Goal: Transaction & Acquisition: Purchase product/service

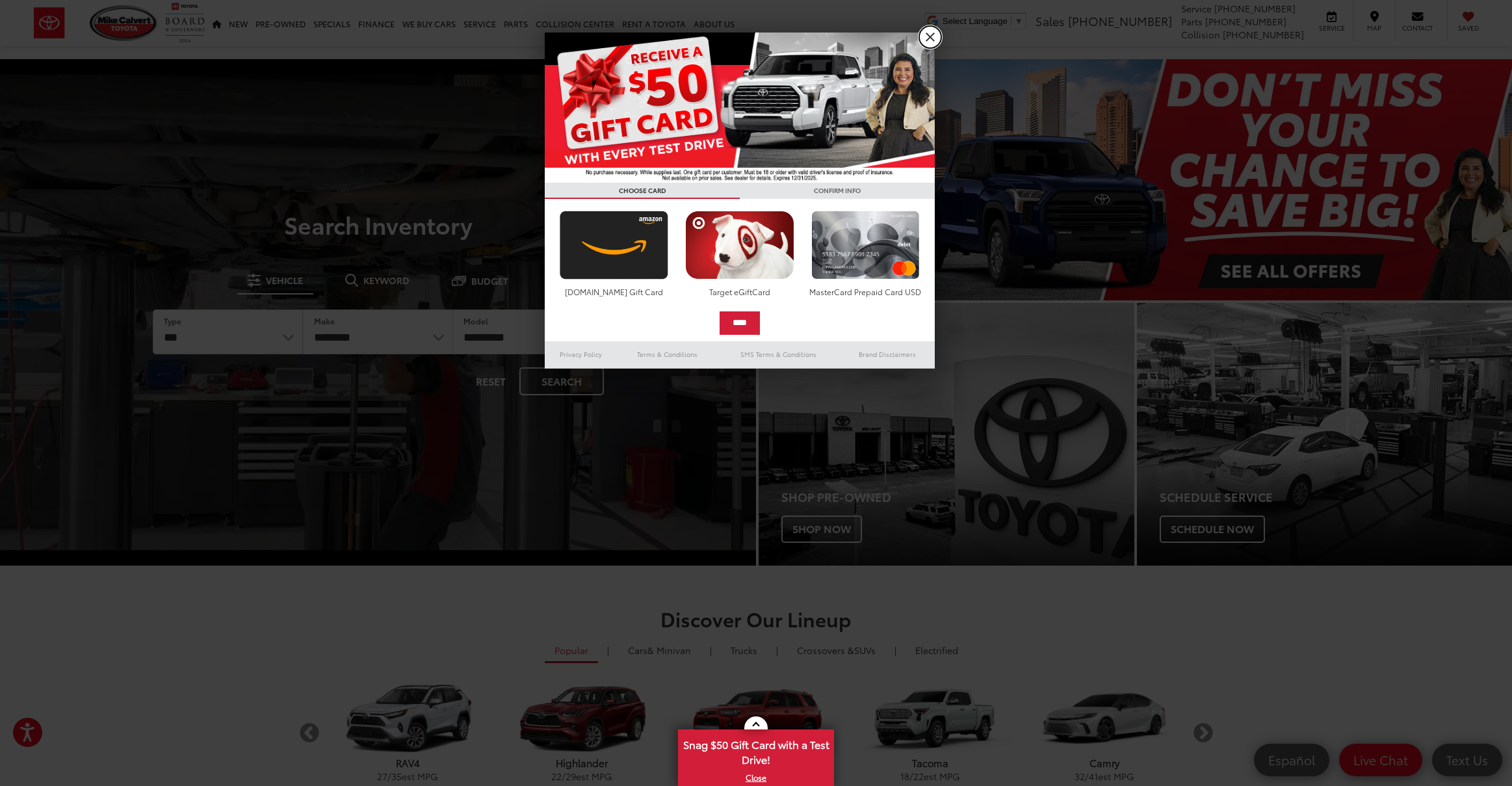
click at [929, 39] on link "X" at bounding box center [930, 37] width 22 height 22
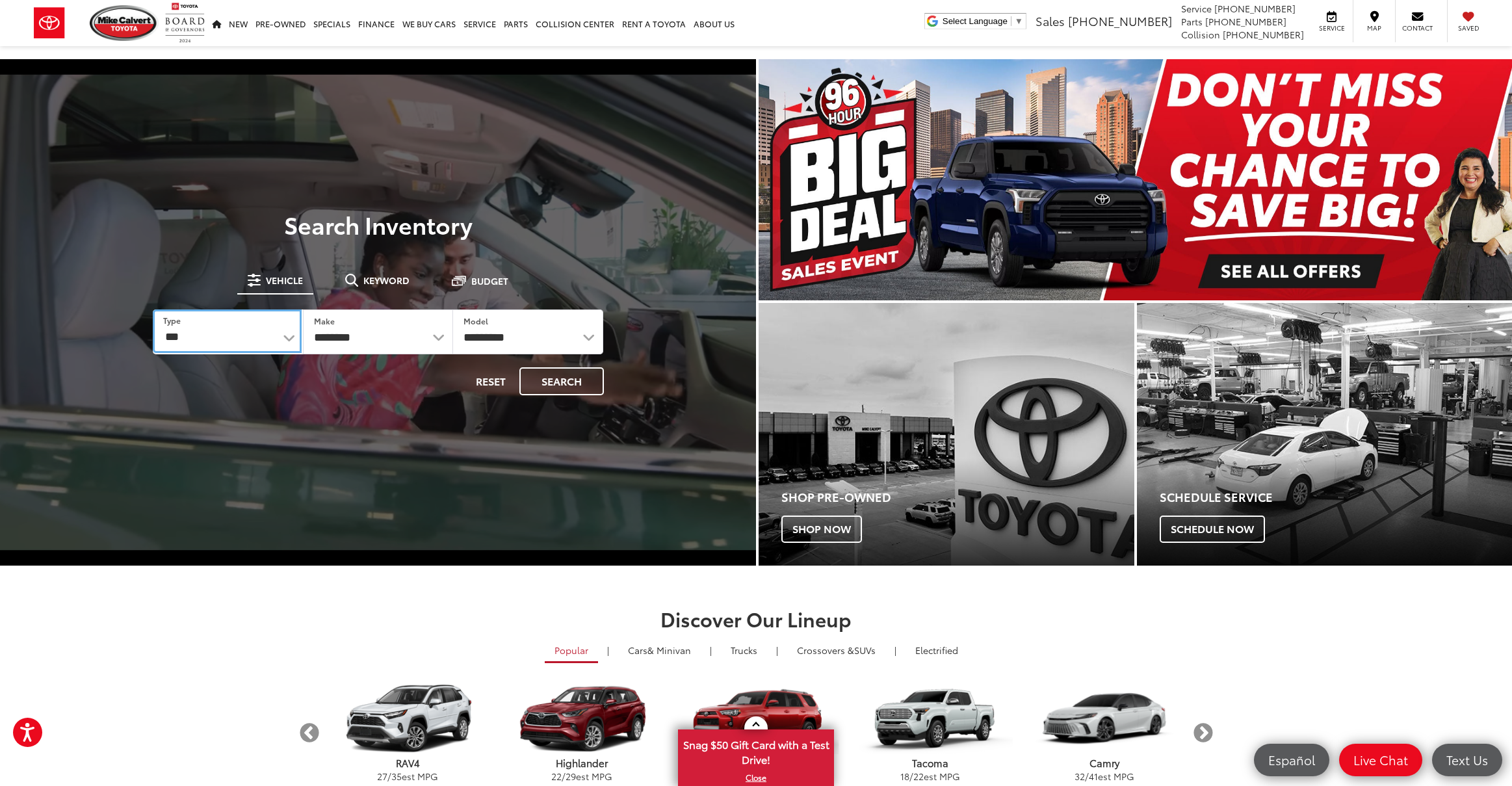
click at [275, 338] on select "*** *** **** *********" at bounding box center [227, 331] width 149 height 44
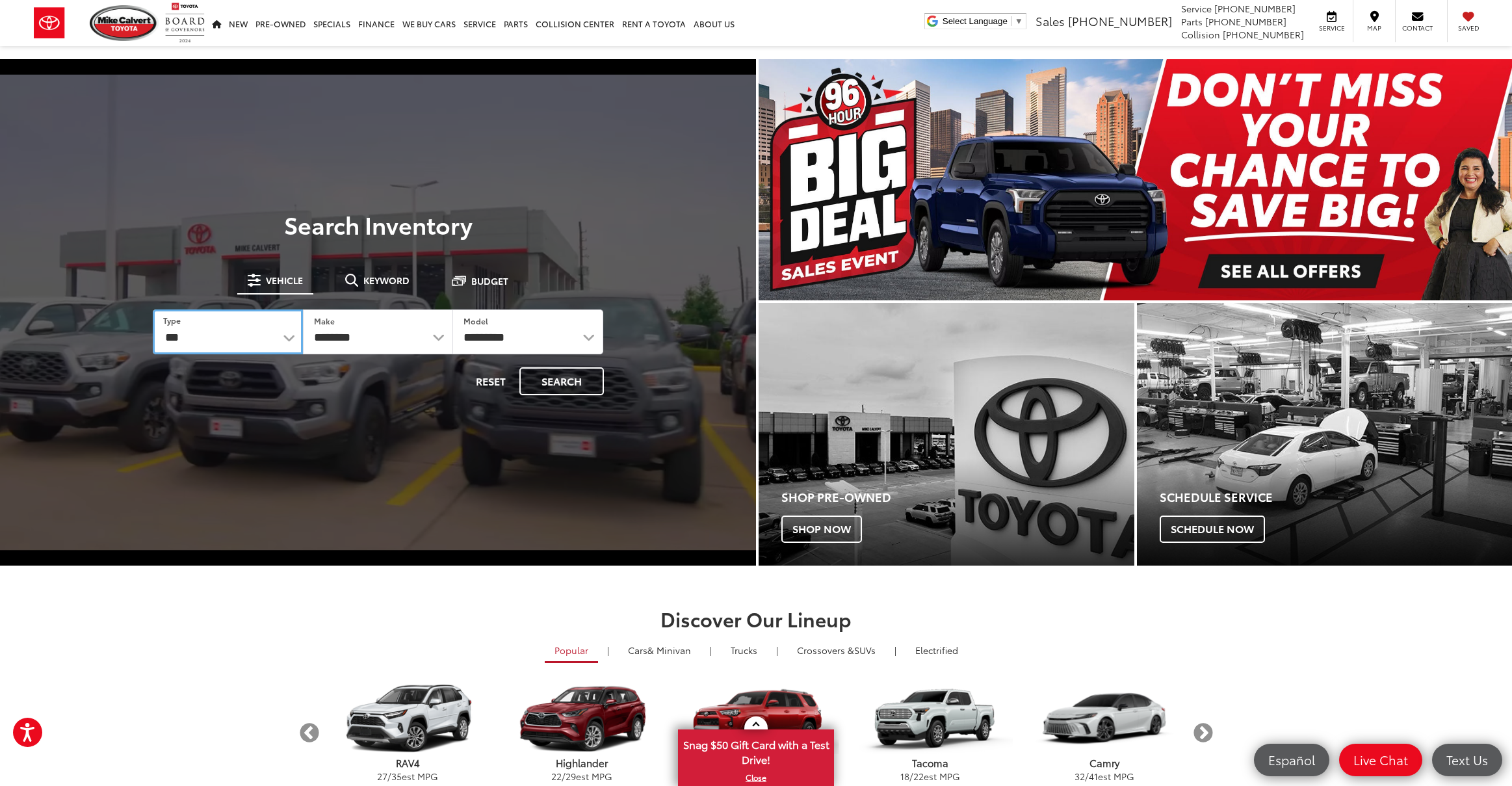
select select "******"
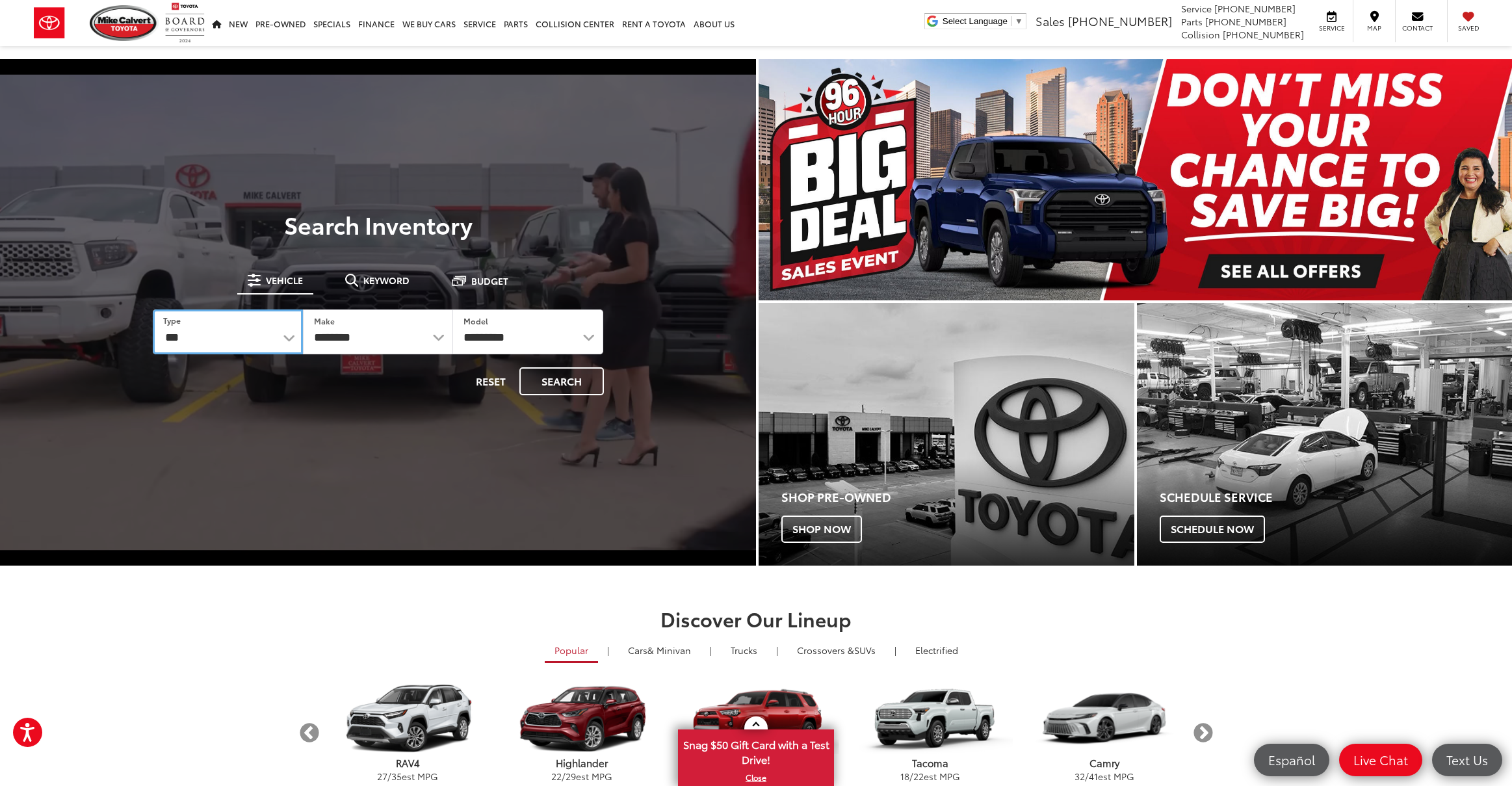
click at [152, 309] on select "*** *** **** *********" at bounding box center [228, 332] width 150 height 45
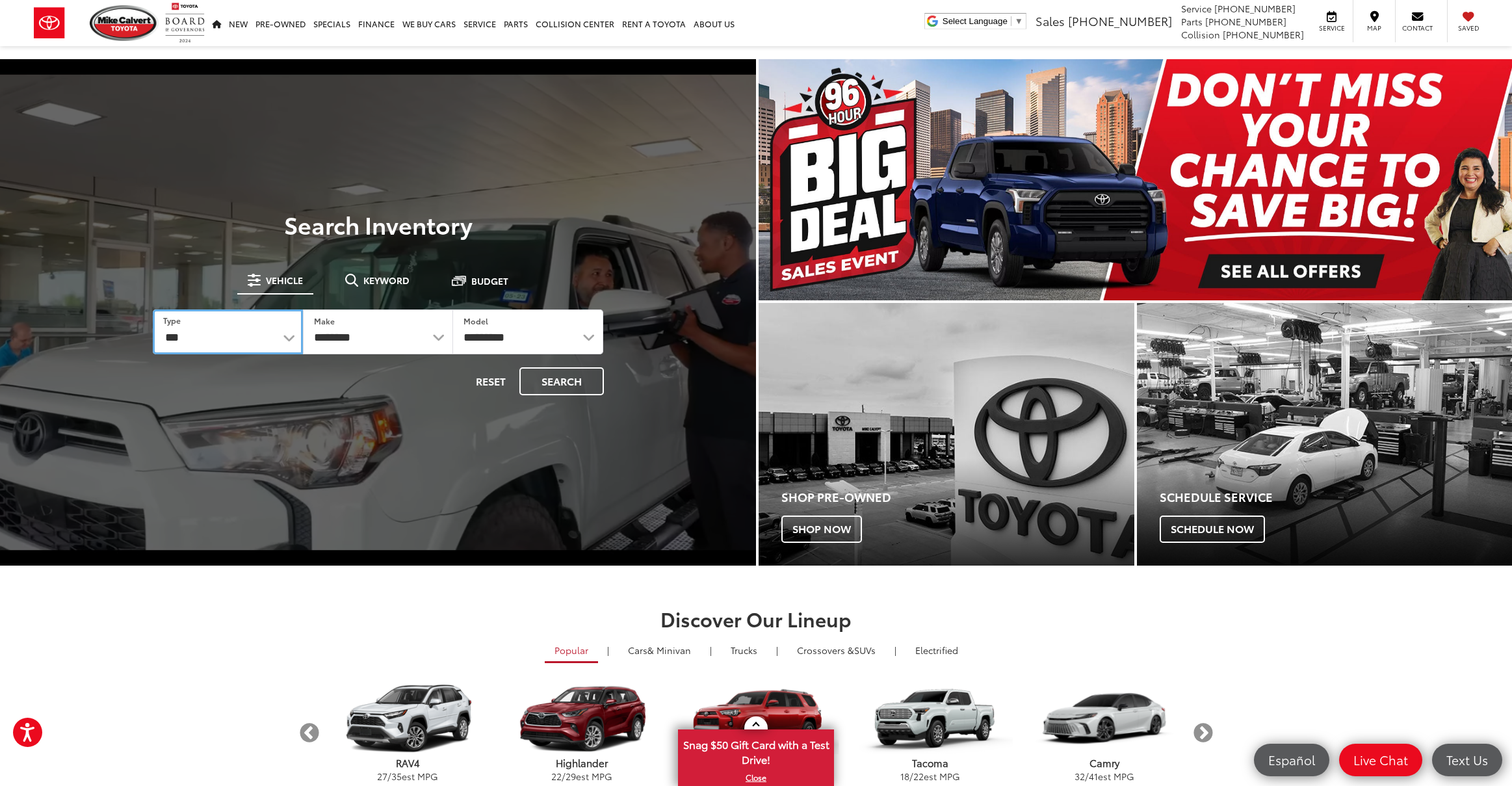
select select "******"
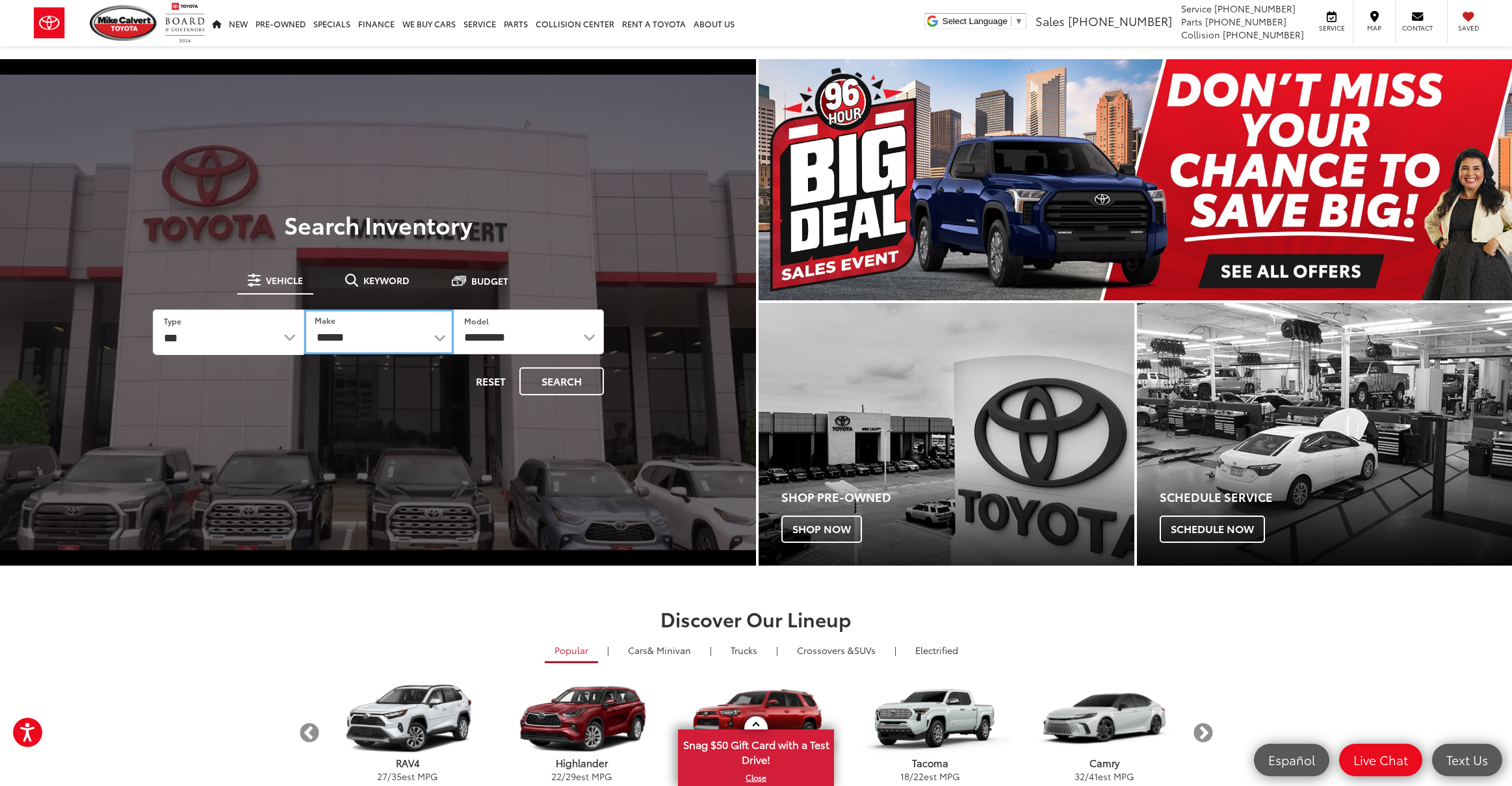
click at [351, 334] on select "******** ******" at bounding box center [379, 332] width 150 height 45
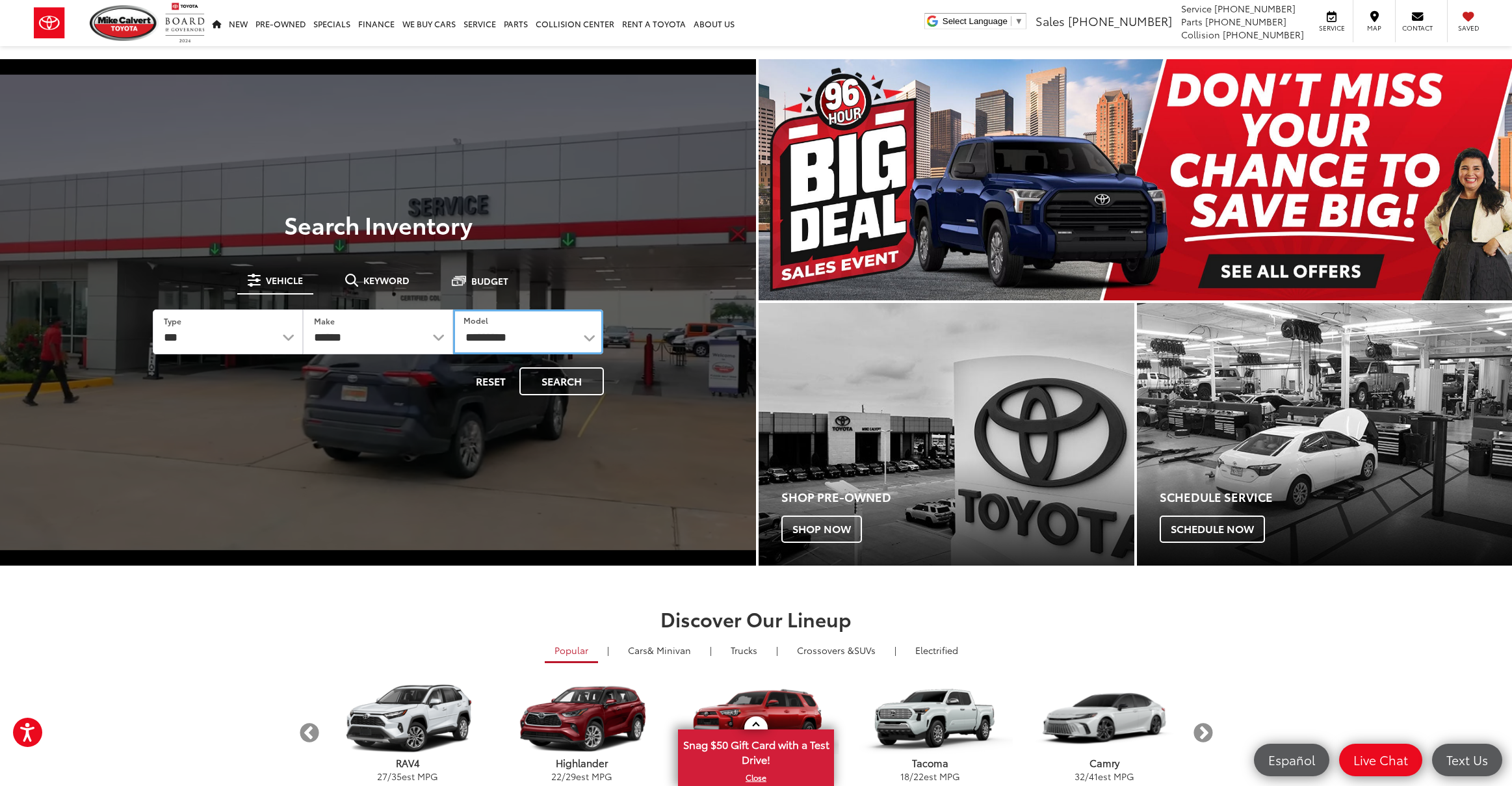
click at [476, 341] on select "**********" at bounding box center [528, 332] width 150 height 45
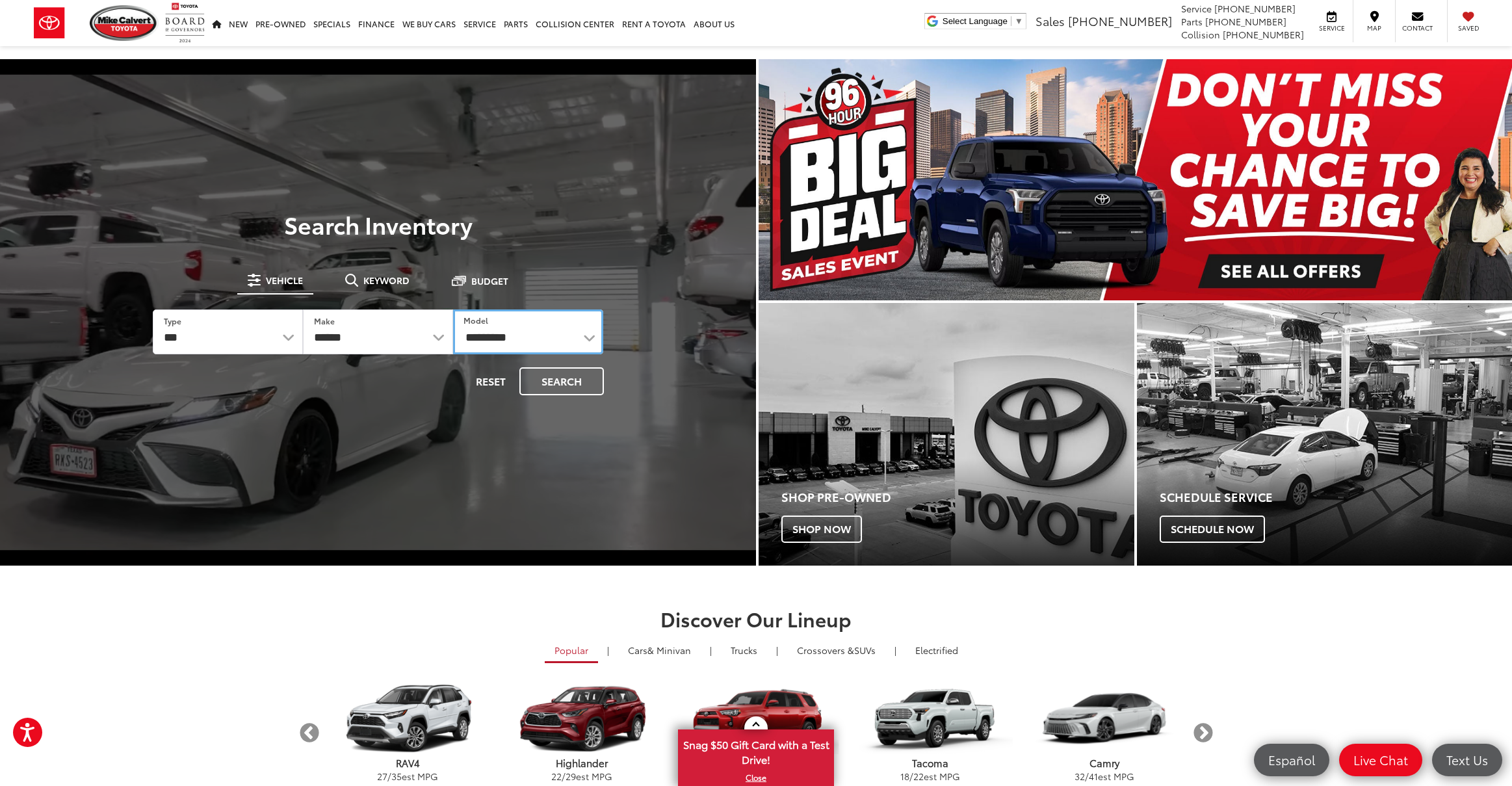
select select "*******"
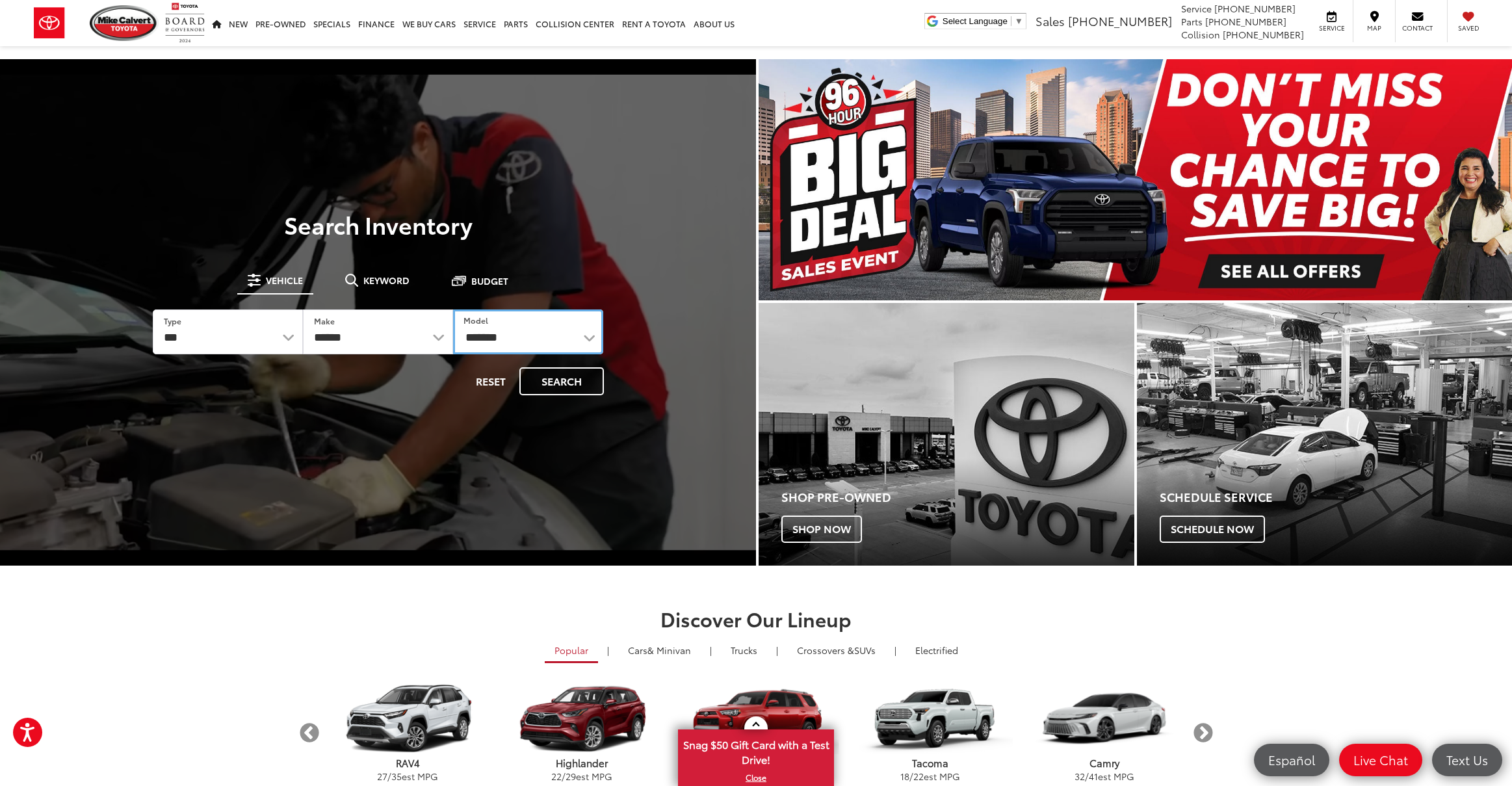
click at [453, 309] on select "**********" at bounding box center [528, 332] width 150 height 45
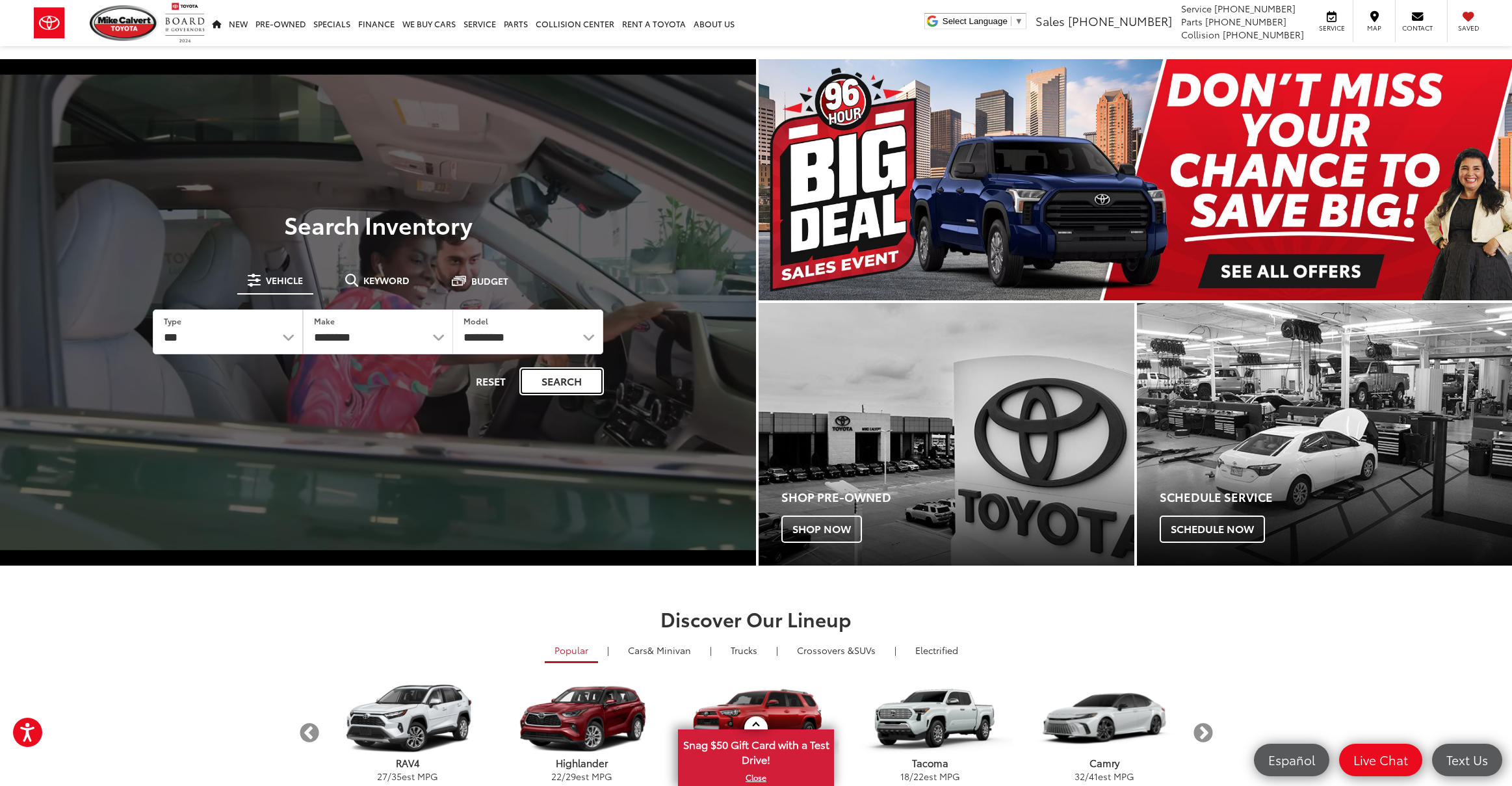
click at [545, 384] on button "Search" at bounding box center [561, 381] width 84 height 28
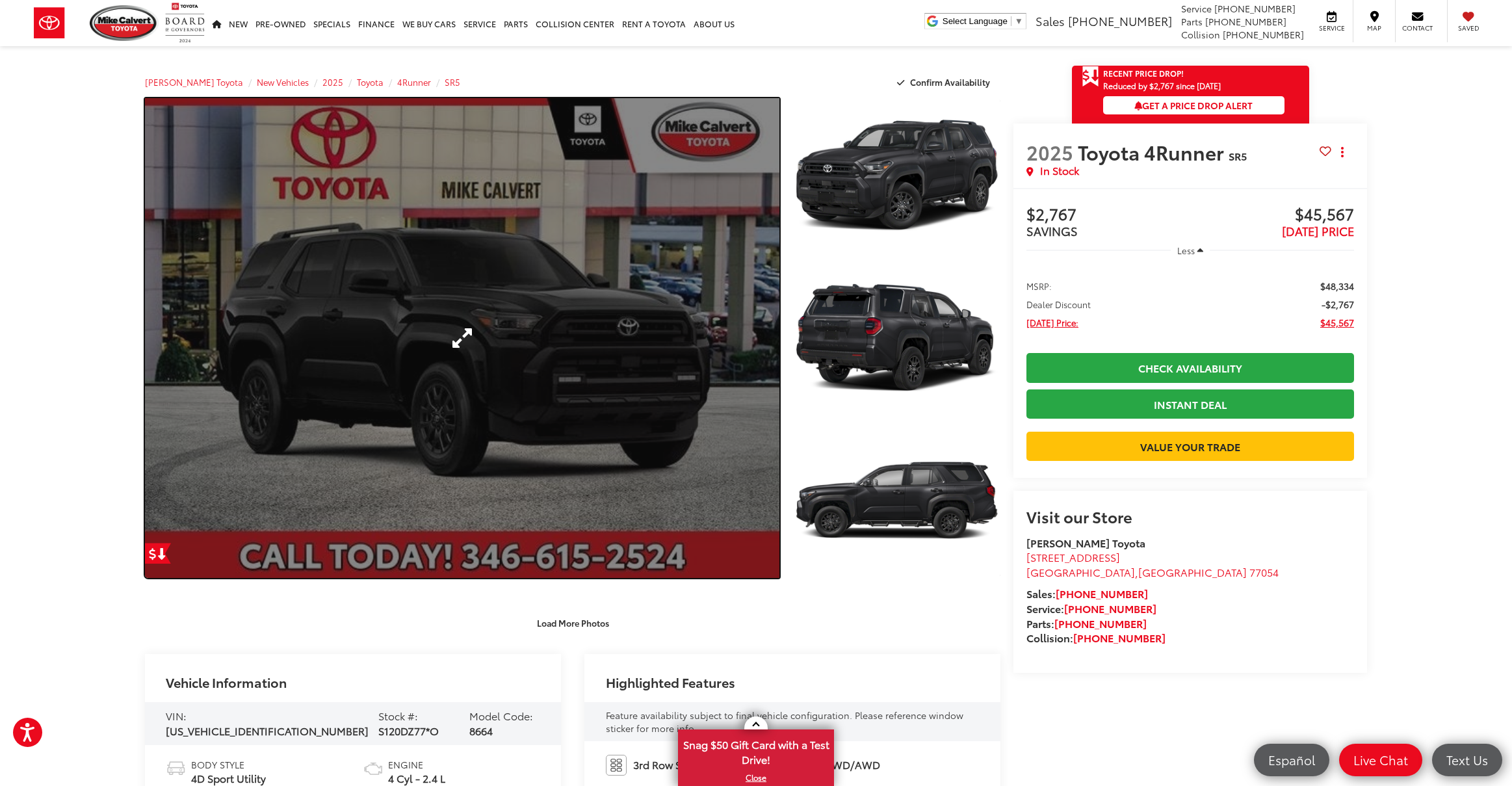
click at [756, 349] on link "Expand Photo 0" at bounding box center [462, 338] width 634 height 480
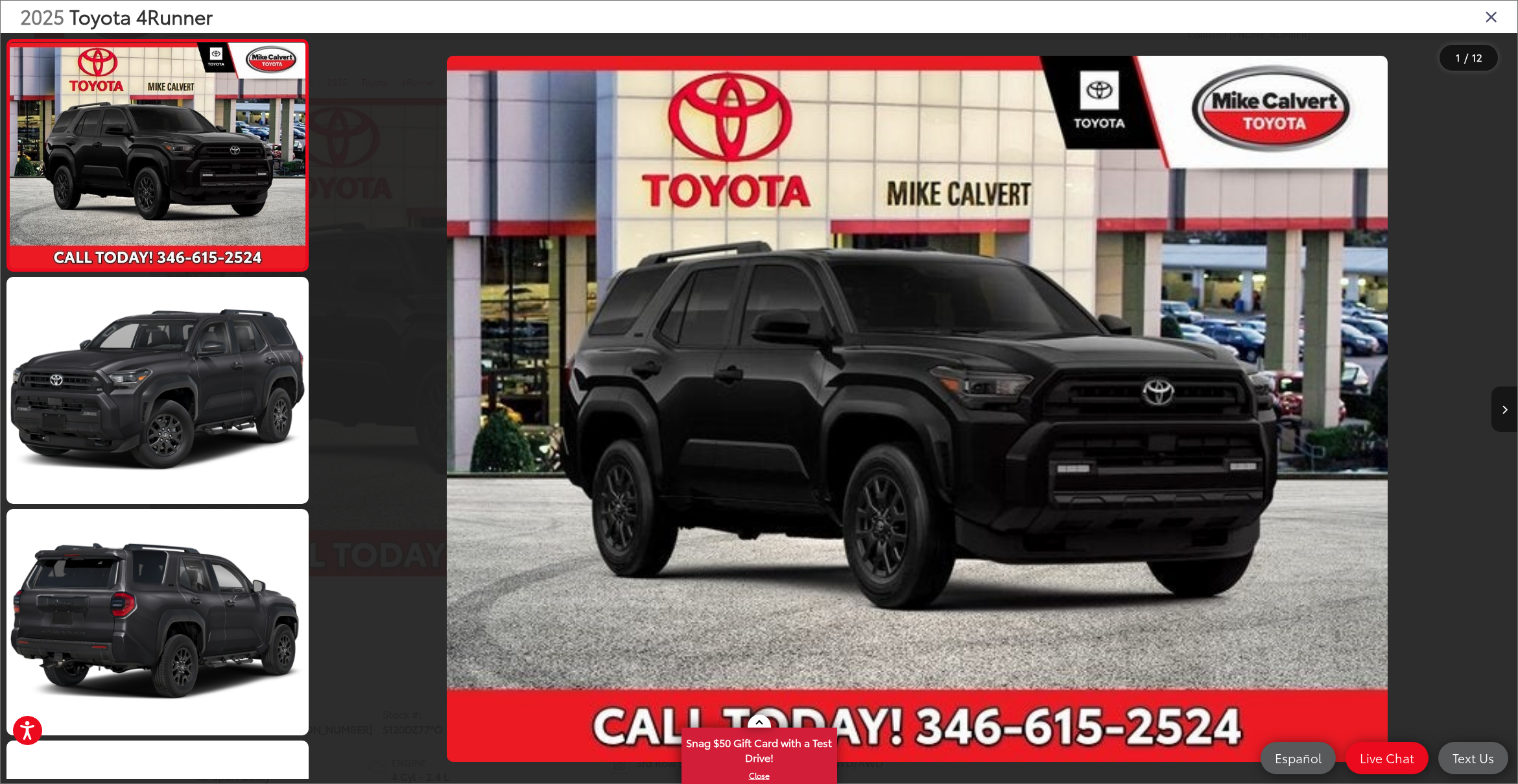
click at [1504, 410] on icon "Next image" at bounding box center [1505, 409] width 6 height 9
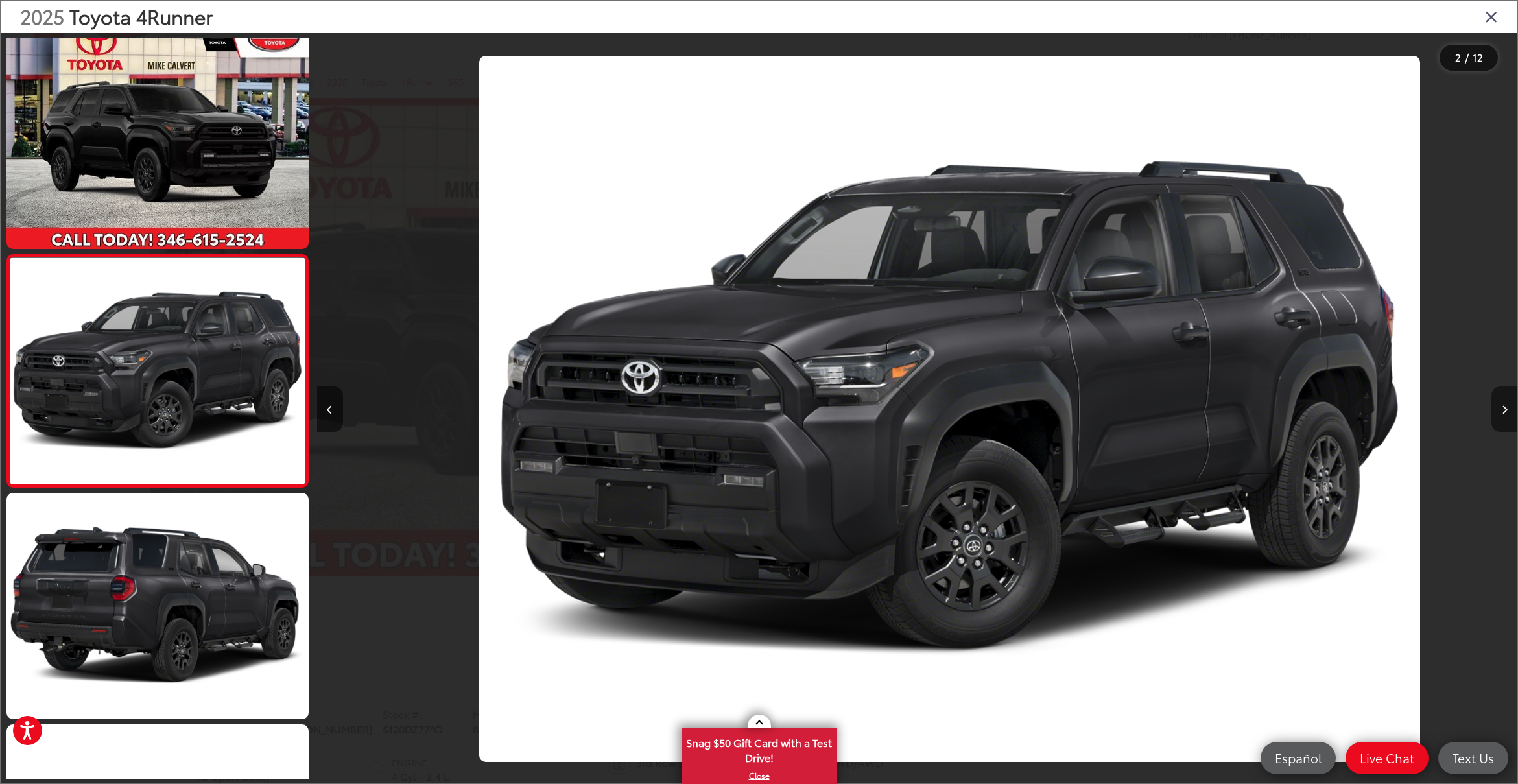
scroll to position [0, 1198]
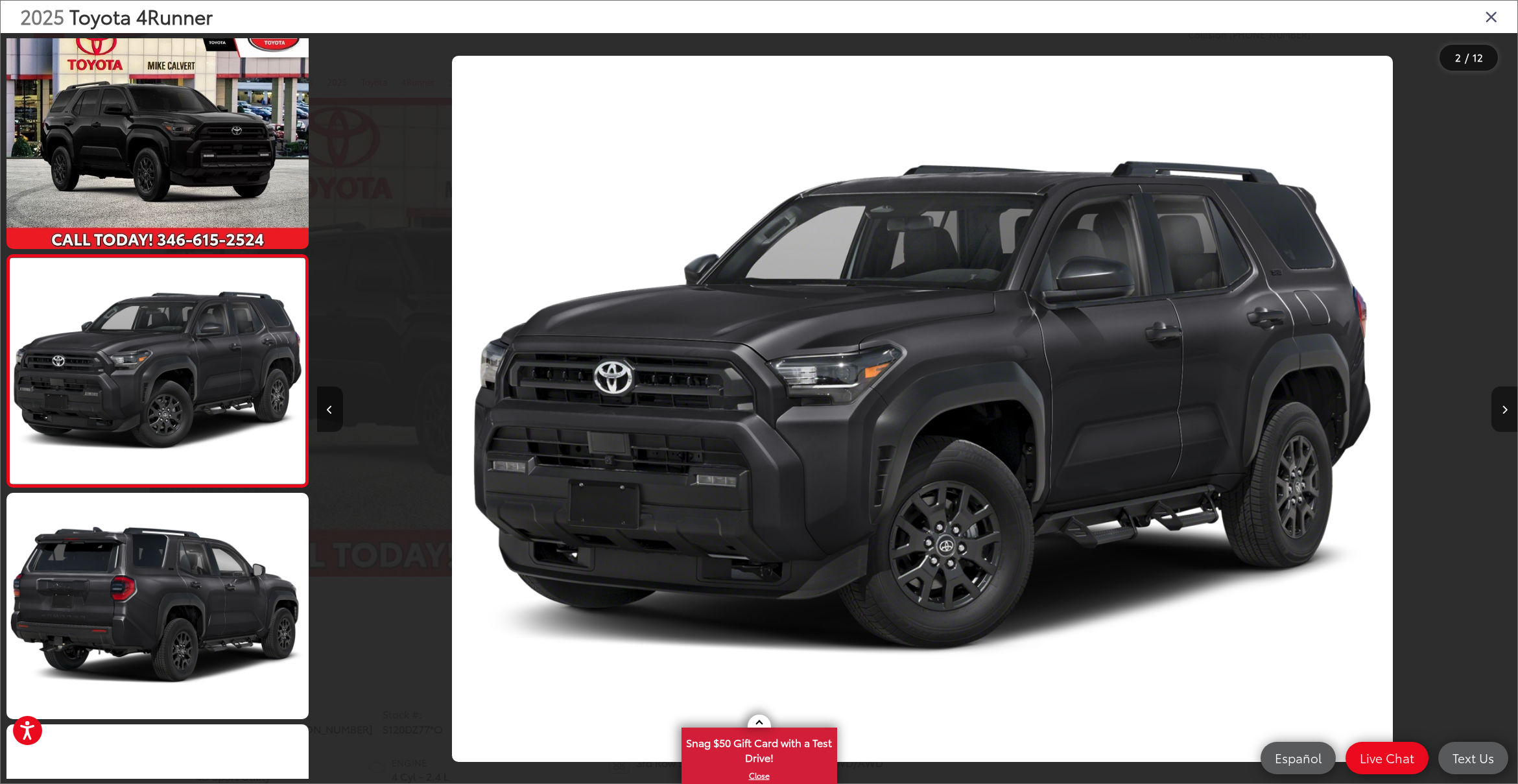
click at [1504, 410] on icon "Next image" at bounding box center [1505, 409] width 6 height 9
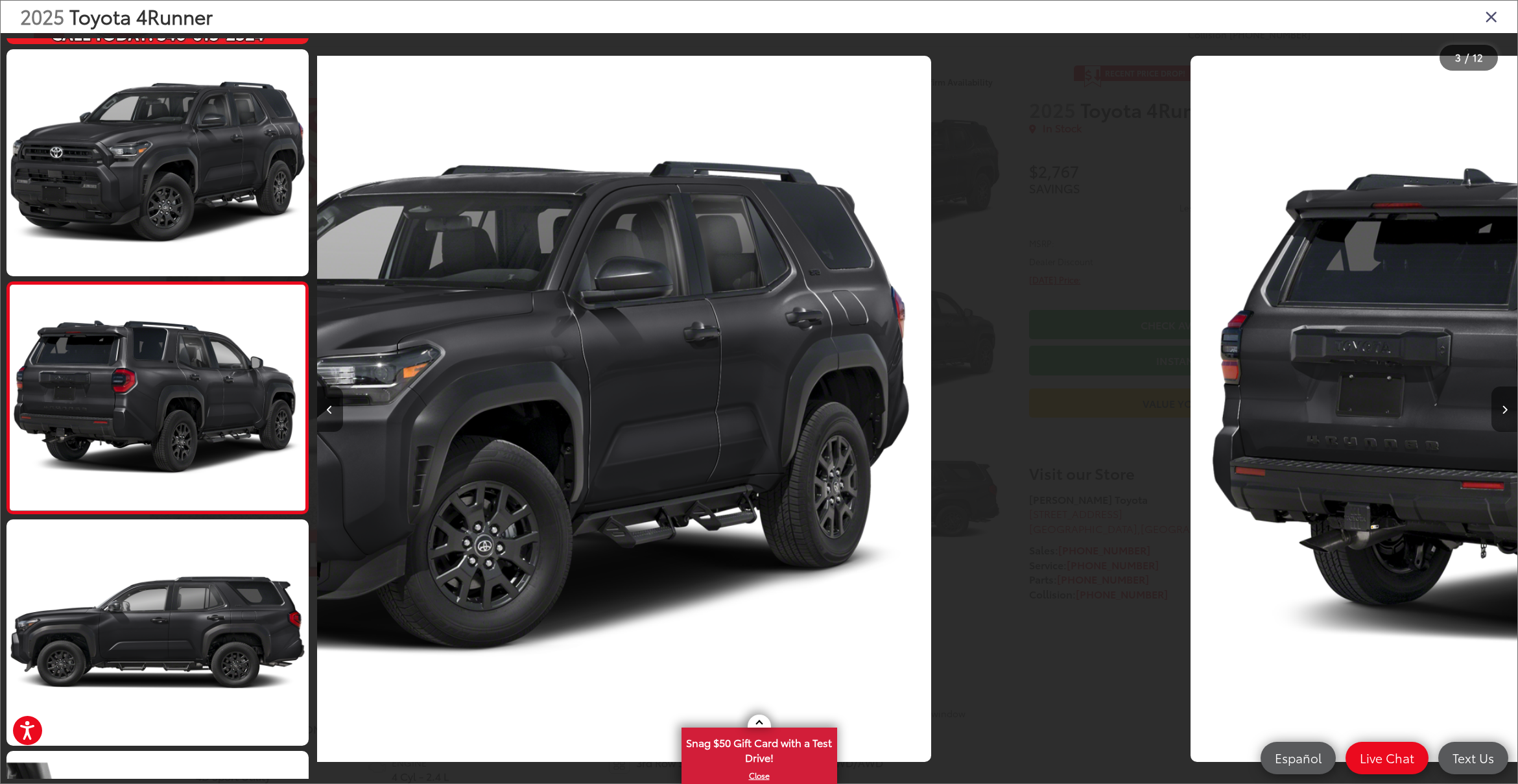
scroll to position [248, 0]
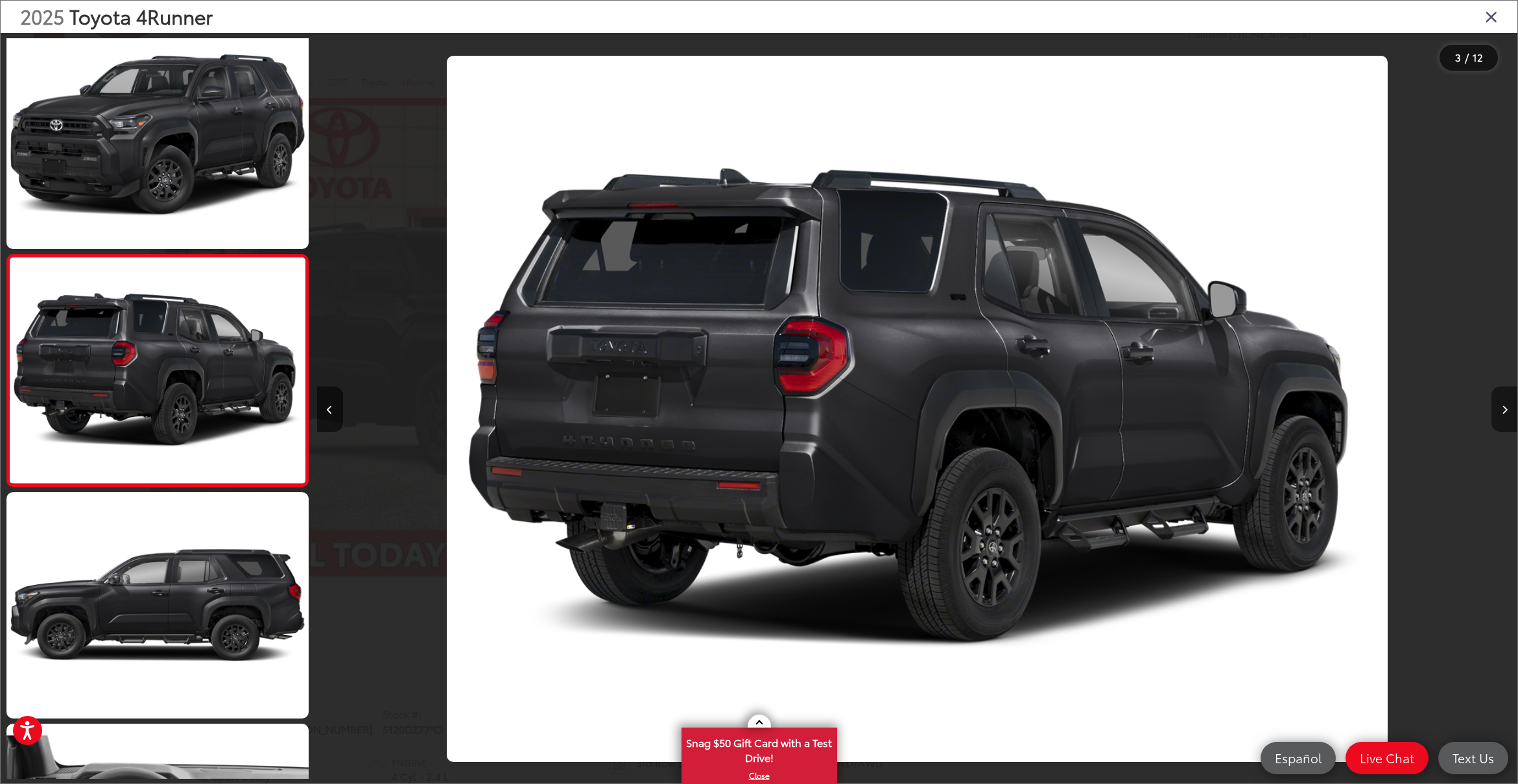
click at [1504, 410] on icon "Next image" at bounding box center [1505, 409] width 6 height 9
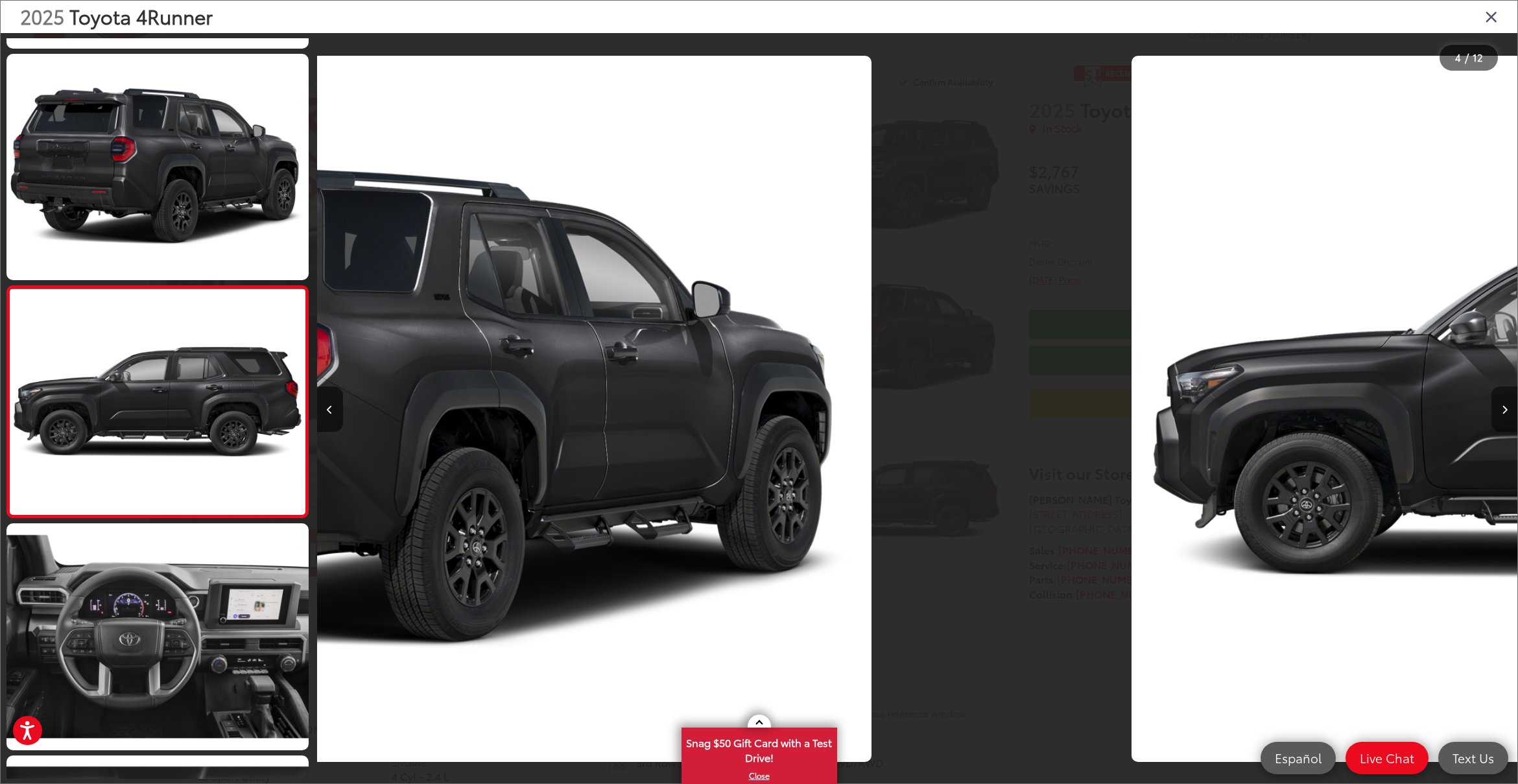
scroll to position [480, 0]
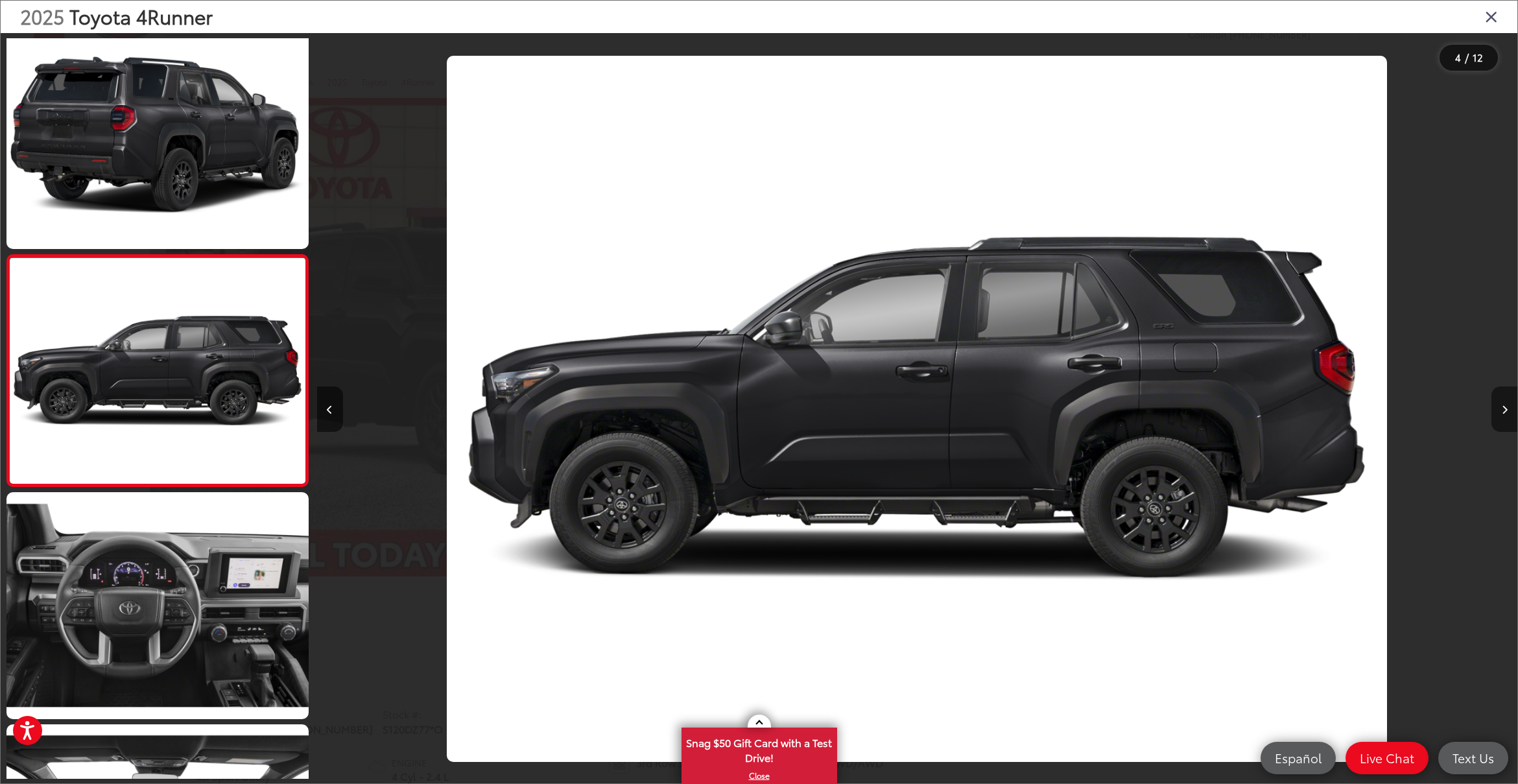
click at [1504, 410] on icon "Next image" at bounding box center [1505, 409] width 6 height 9
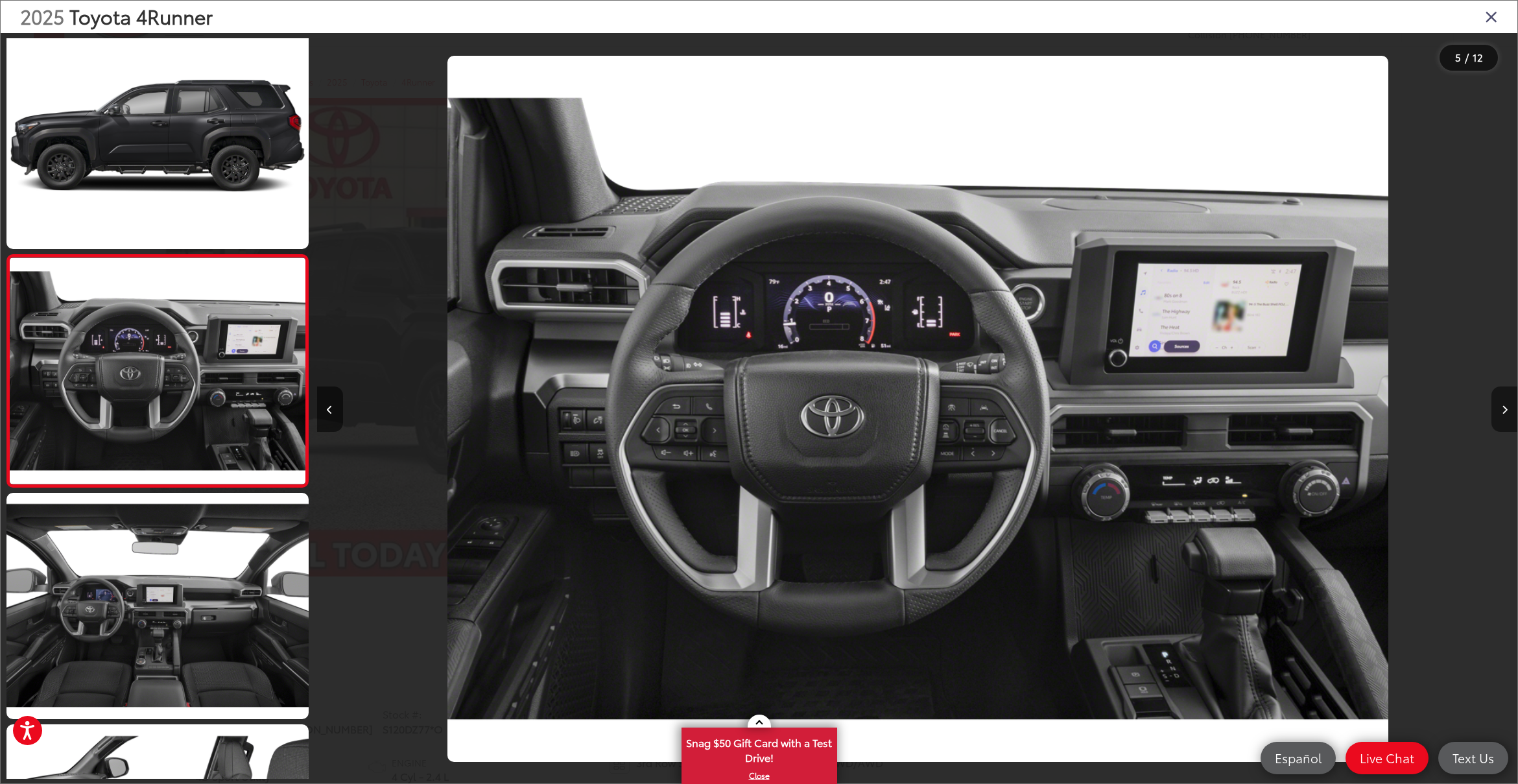
scroll to position [0, 4802]
click at [1504, 410] on icon "Next image" at bounding box center [1505, 409] width 6 height 9
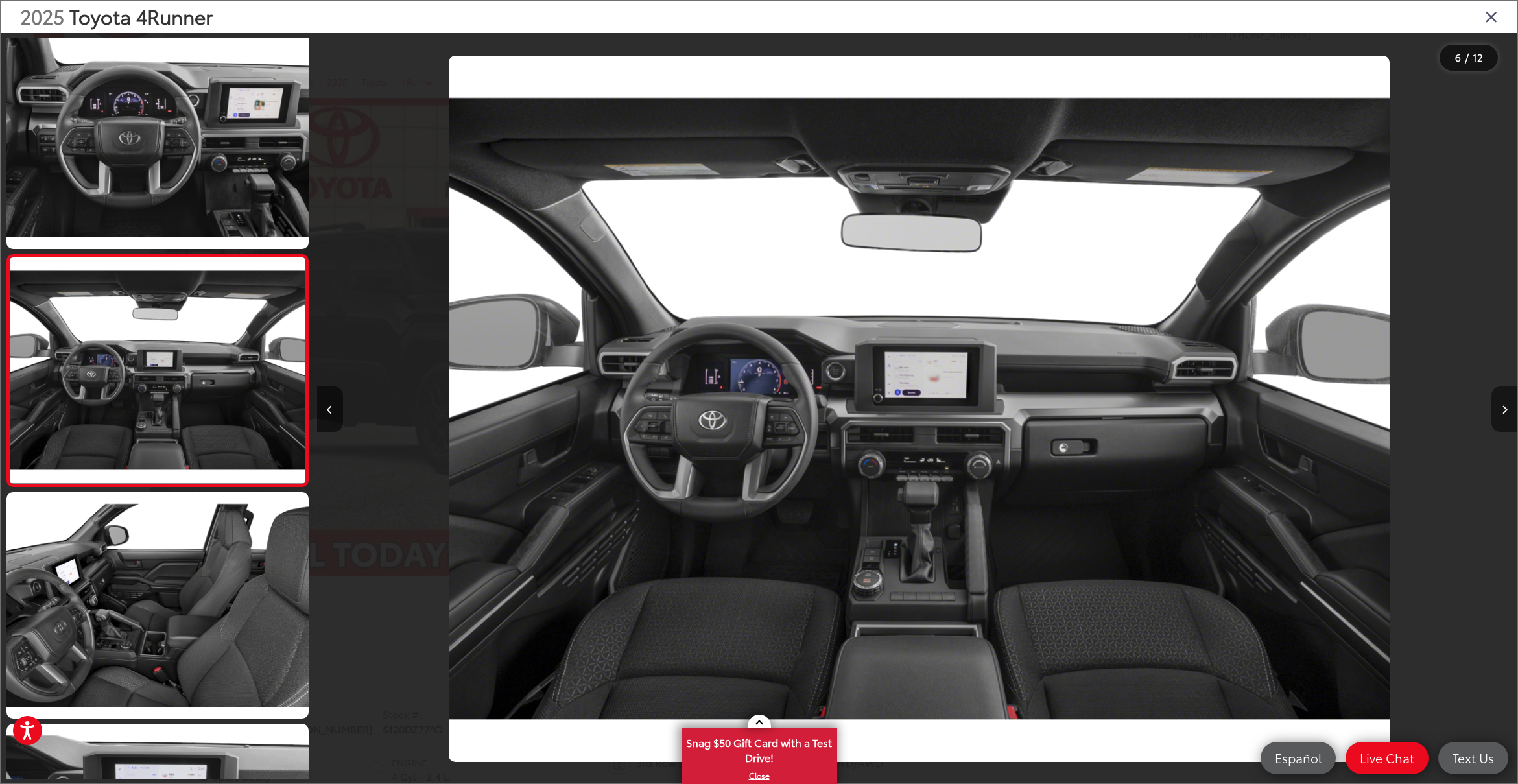
scroll to position [0, 6003]
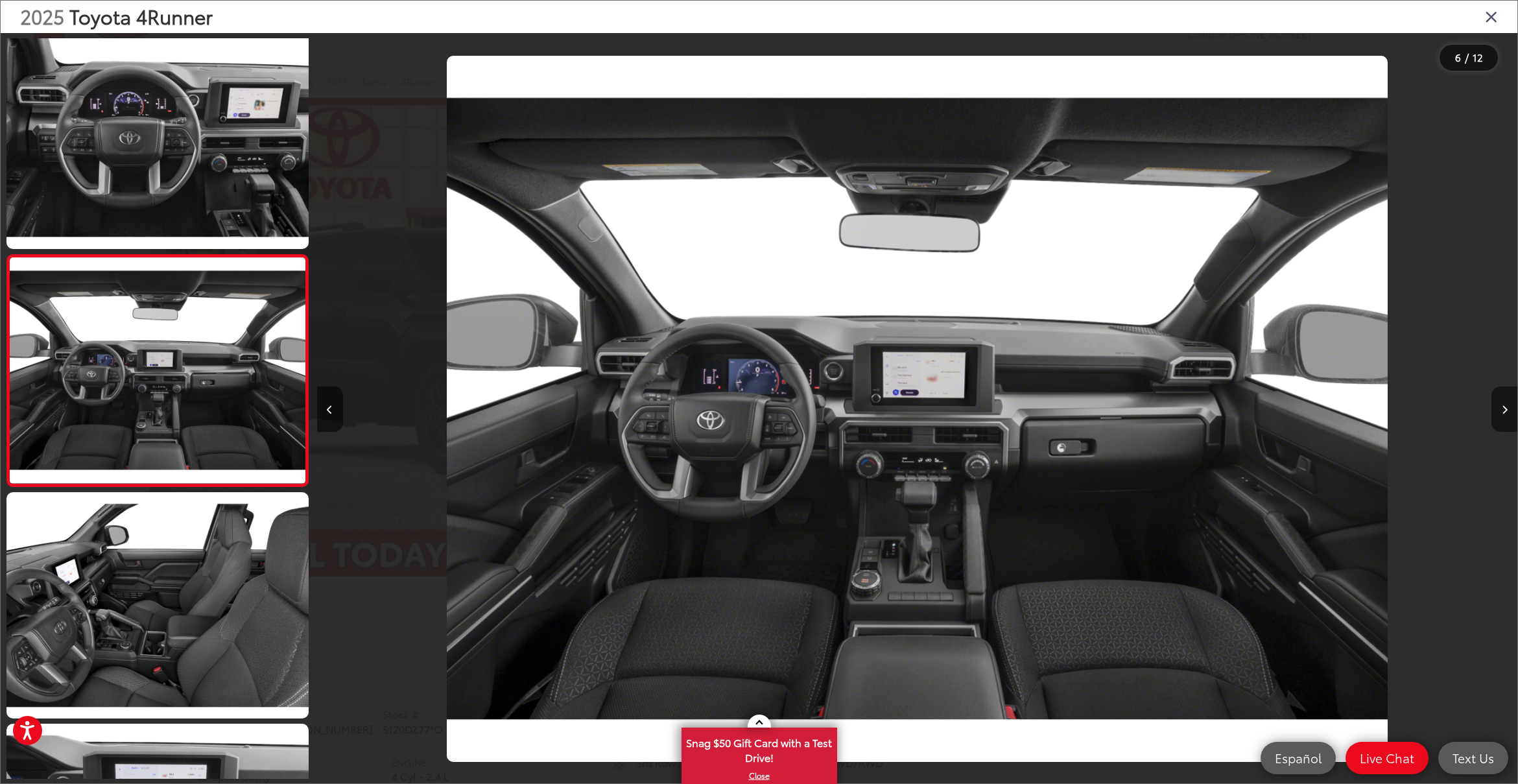
click at [1504, 410] on icon "Next image" at bounding box center [1505, 409] width 6 height 9
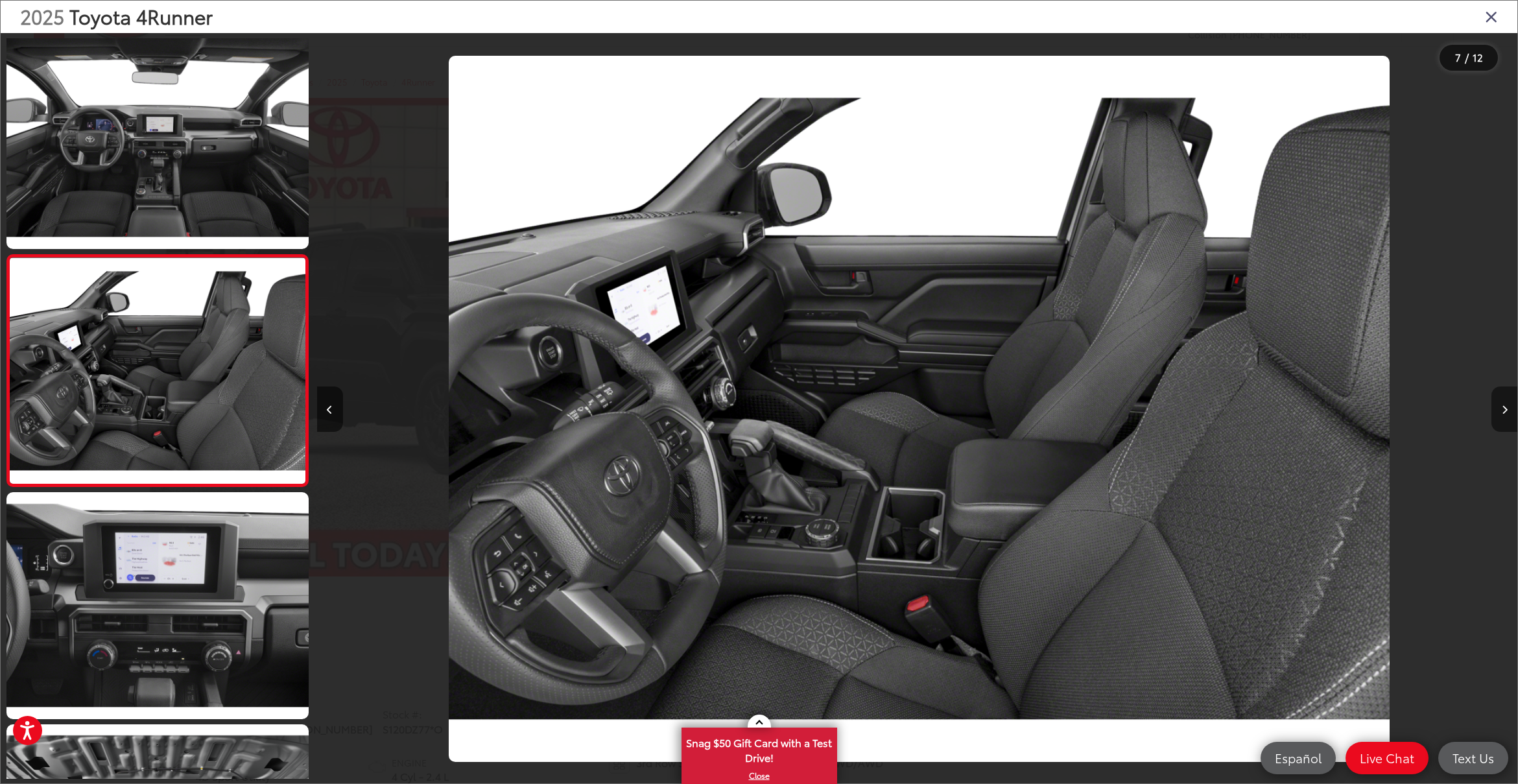
scroll to position [0, 7203]
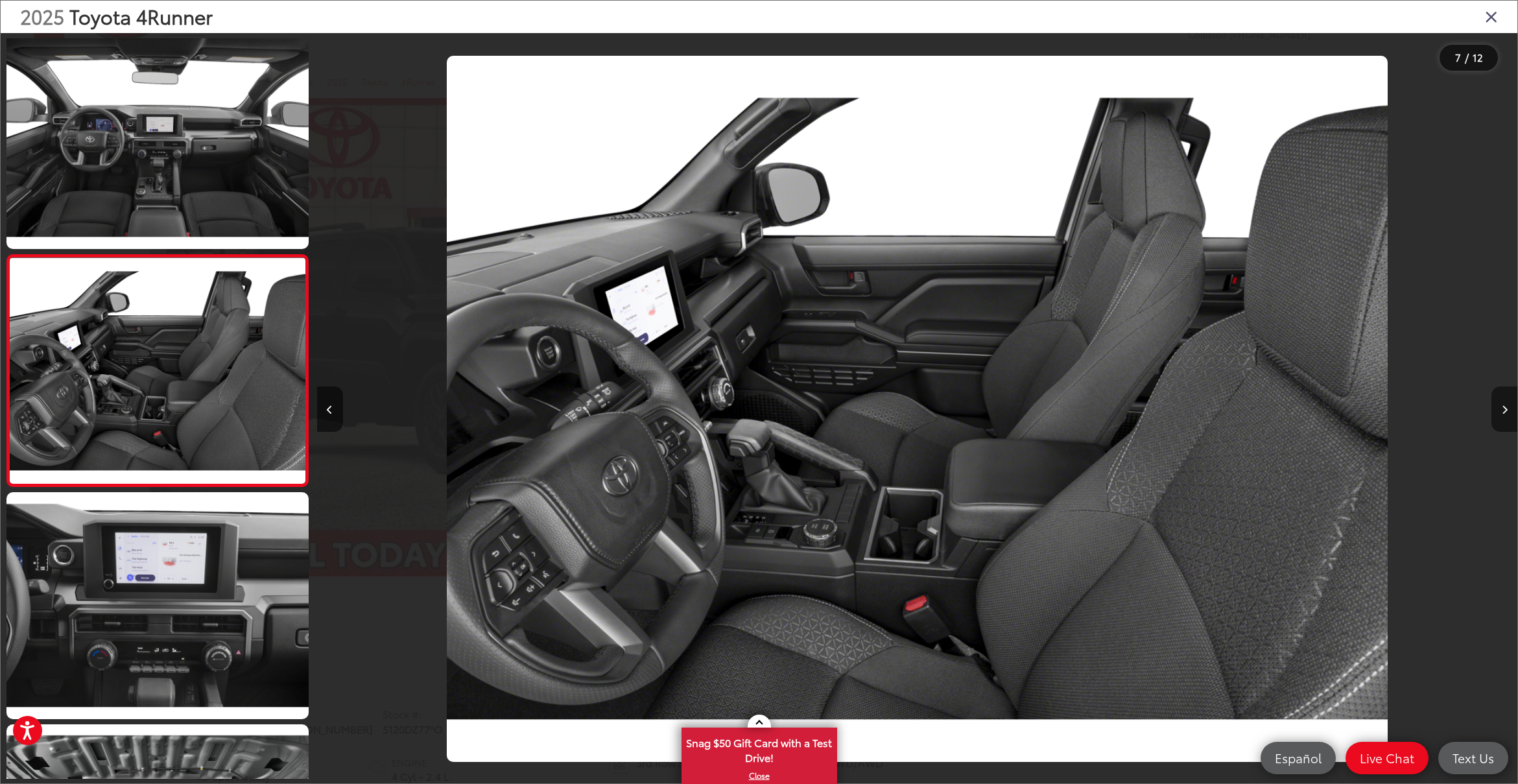
click at [1504, 410] on icon "Next image" at bounding box center [1505, 409] width 6 height 9
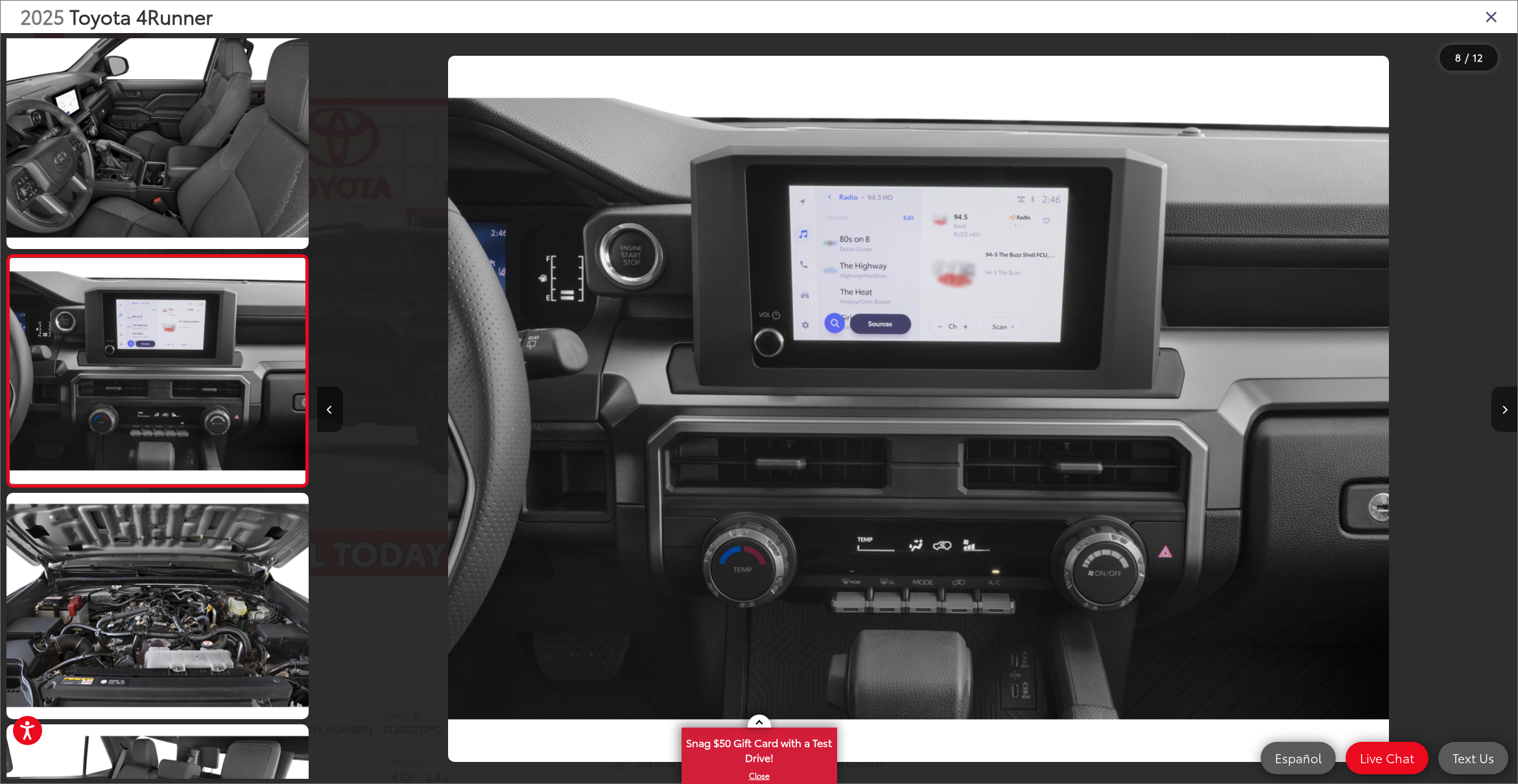
scroll to position [0, 8404]
click at [1504, 410] on icon "Next image" at bounding box center [1505, 409] width 6 height 9
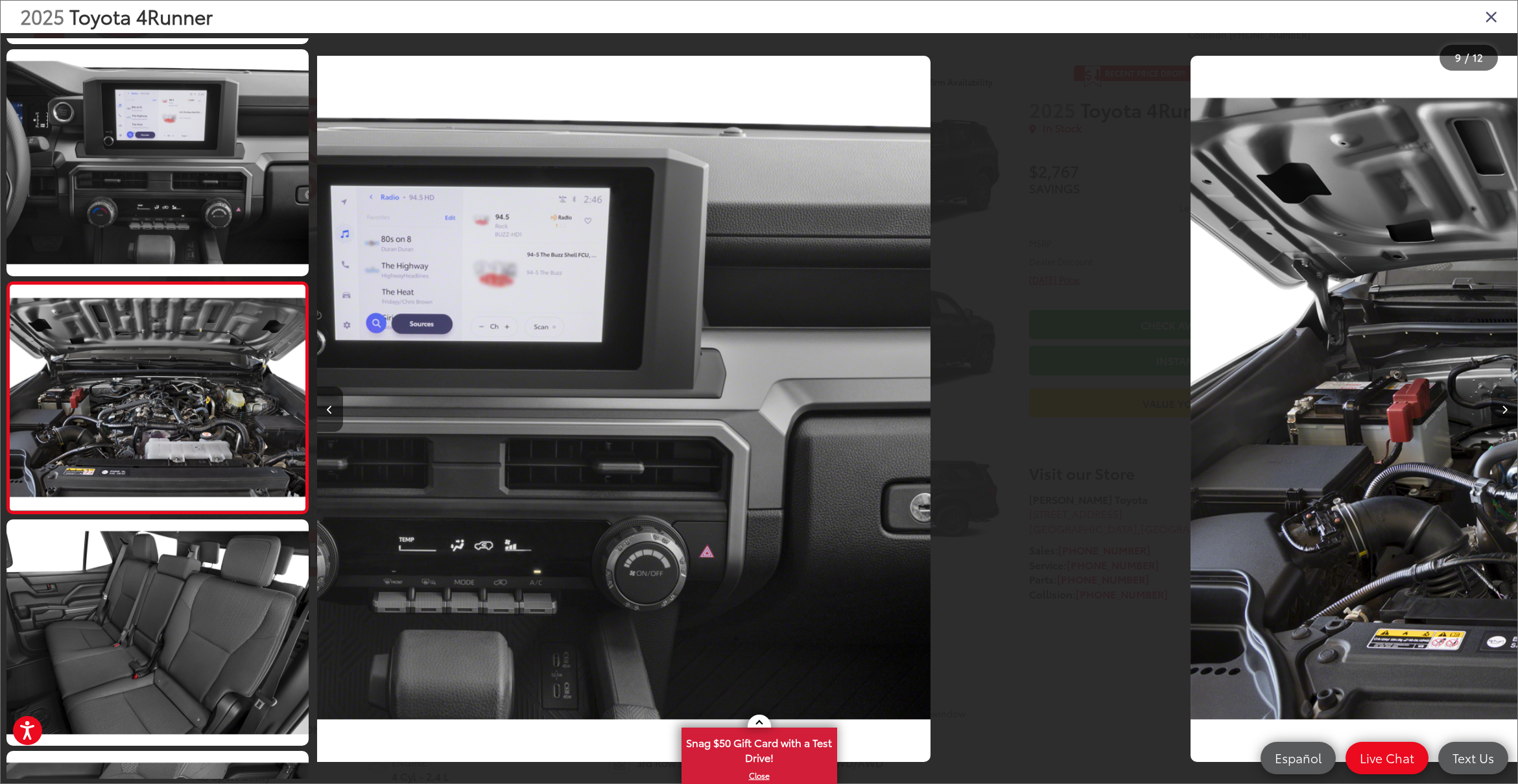
scroll to position [0, 0]
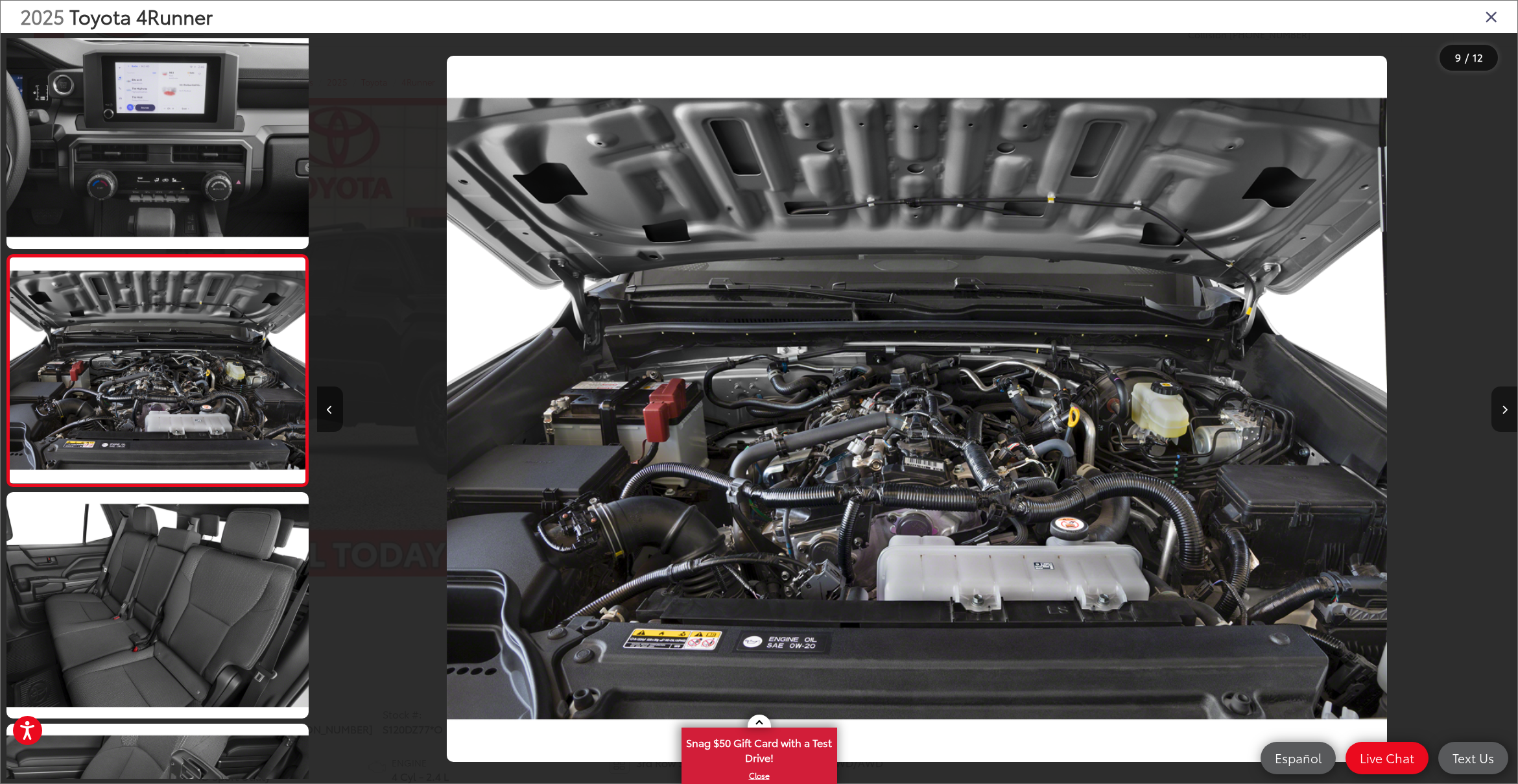
click at [1504, 410] on icon "Next image" at bounding box center [1505, 409] width 6 height 9
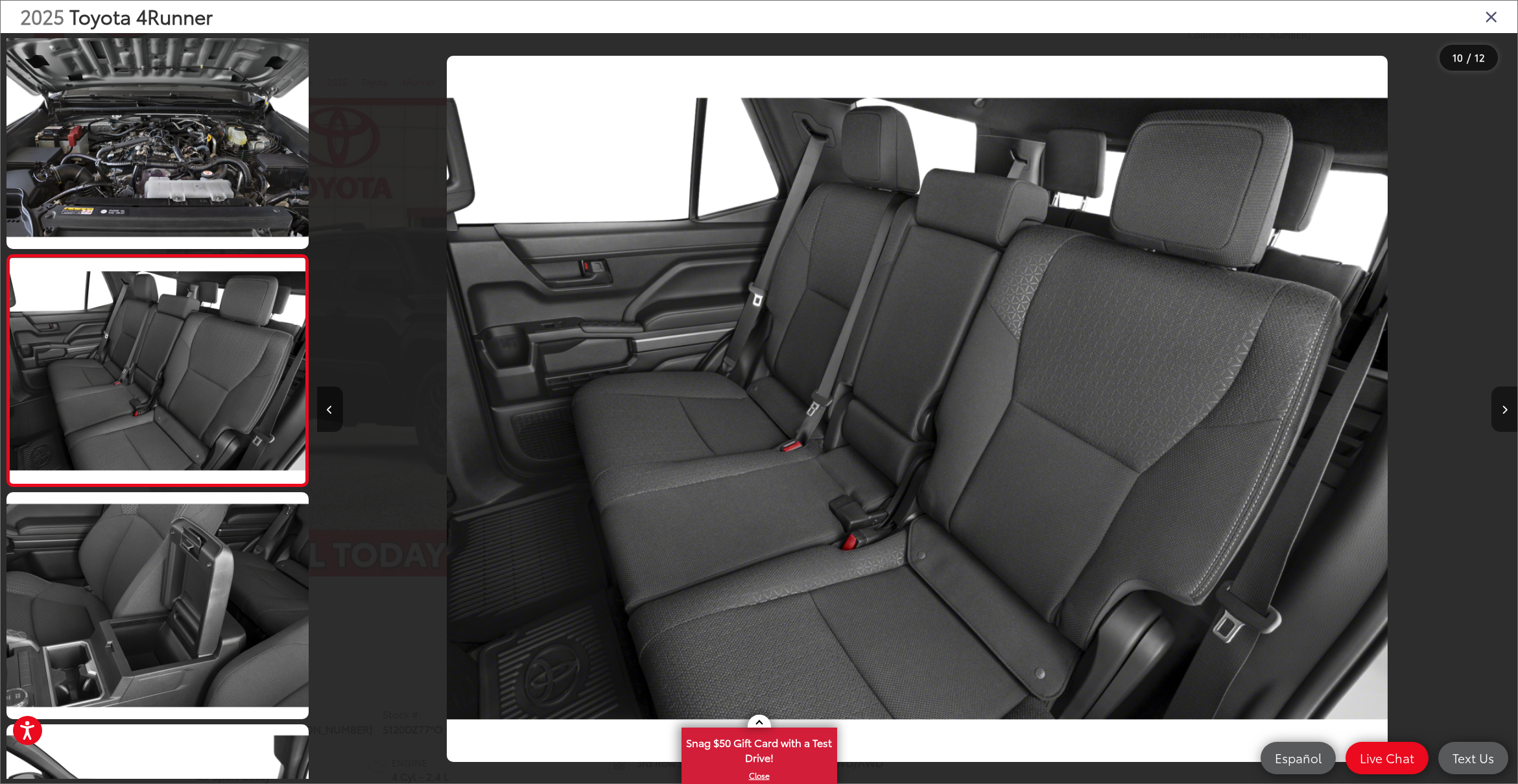
click at [1504, 410] on icon "Next image" at bounding box center [1505, 409] width 6 height 9
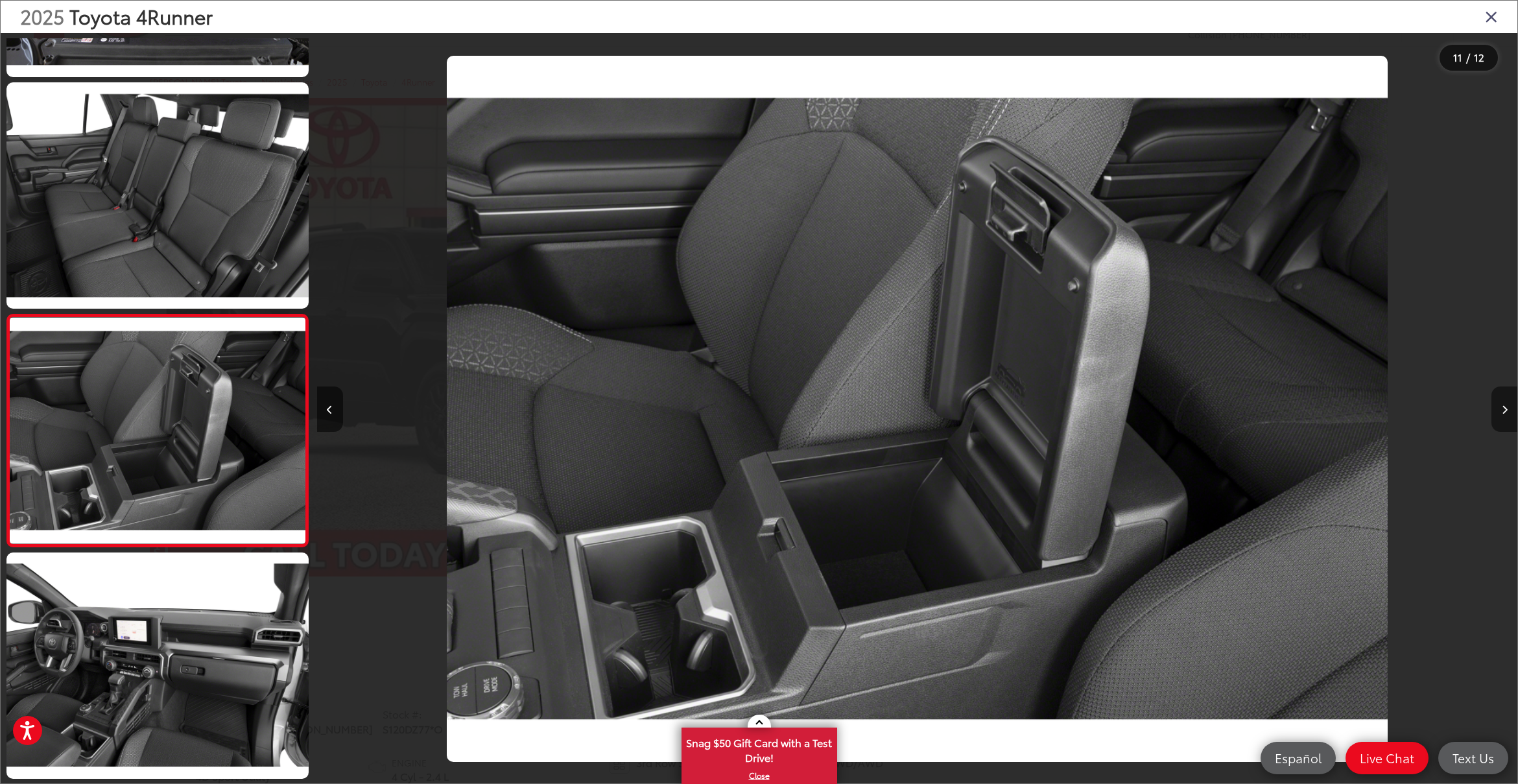
click at [1504, 410] on icon "Next image" at bounding box center [1505, 409] width 6 height 9
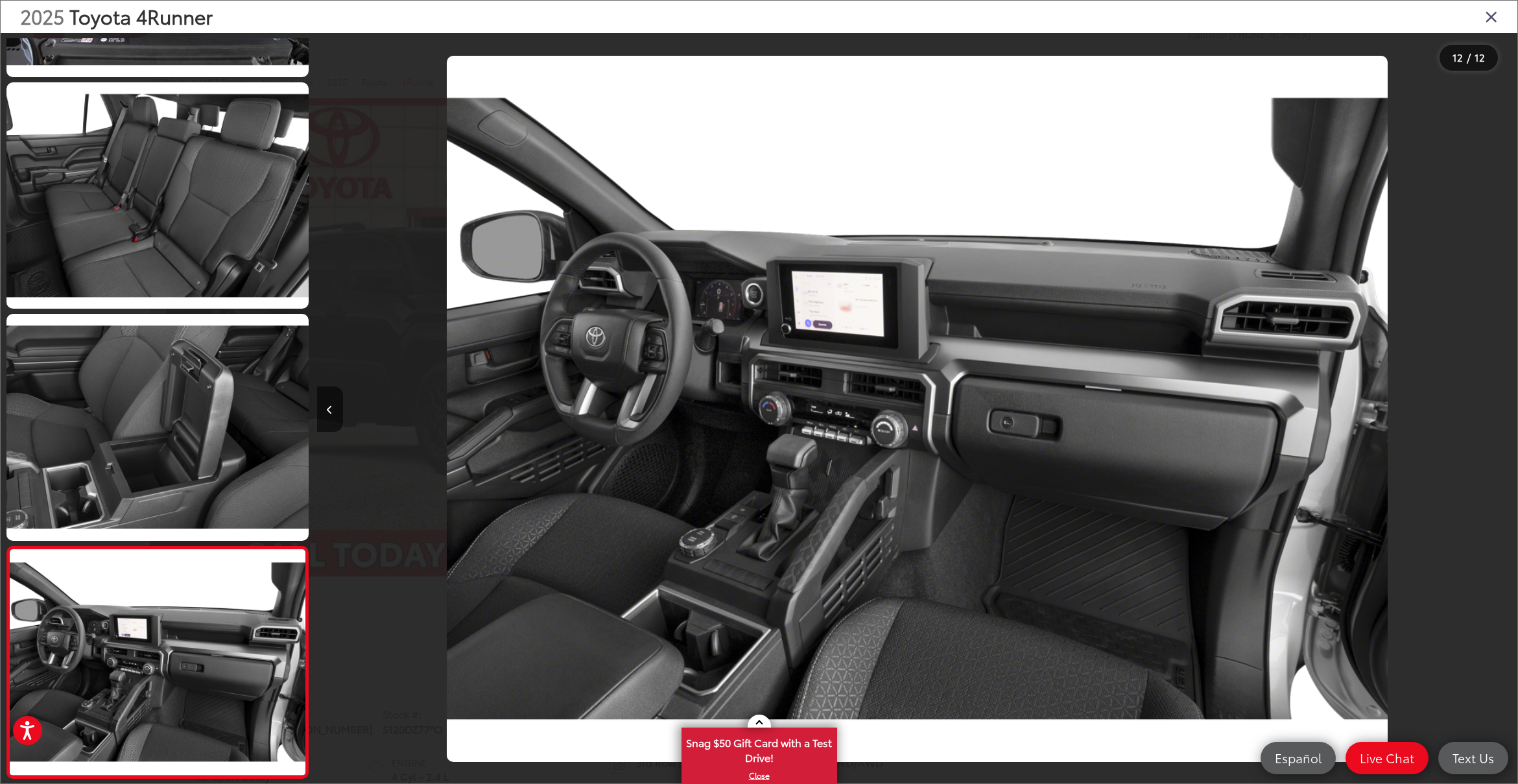
click at [1504, 410] on div at bounding box center [1367, 408] width 300 height 752
click at [1491, 20] on icon "Close gallery" at bounding box center [1491, 16] width 13 height 17
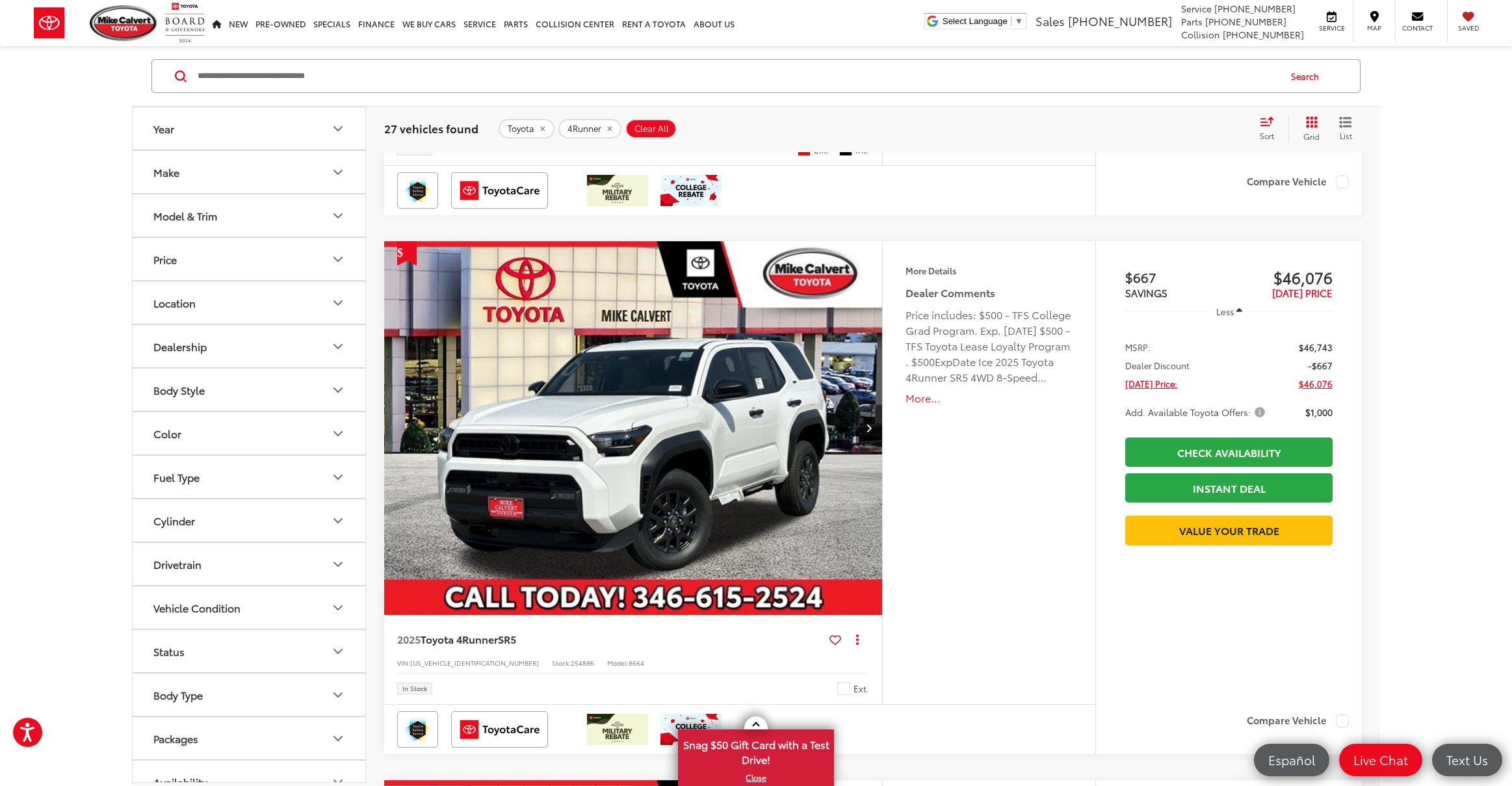
scroll to position [2187, 0]
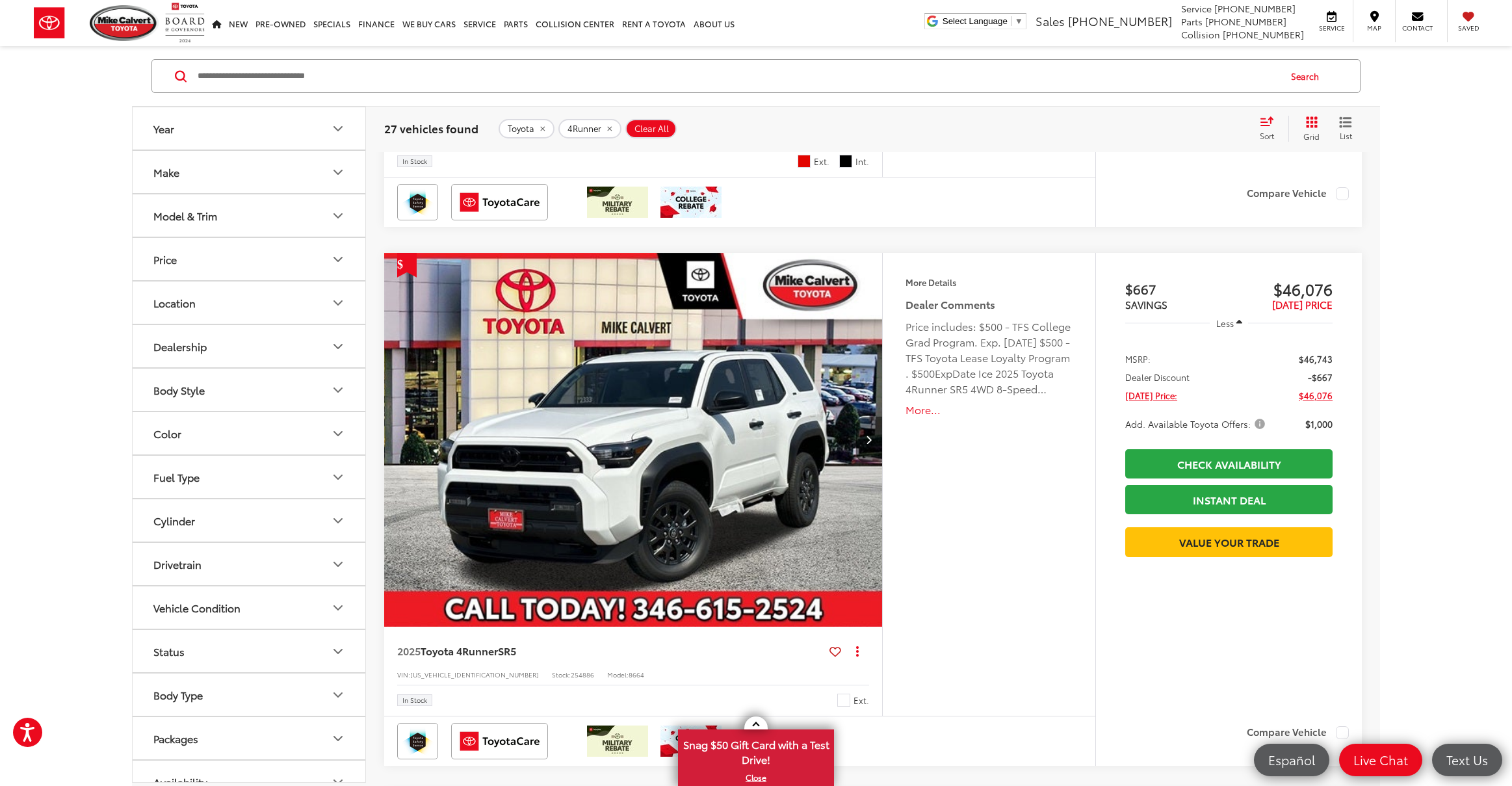
click at [873, 436] on button "Next image" at bounding box center [869, 439] width 26 height 46
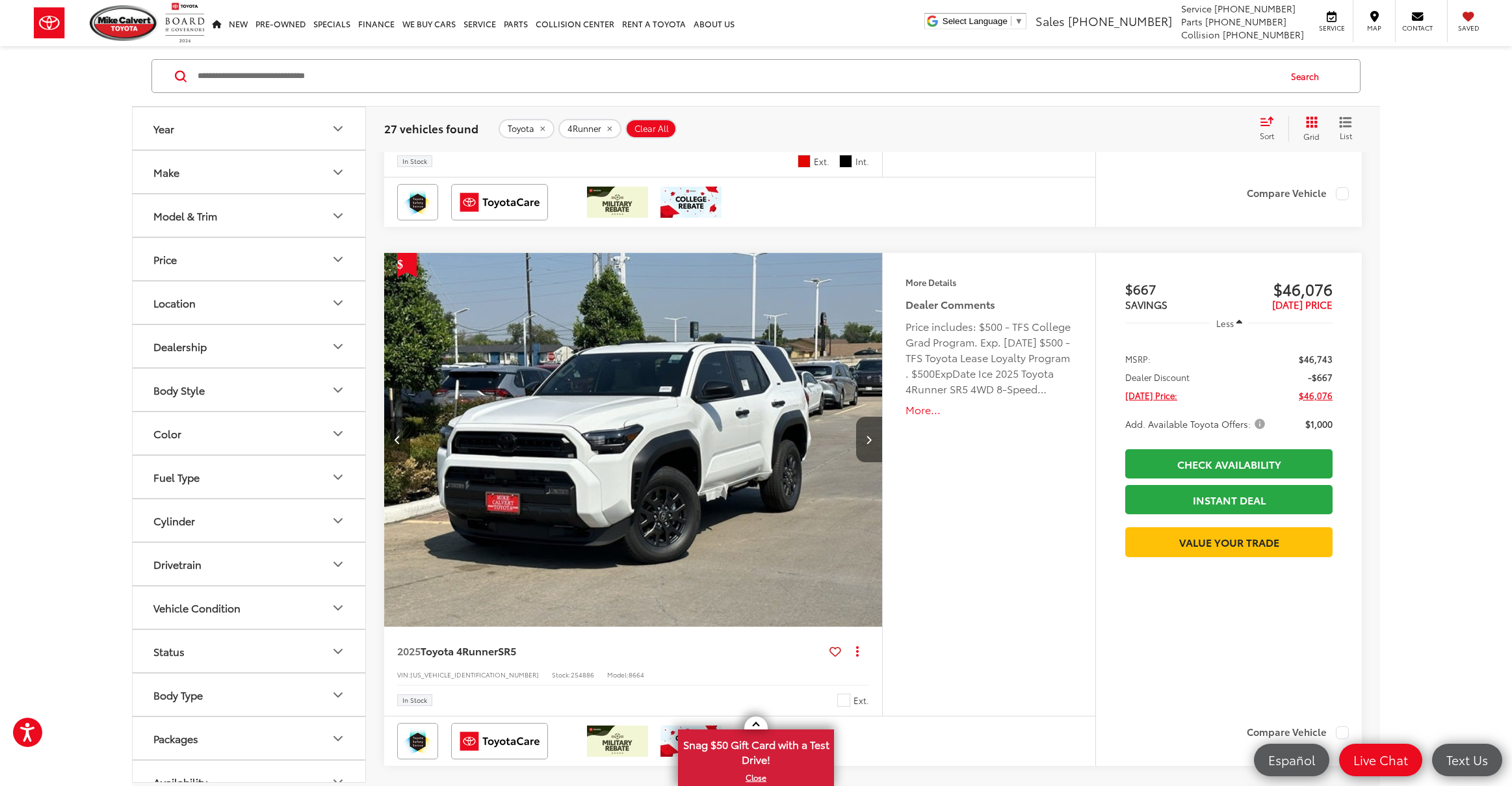
click at [873, 436] on button "Next image" at bounding box center [869, 439] width 26 height 46
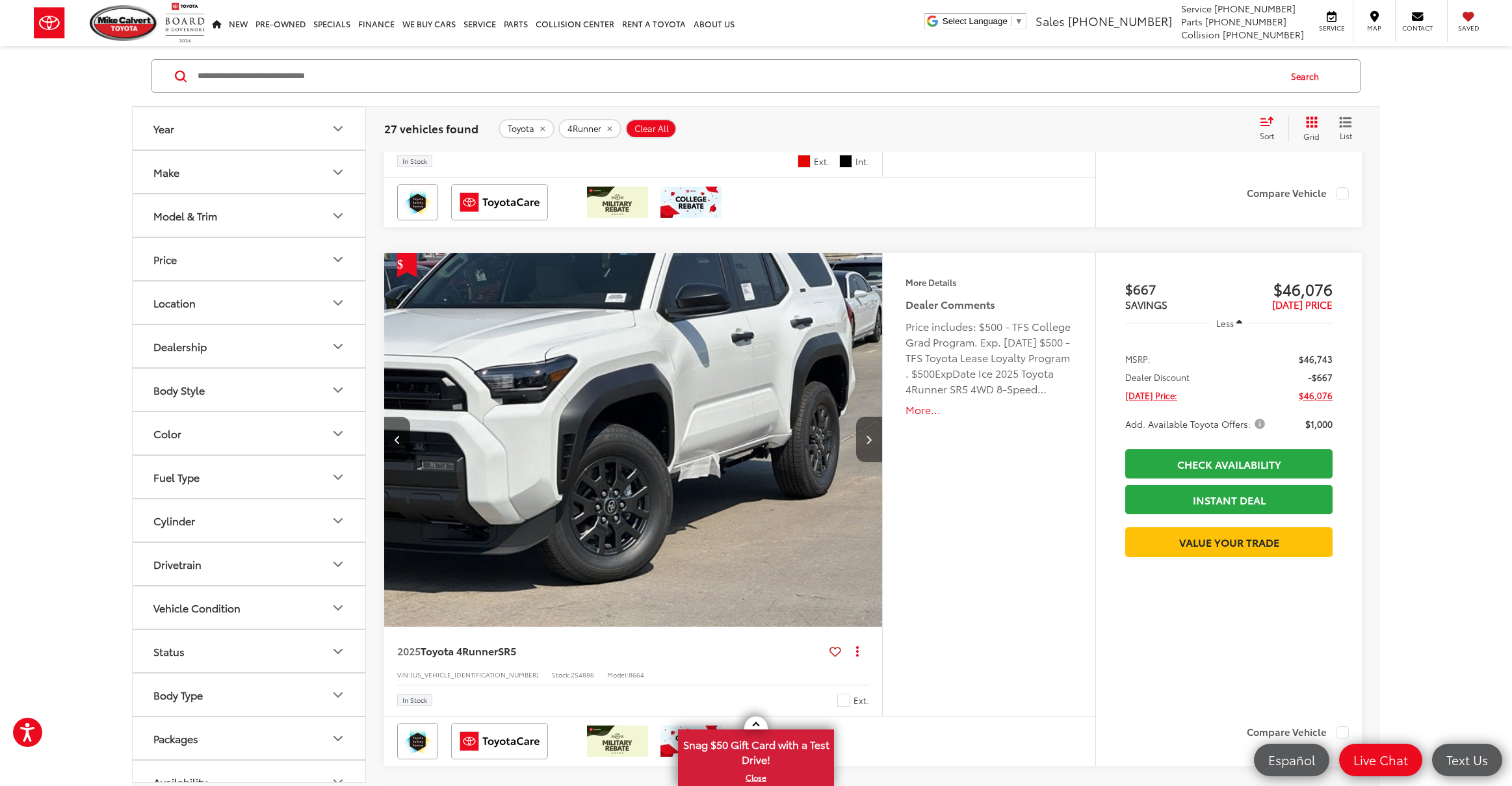
click at [873, 436] on button "Next image" at bounding box center [869, 439] width 26 height 46
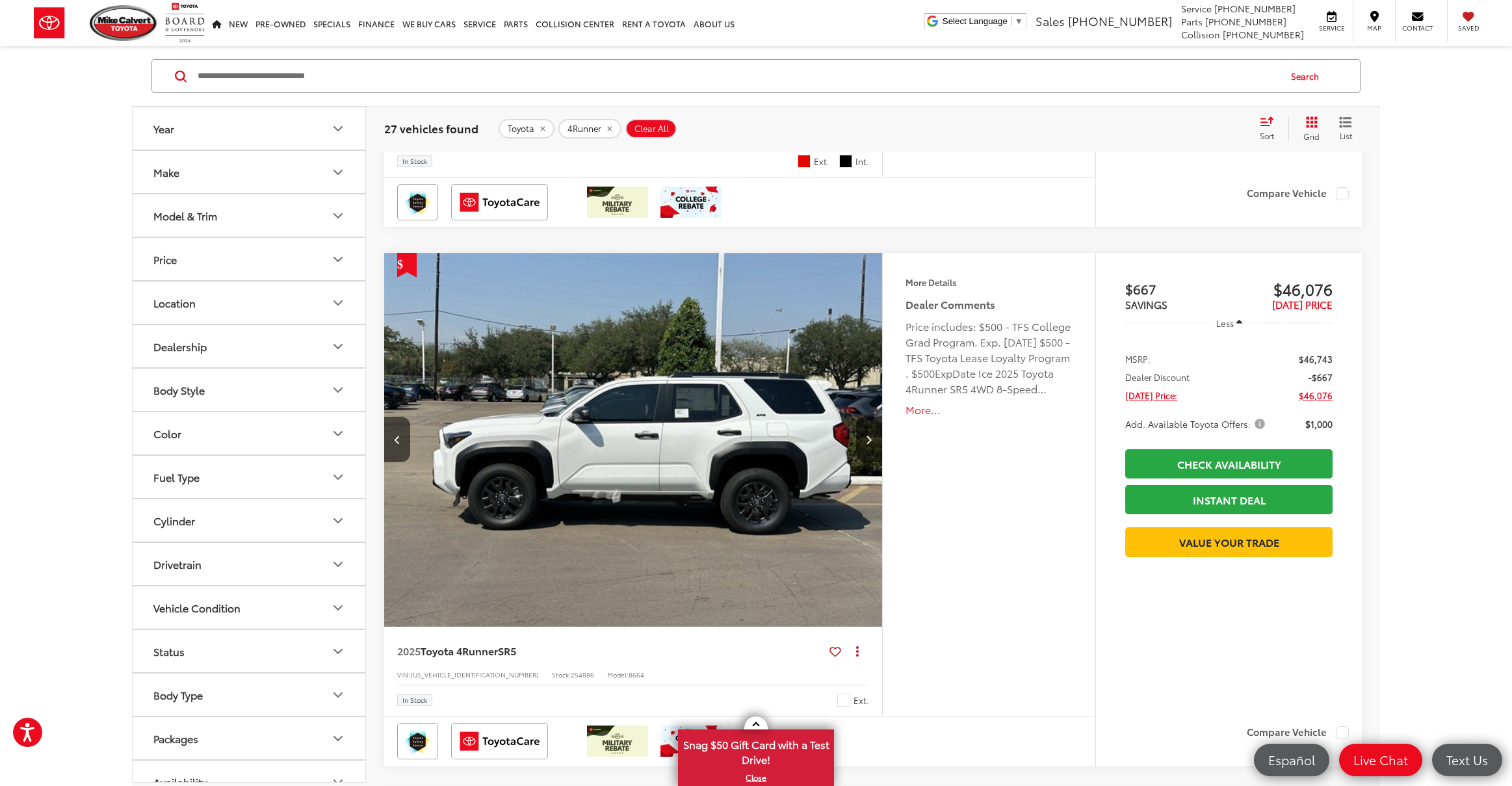
click at [873, 436] on button "Next image" at bounding box center [869, 439] width 26 height 46
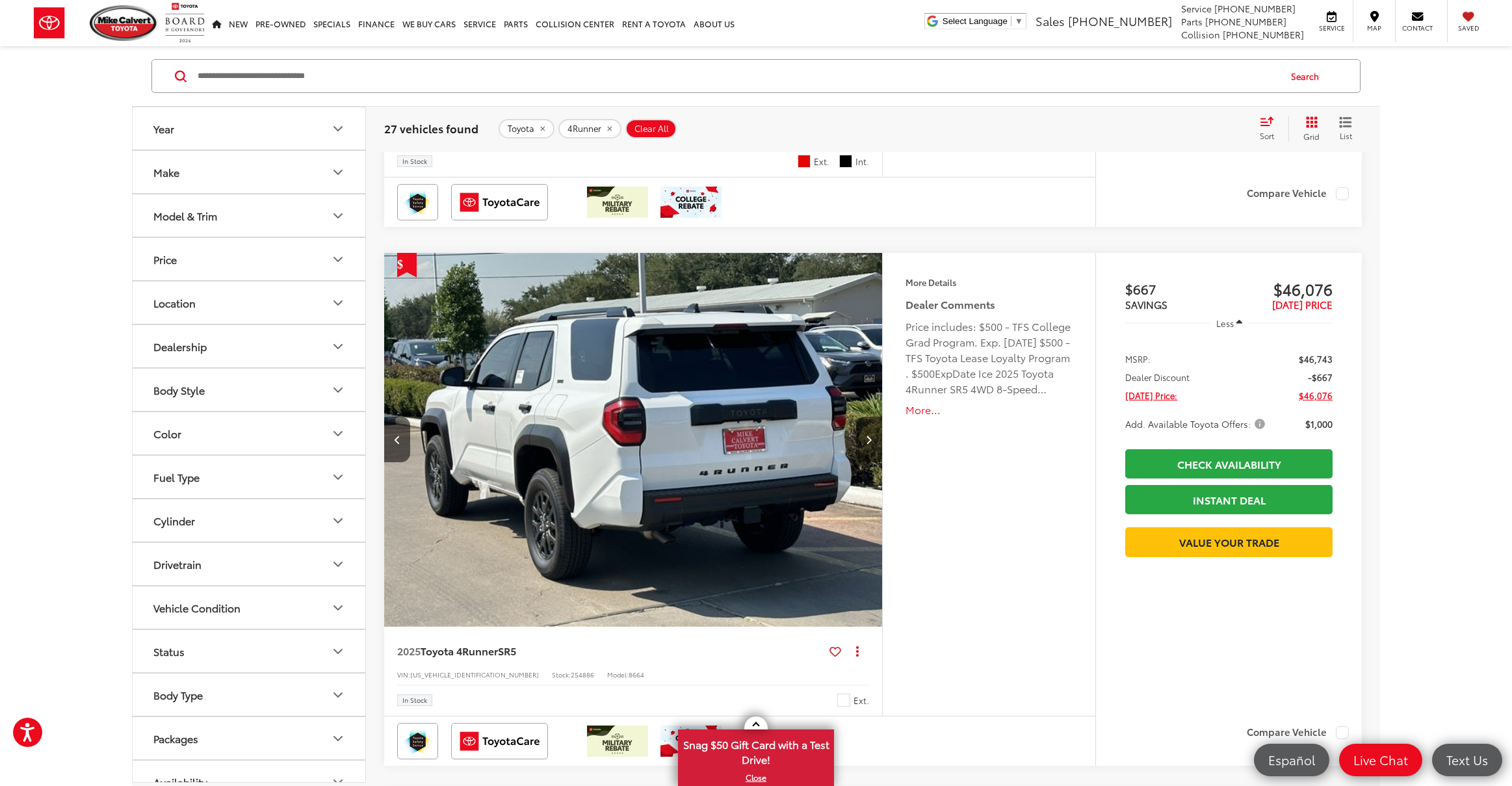
click at [873, 436] on button "Next image" at bounding box center [869, 439] width 26 height 46
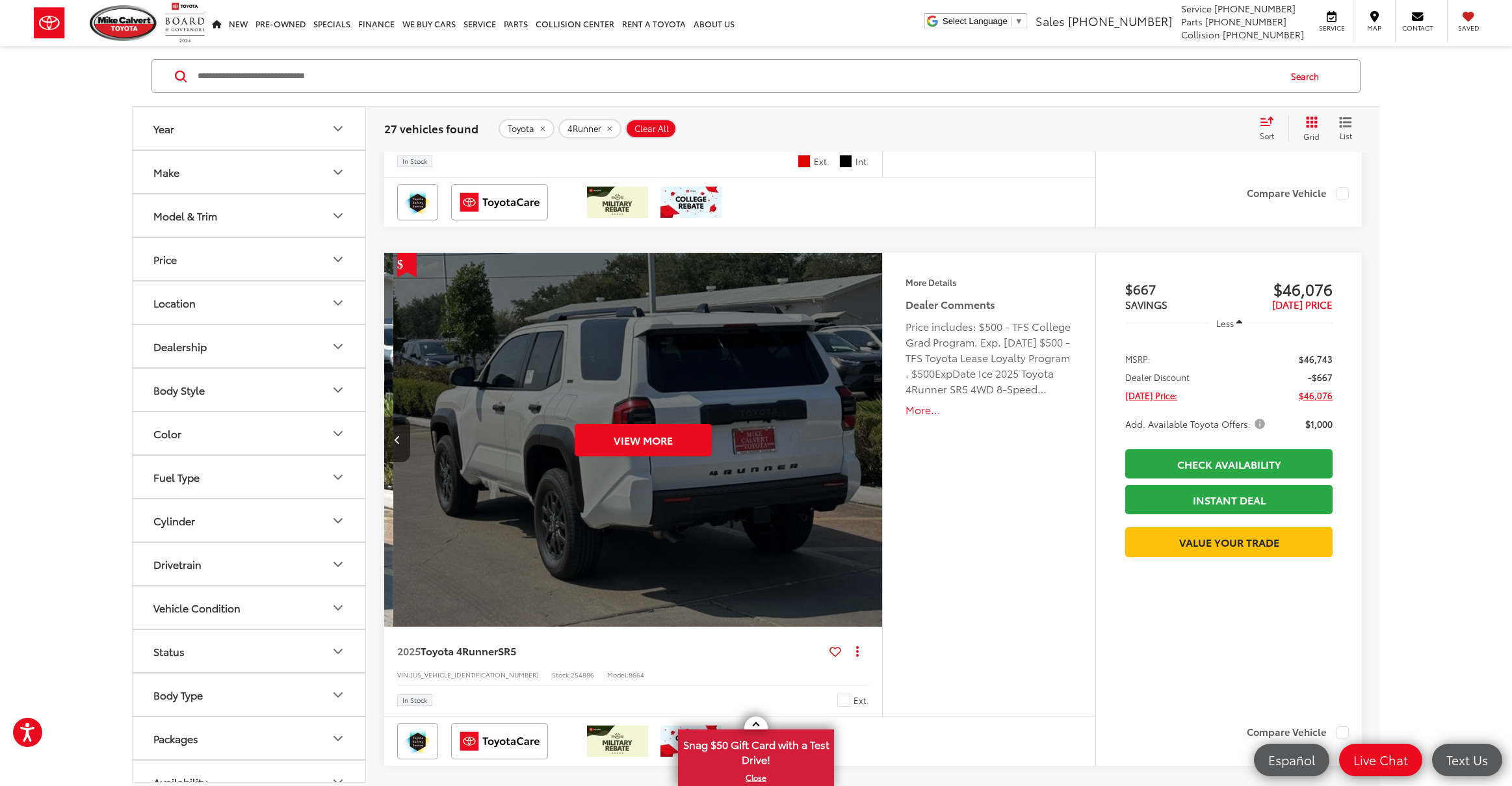
scroll to position [0, 2499]
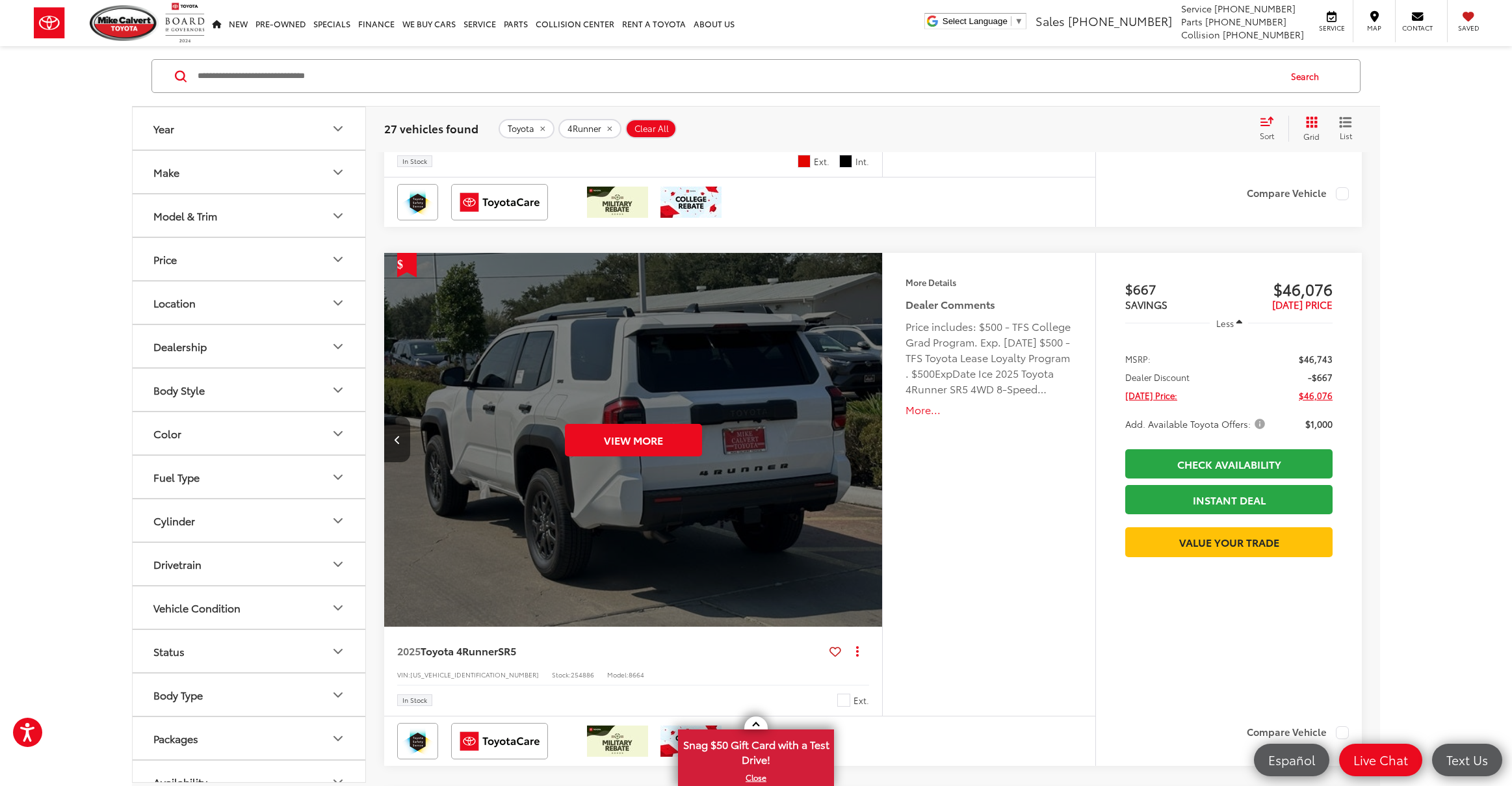
click at [873, 436] on div "View More" at bounding box center [634, 440] width 500 height 375
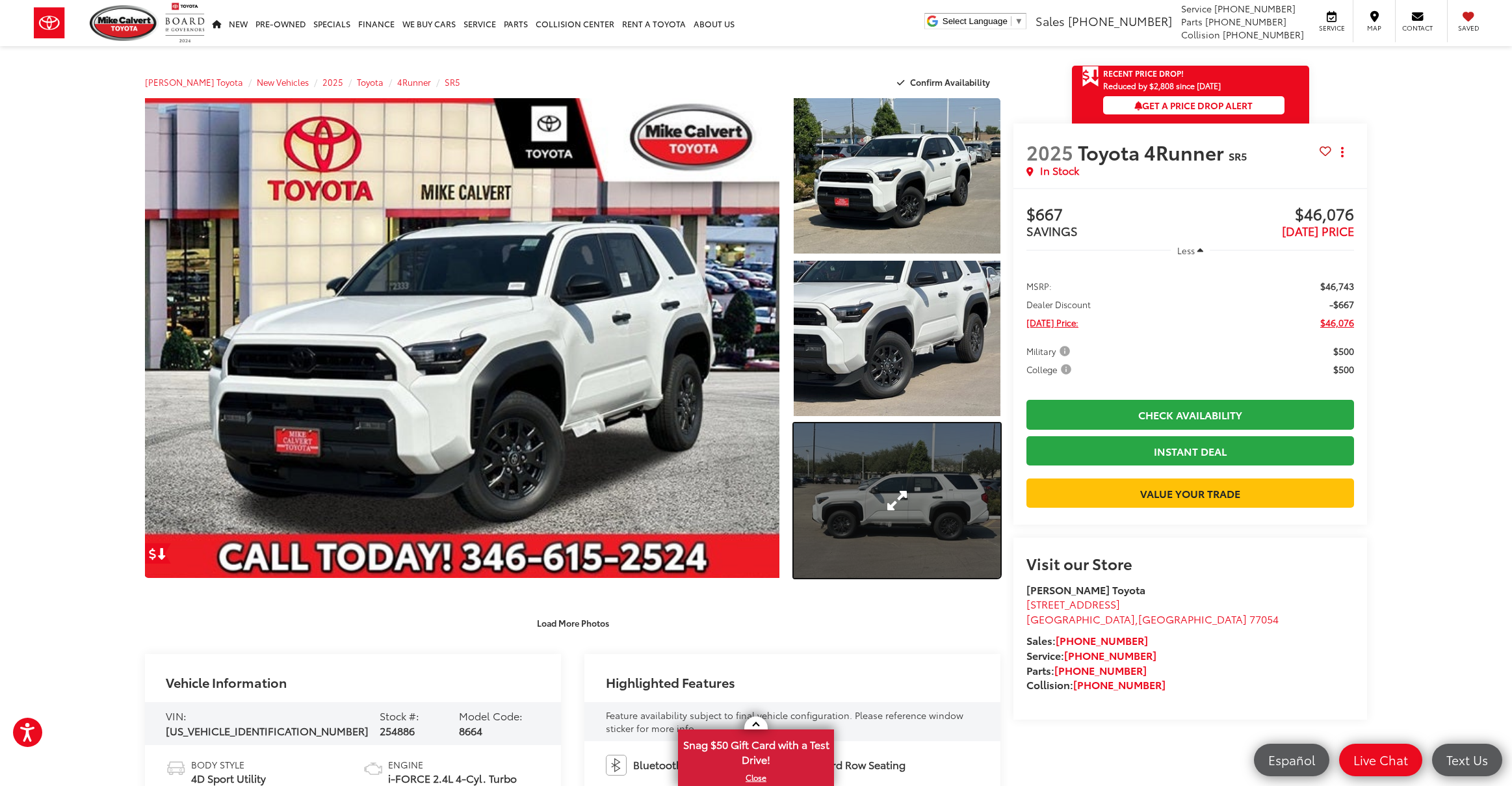
click at [897, 490] on link "Expand Photo 3" at bounding box center [897, 500] width 207 height 155
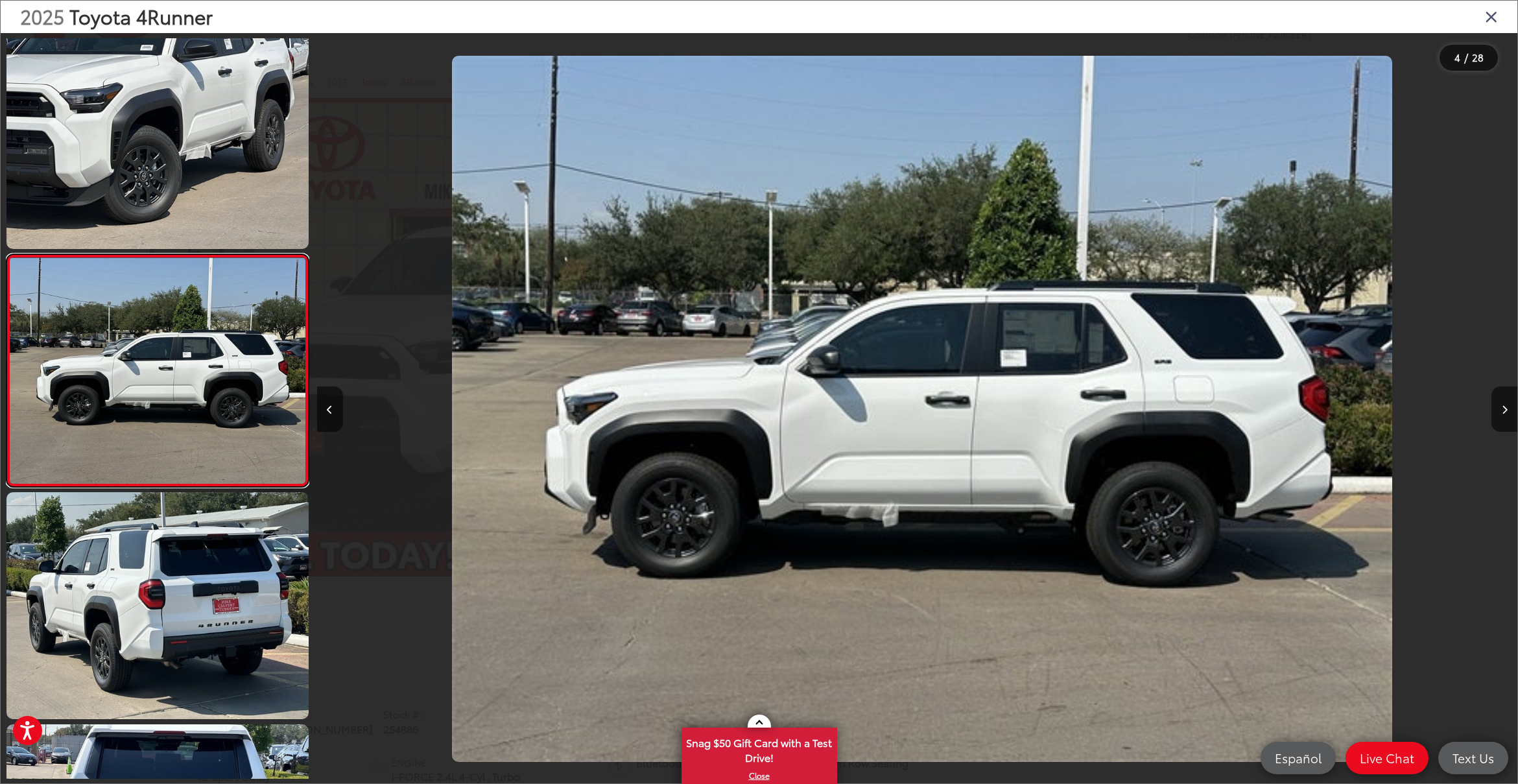
scroll to position [0, 3602]
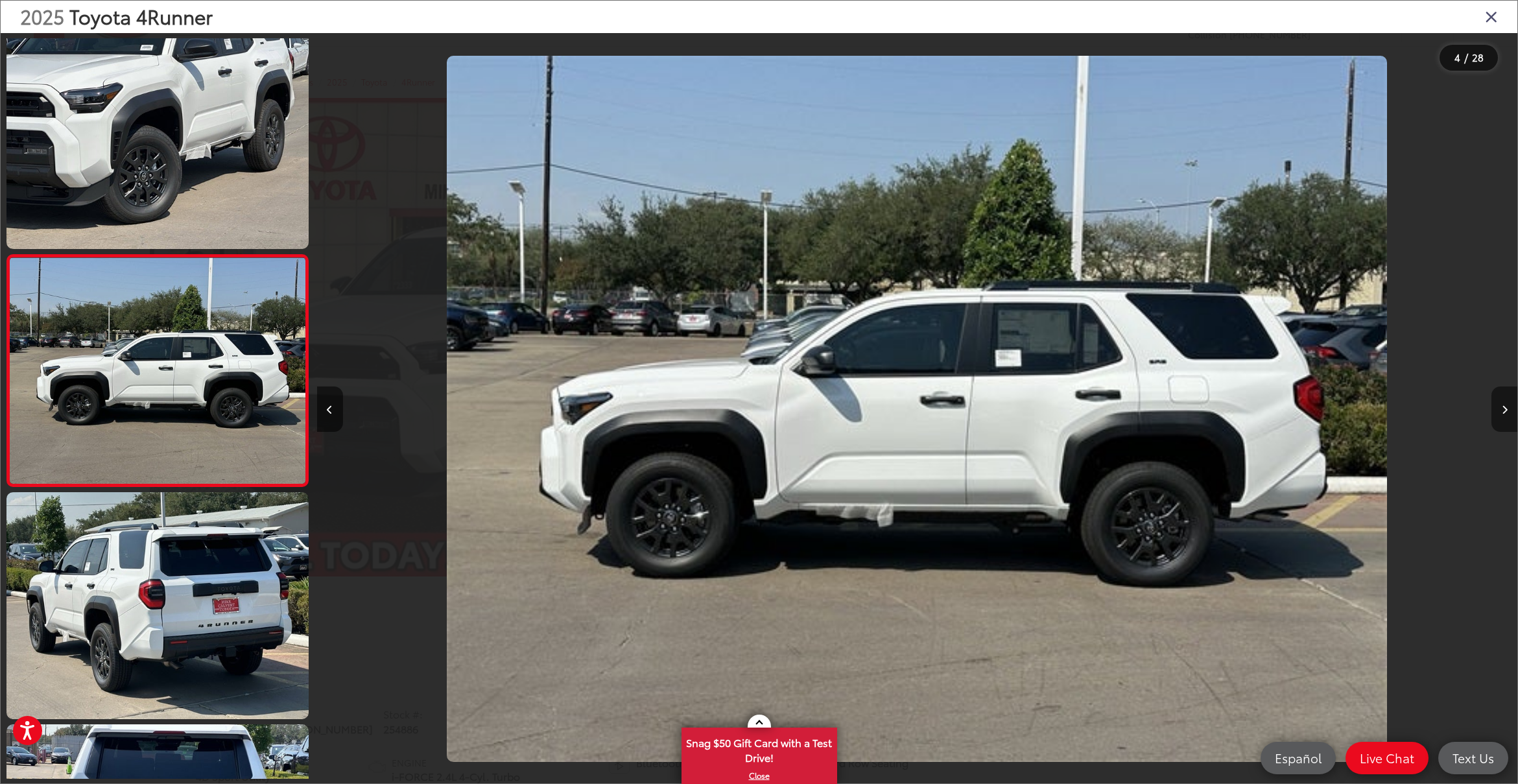
click at [1504, 408] on icon "Next image" at bounding box center [1505, 409] width 6 height 9
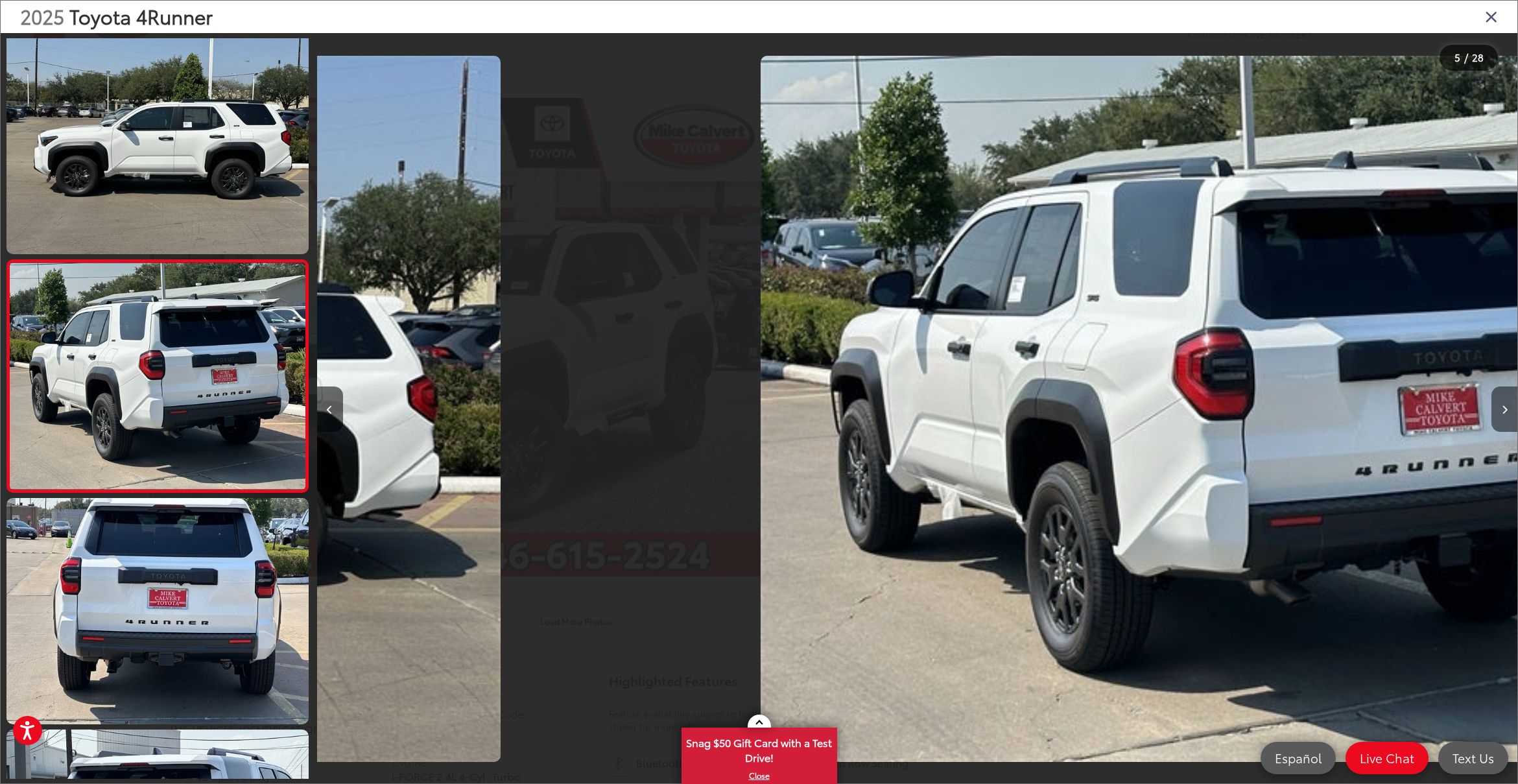
scroll to position [711, 0]
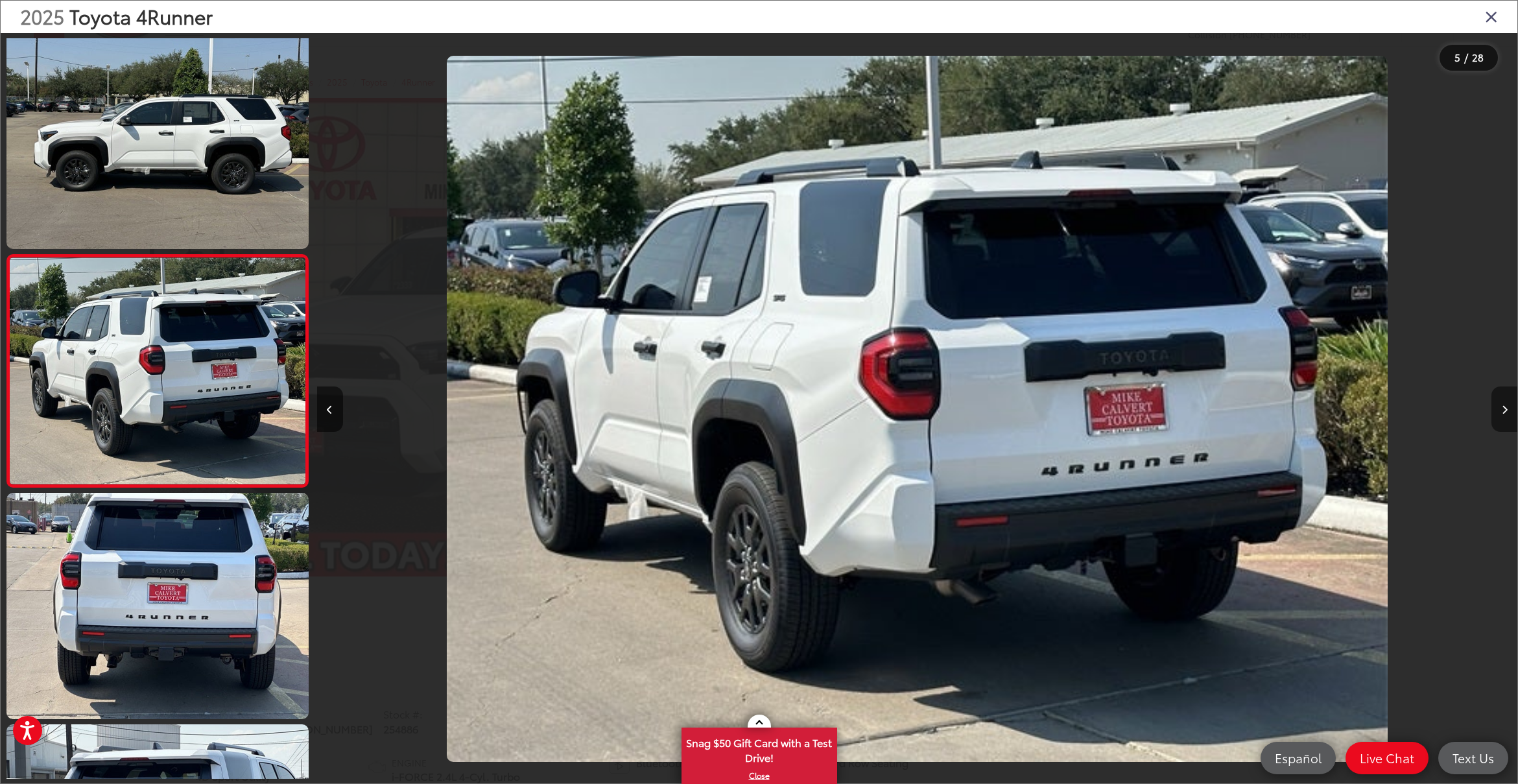
click at [1504, 408] on icon "Next image" at bounding box center [1505, 409] width 6 height 9
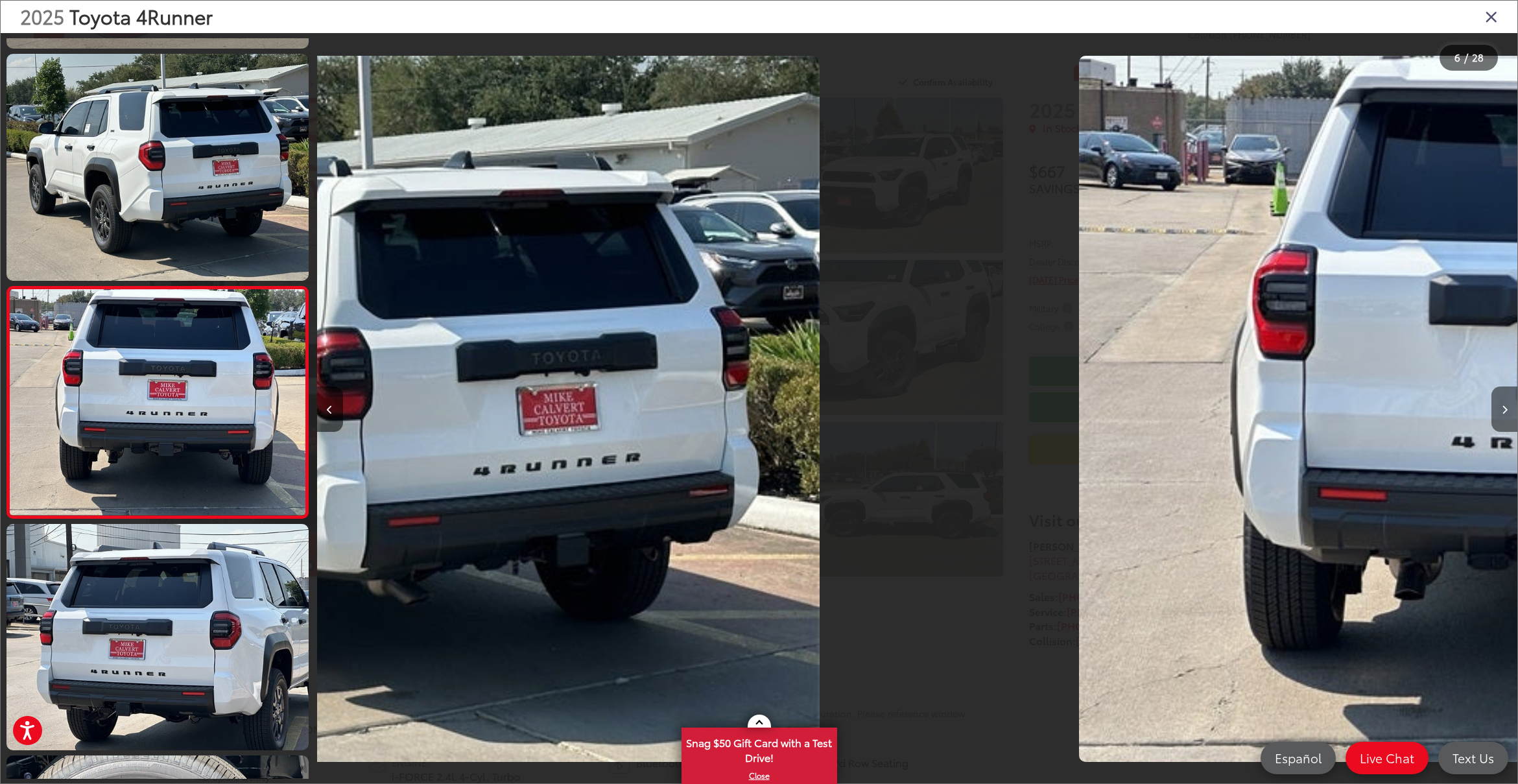
scroll to position [943, 0]
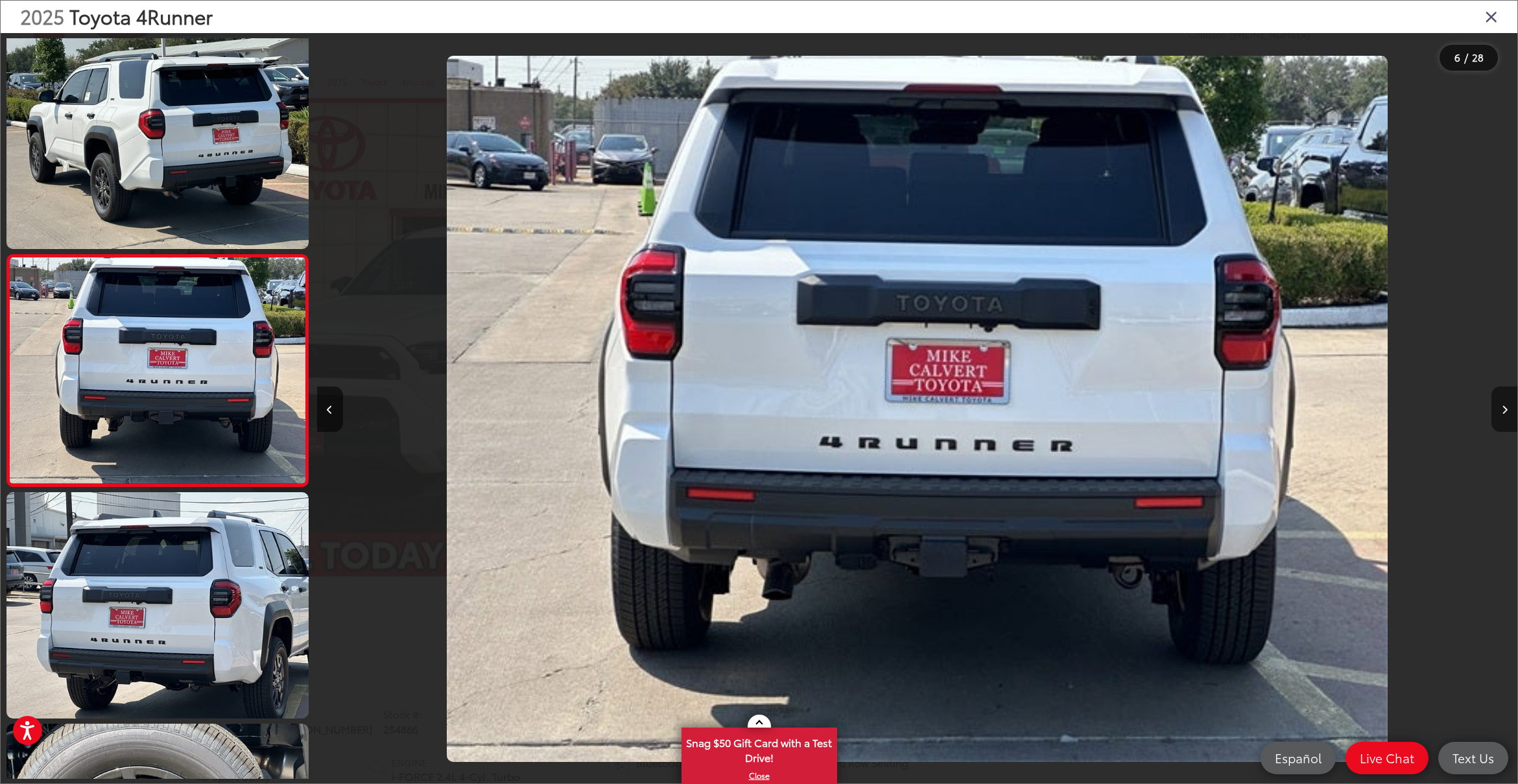
click at [1504, 408] on icon "Next image" at bounding box center [1505, 409] width 6 height 9
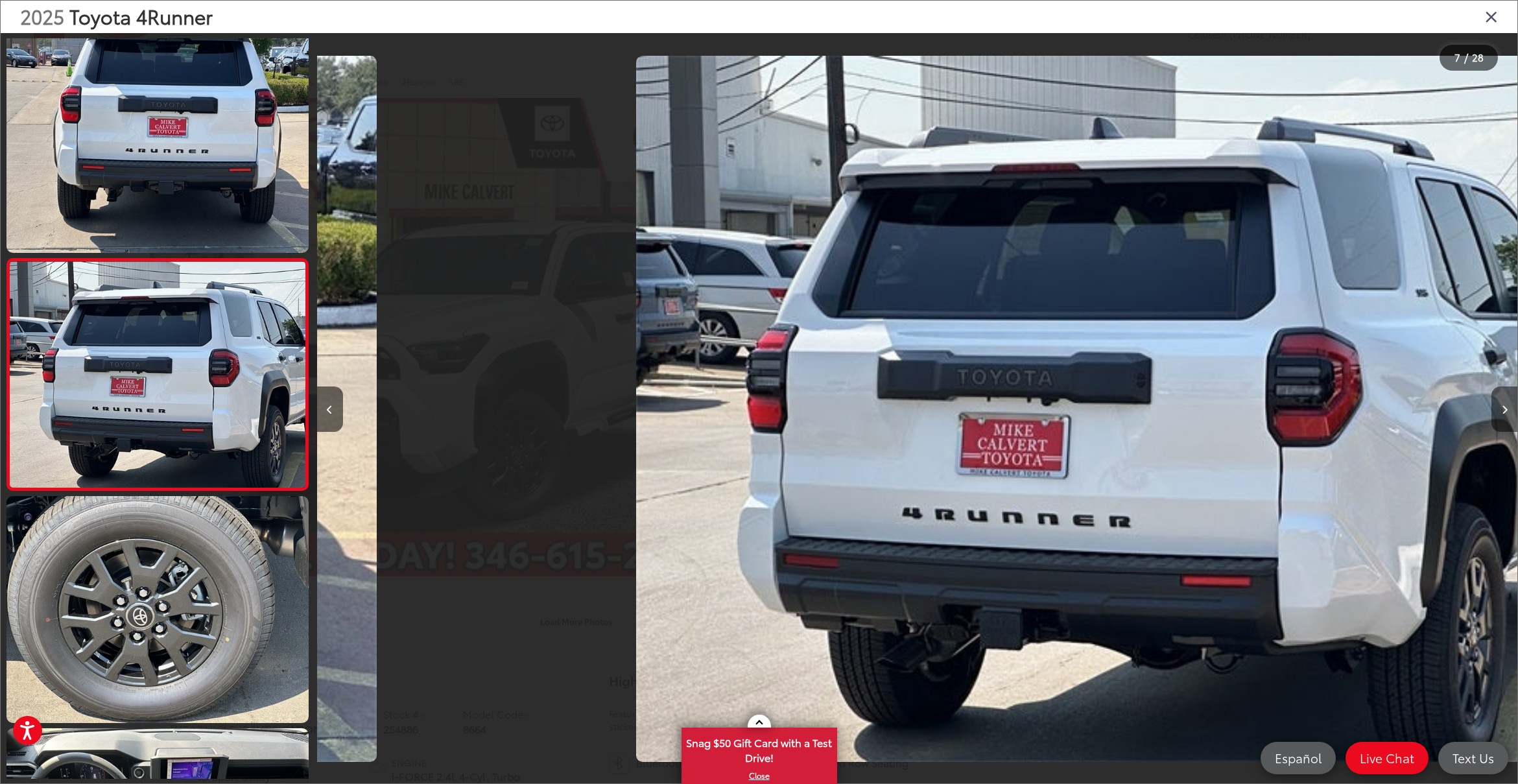
scroll to position [1175, 0]
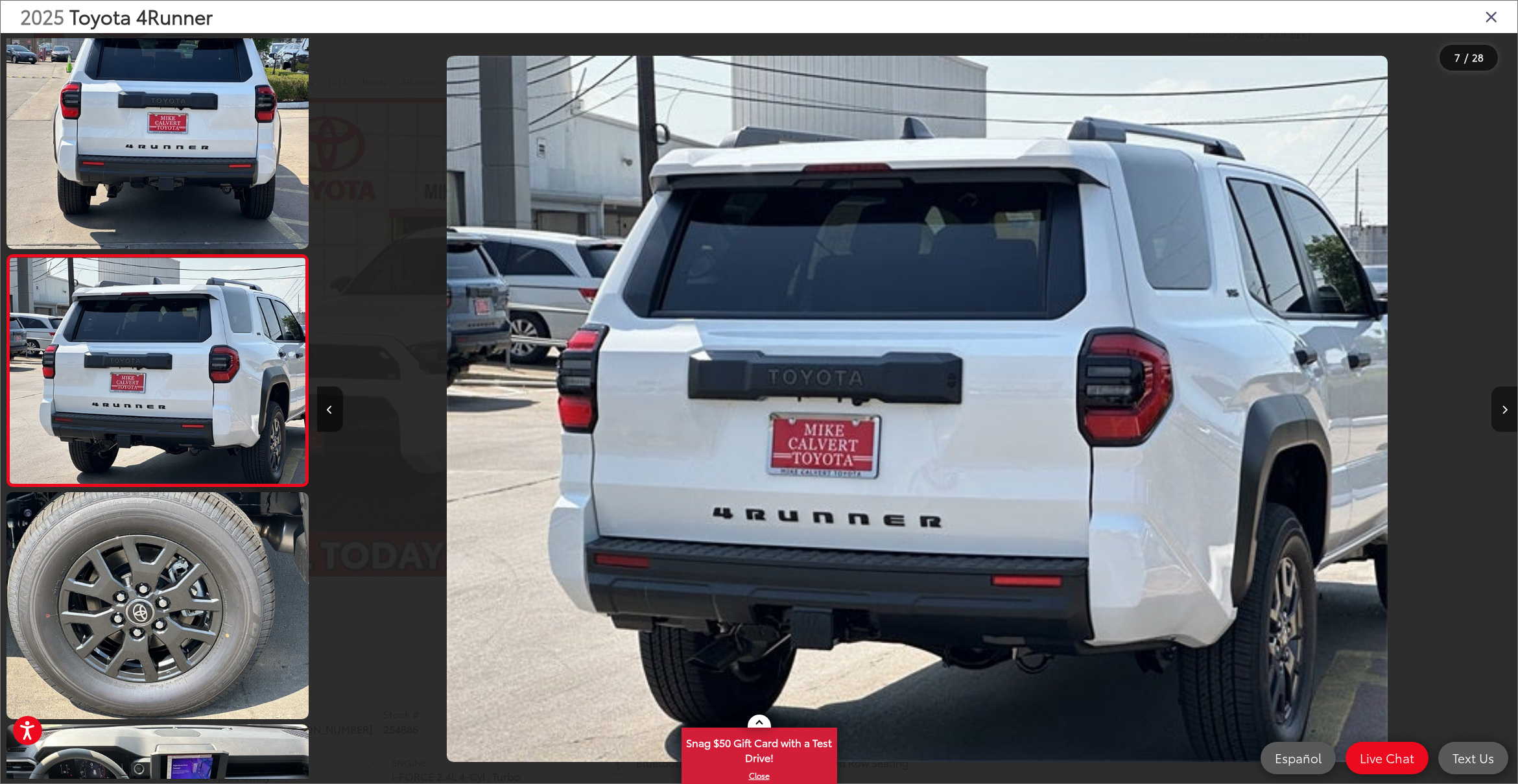
click at [1504, 408] on icon "Next image" at bounding box center [1505, 409] width 6 height 9
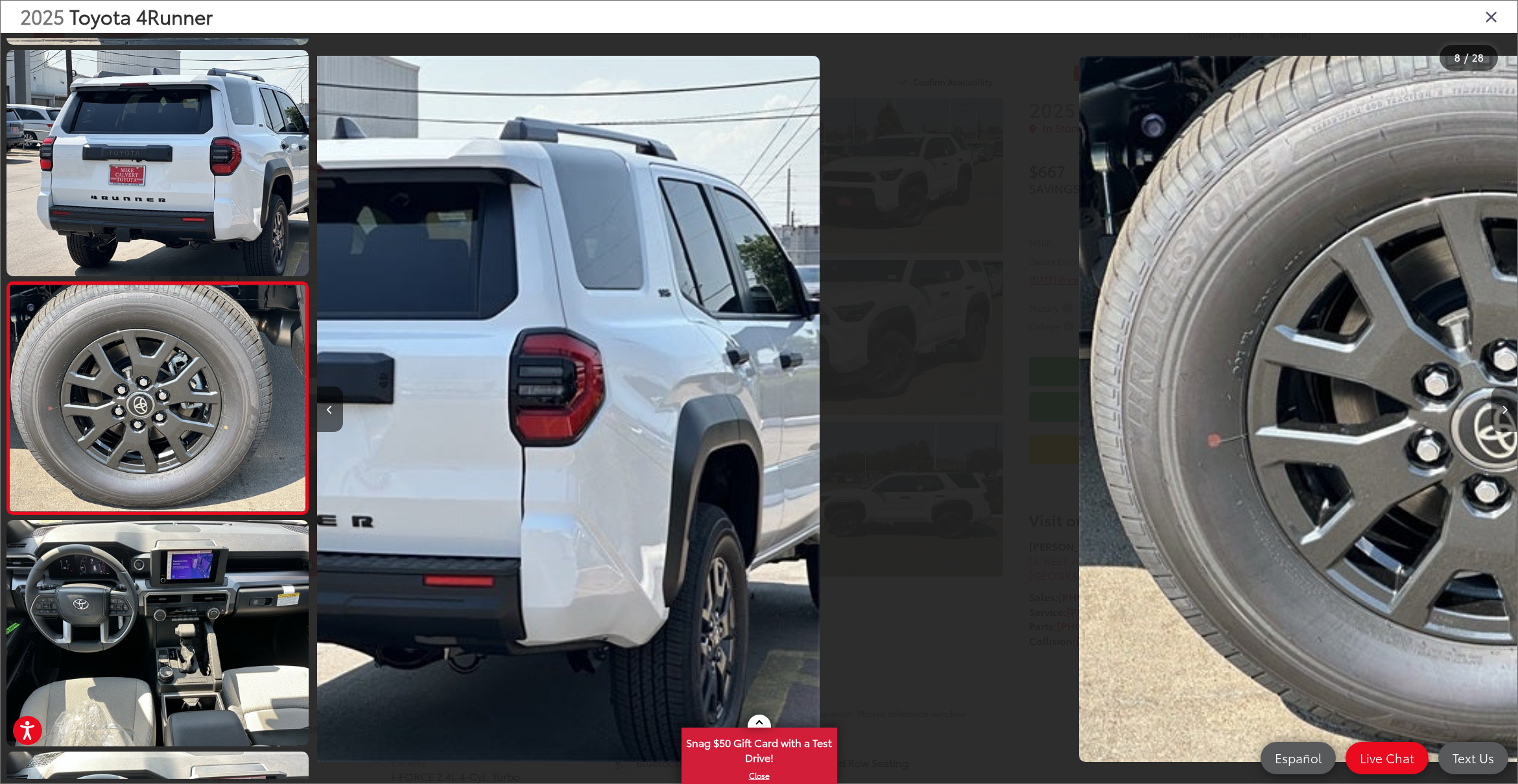
scroll to position [1406, 0]
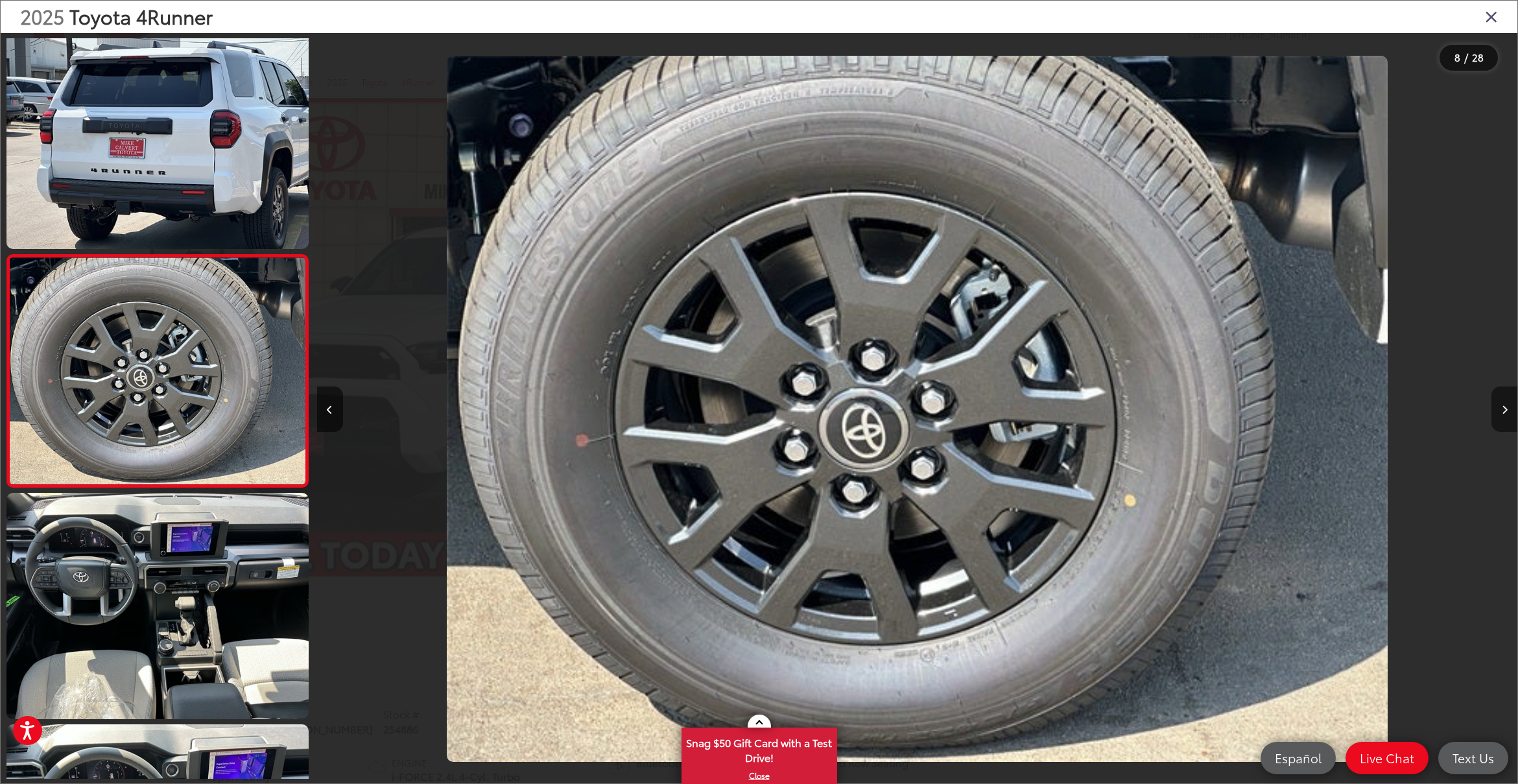
click at [1504, 408] on icon "Next image" at bounding box center [1505, 409] width 6 height 9
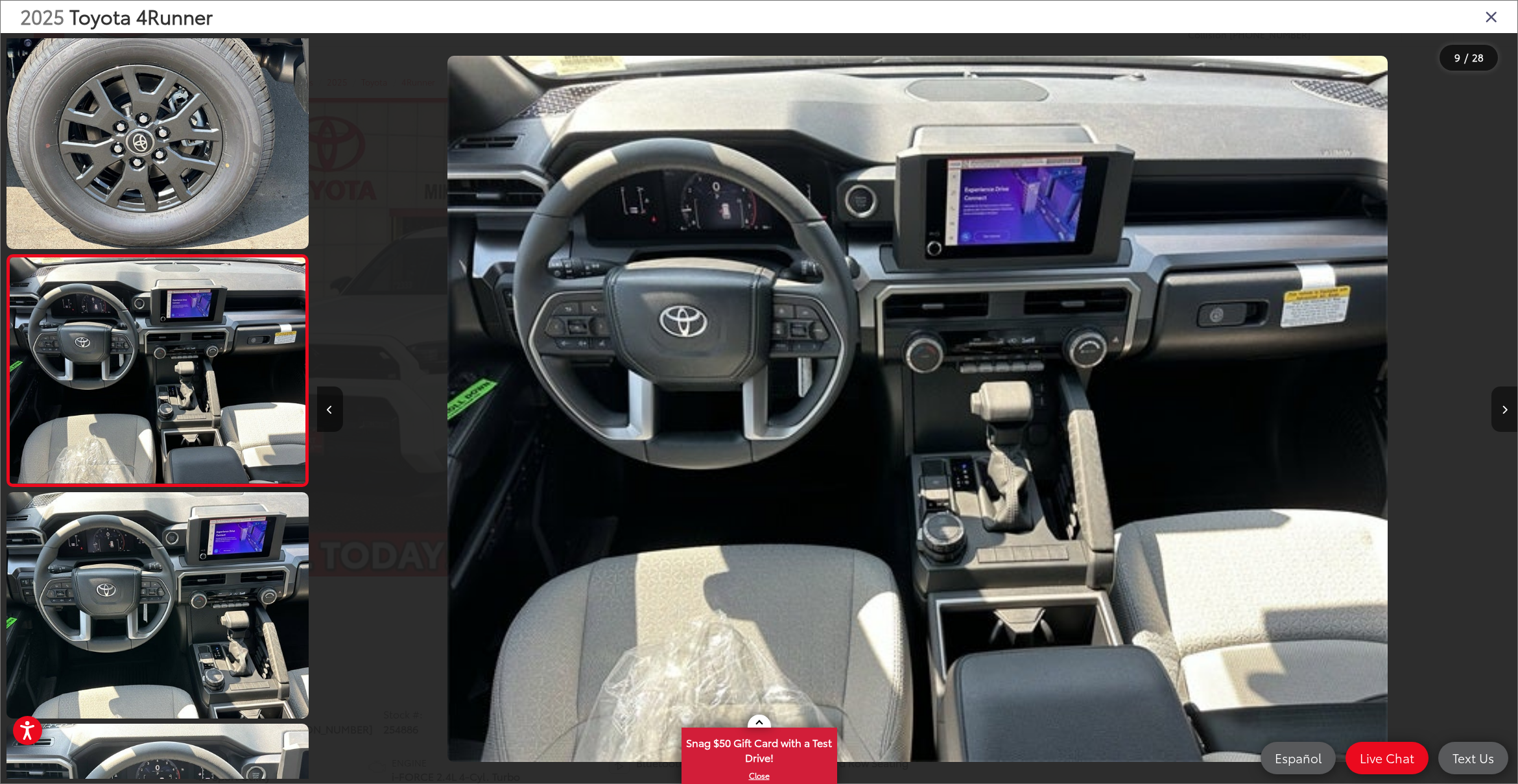
scroll to position [0, 9605]
click at [1504, 408] on icon "Next image" at bounding box center [1505, 409] width 6 height 9
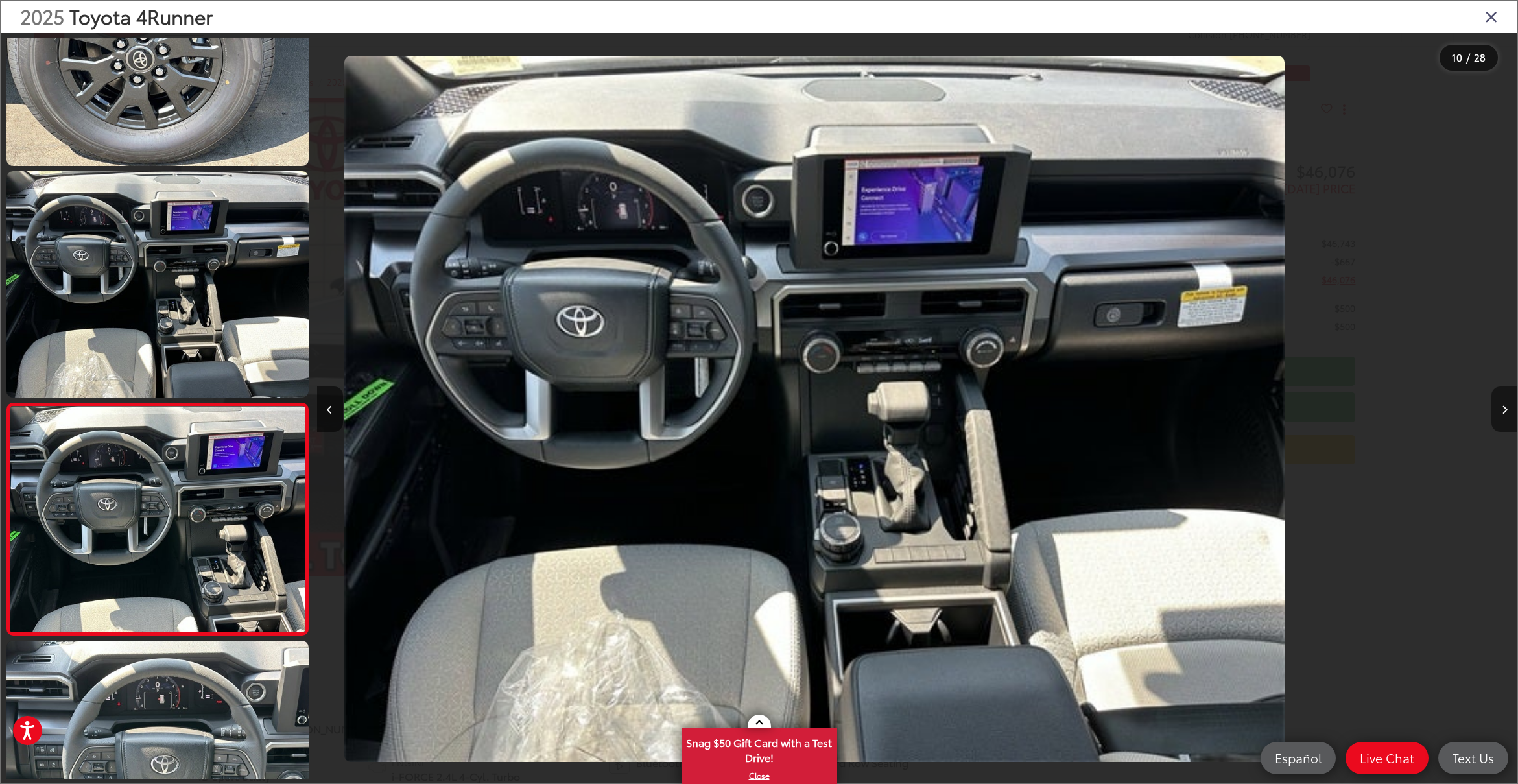
scroll to position [0, 0]
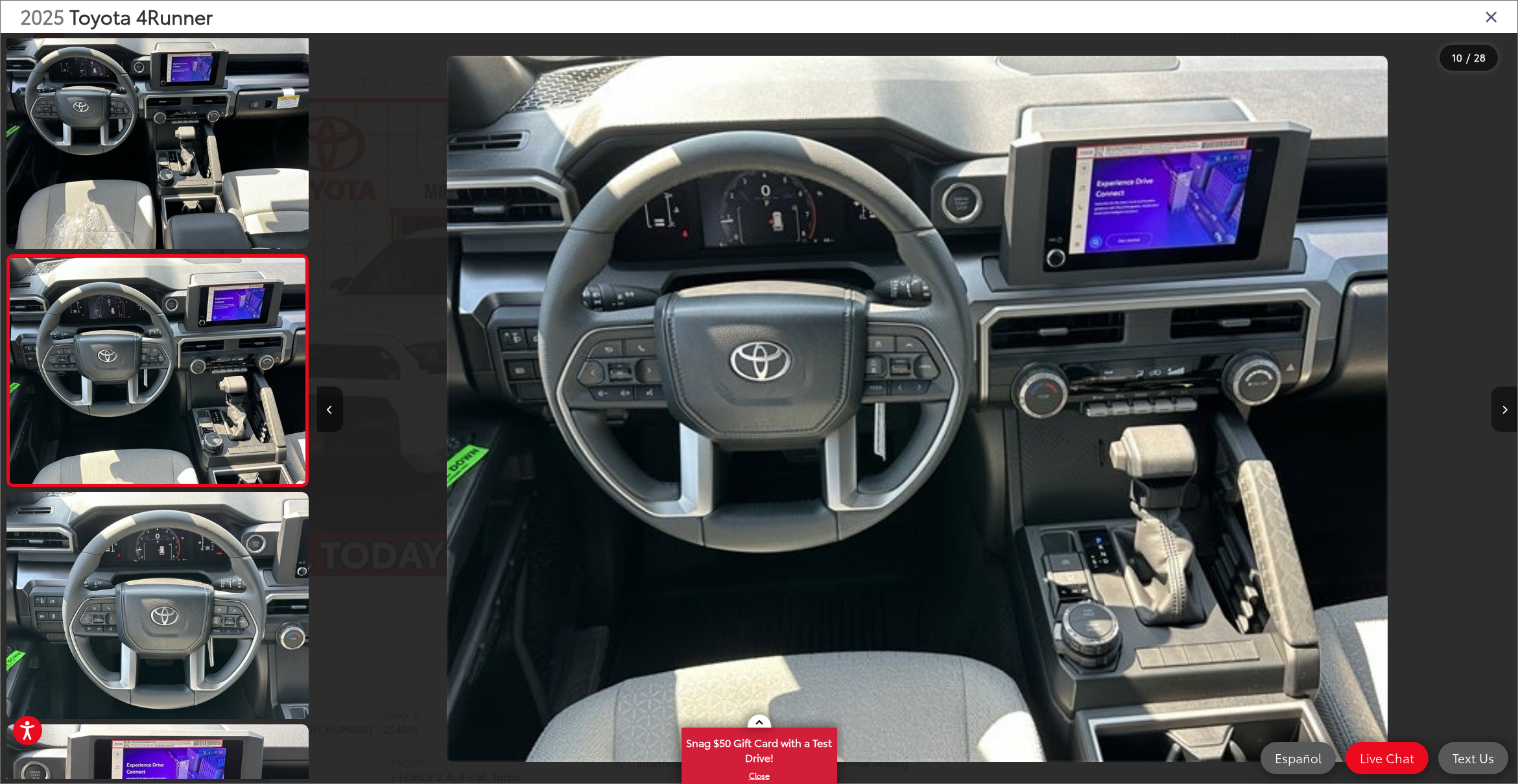
click at [1504, 408] on icon "Next image" at bounding box center [1505, 409] width 6 height 9
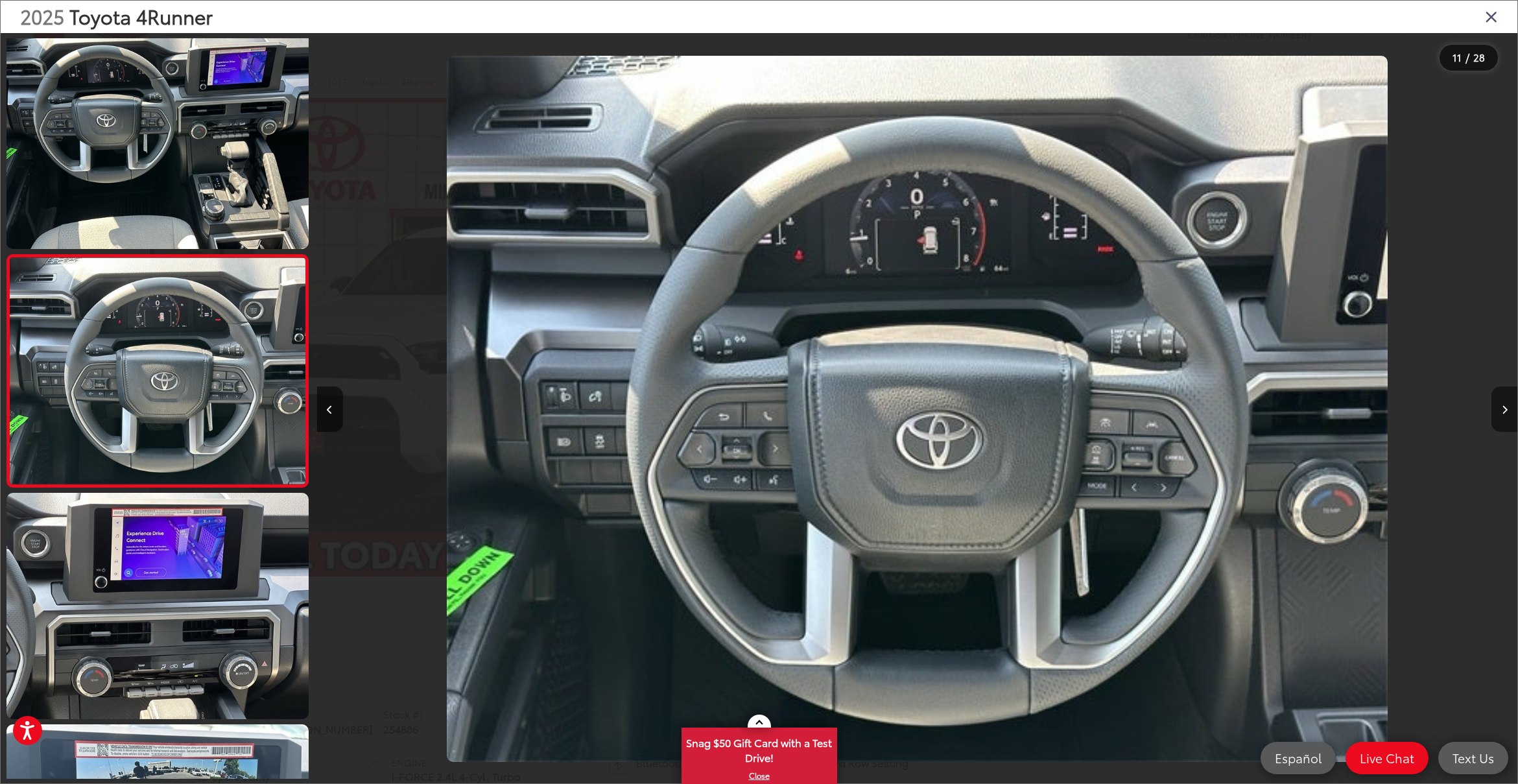
click at [1504, 408] on icon "Next image" at bounding box center [1505, 409] width 6 height 9
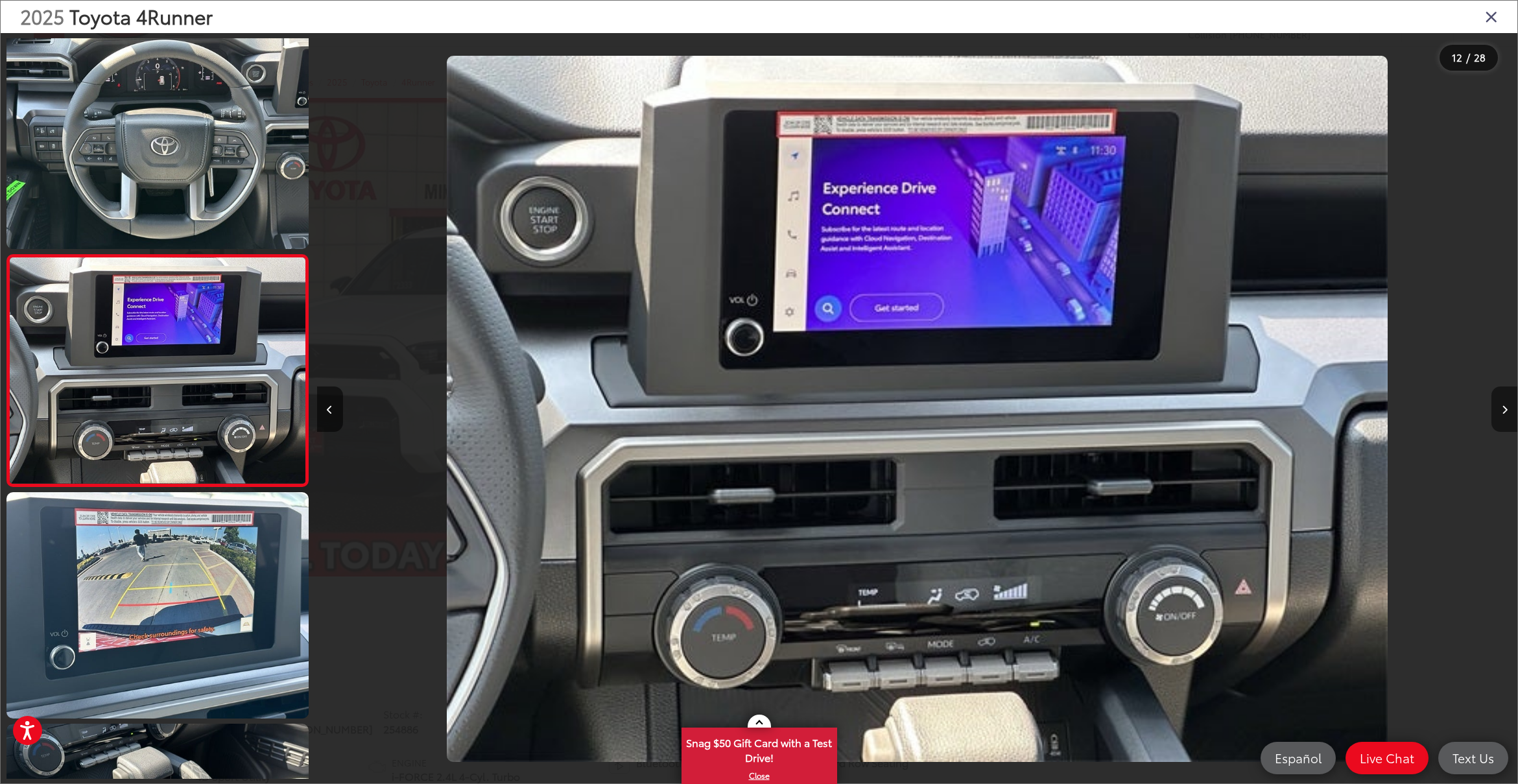
click at [1504, 408] on icon "Next image" at bounding box center [1505, 409] width 6 height 9
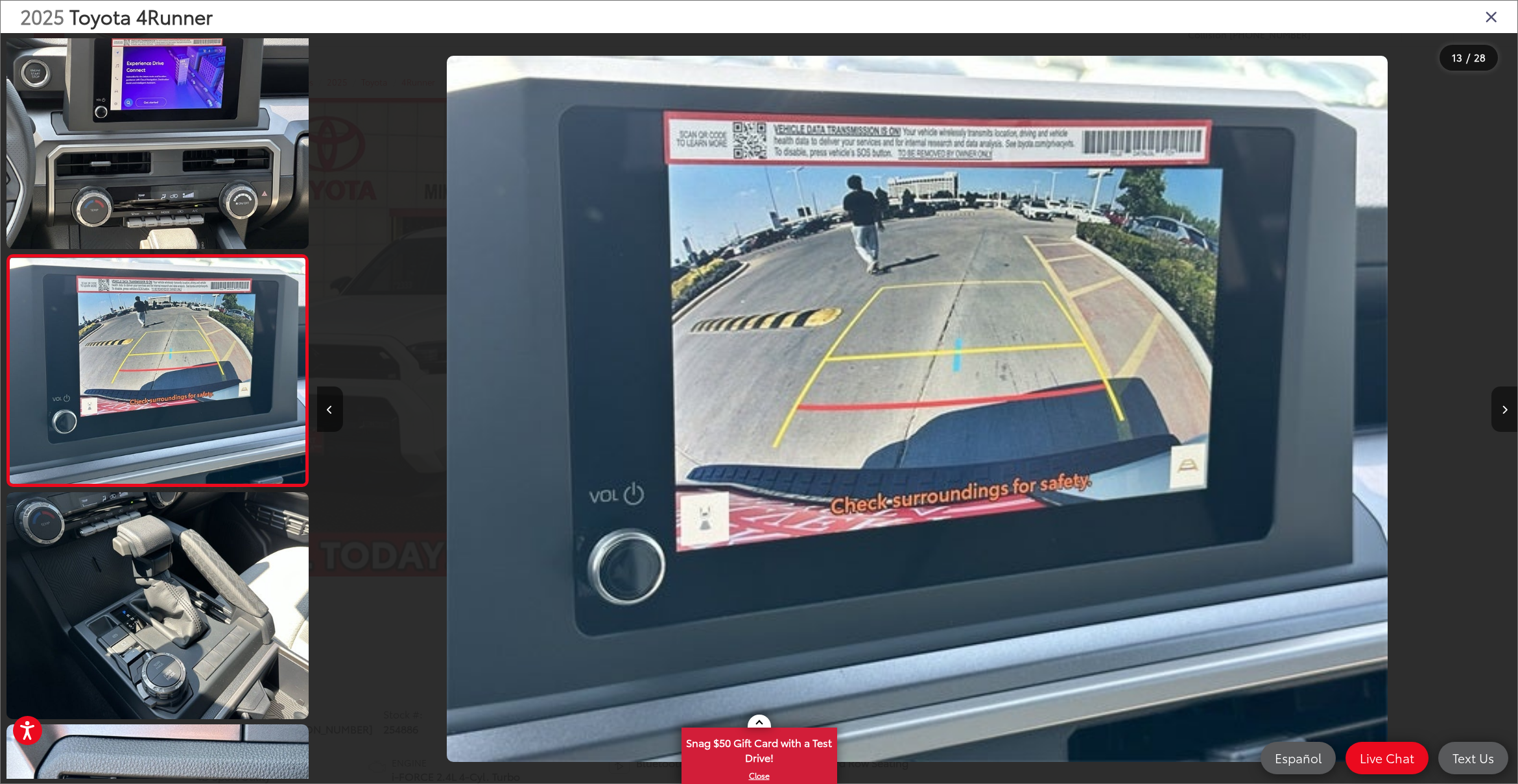
click at [1504, 408] on icon "Next image" at bounding box center [1505, 409] width 6 height 9
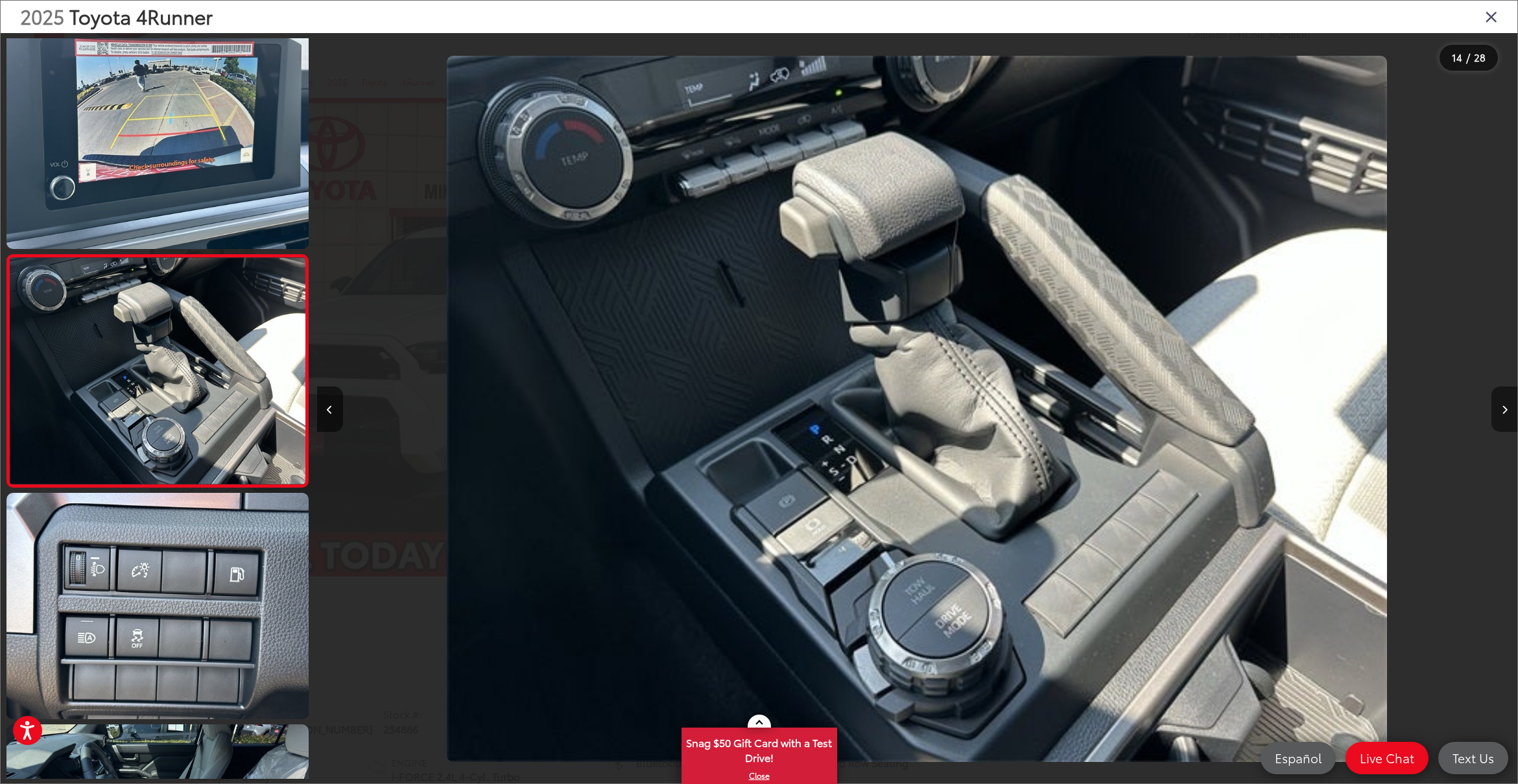
click at [1504, 408] on icon "Next image" at bounding box center [1505, 409] width 6 height 9
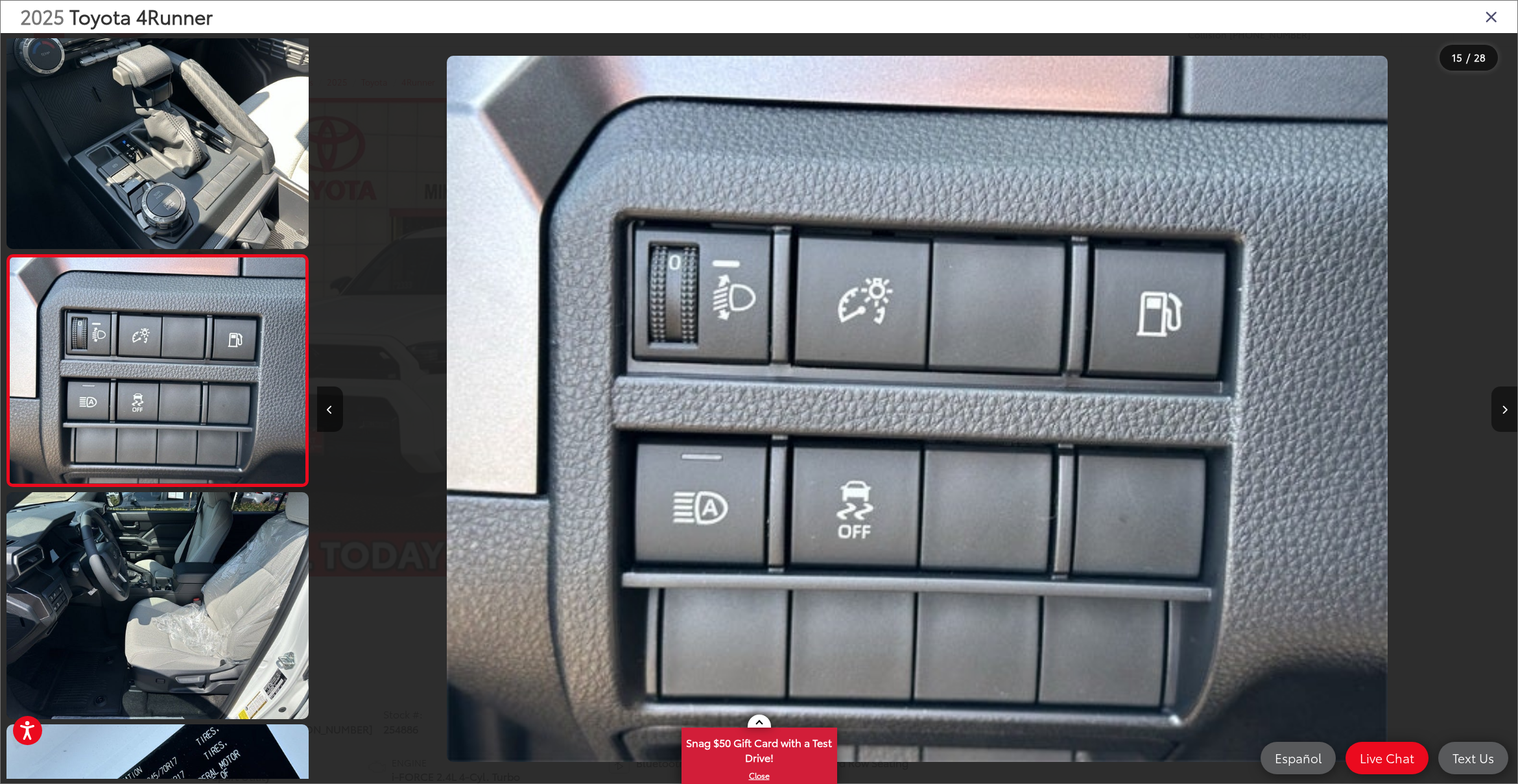
click at [1504, 408] on icon "Next image" at bounding box center [1505, 409] width 6 height 9
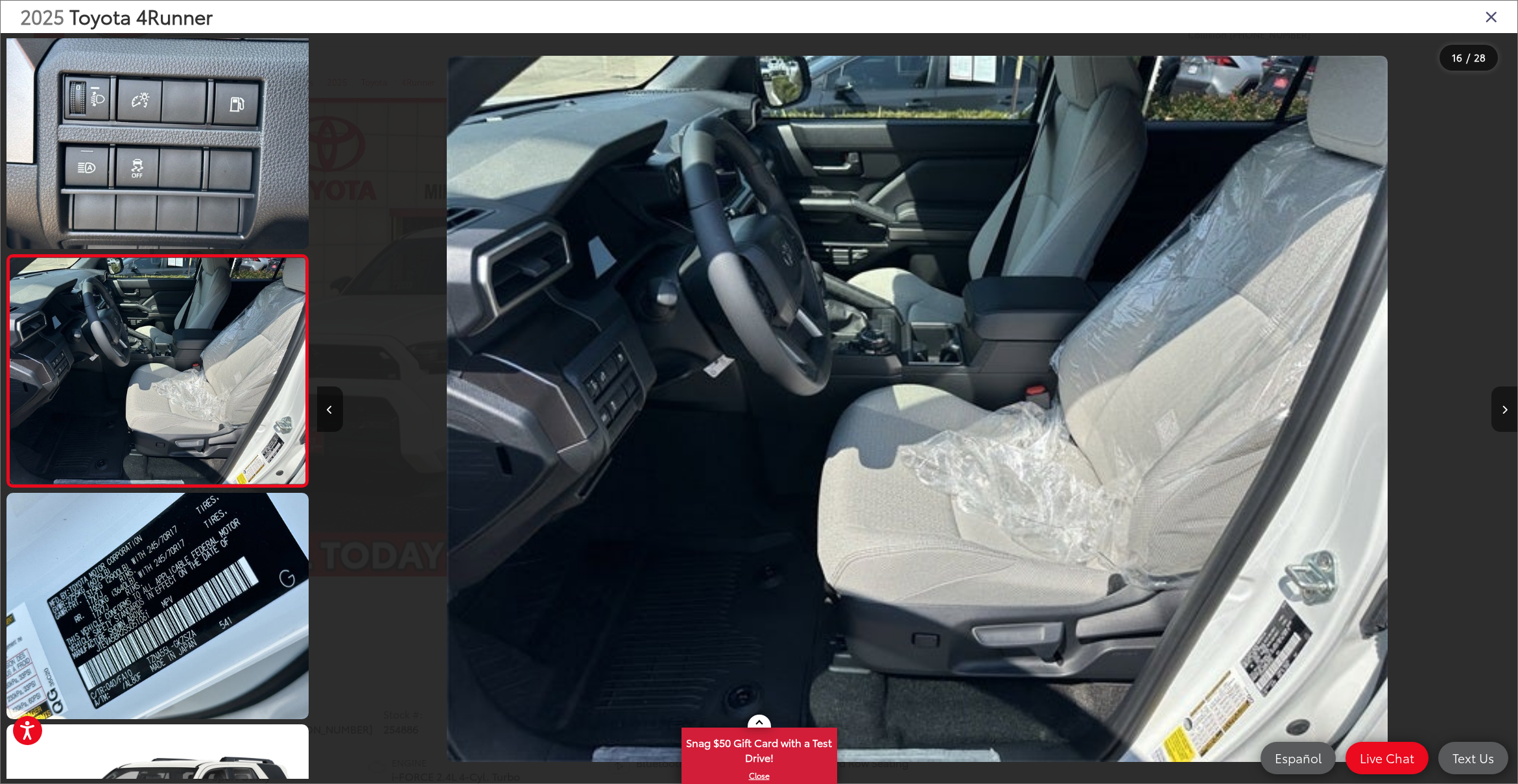
click at [1504, 408] on icon "Next image" at bounding box center [1505, 409] width 6 height 9
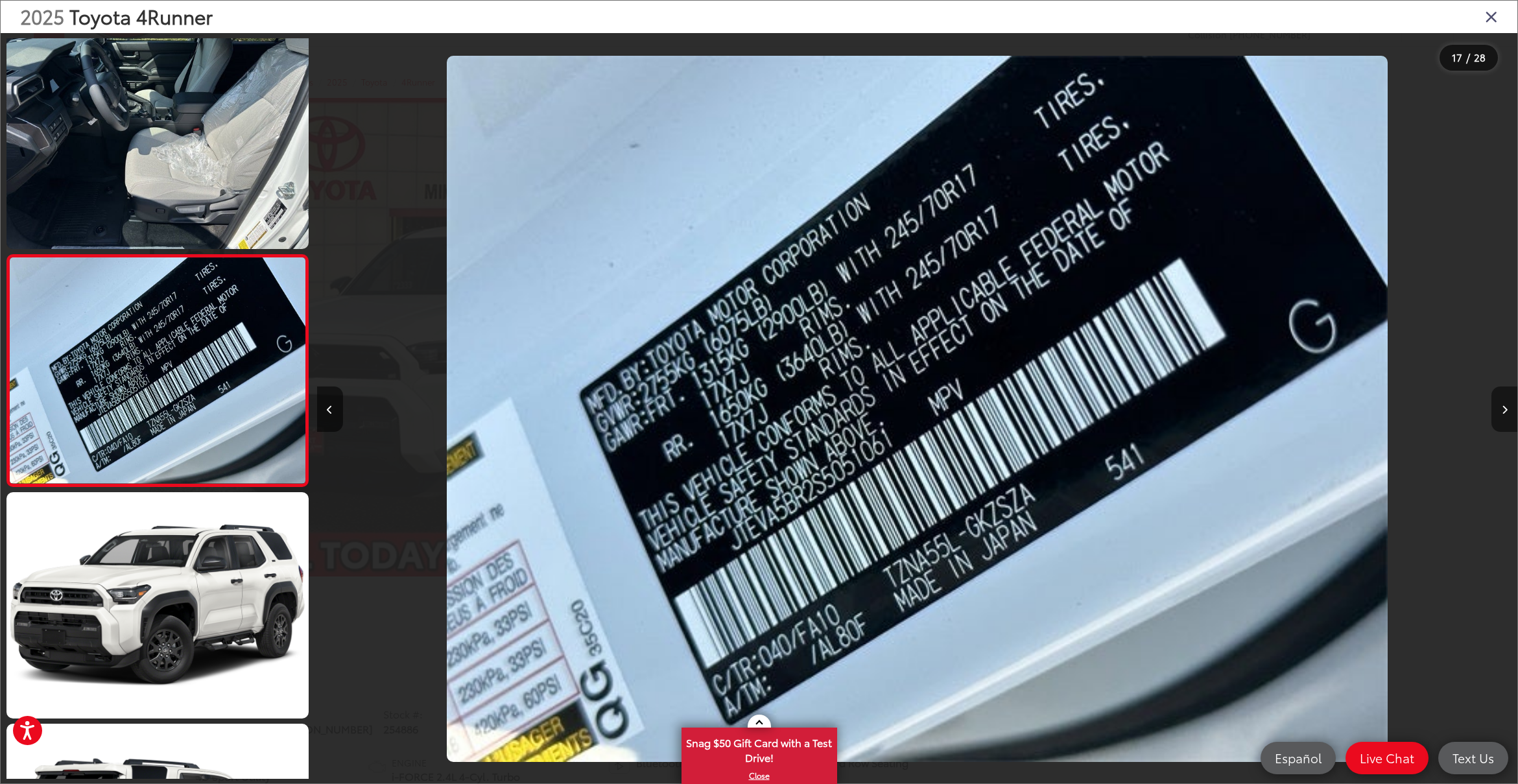
click at [1504, 408] on icon "Next image" at bounding box center [1505, 409] width 6 height 9
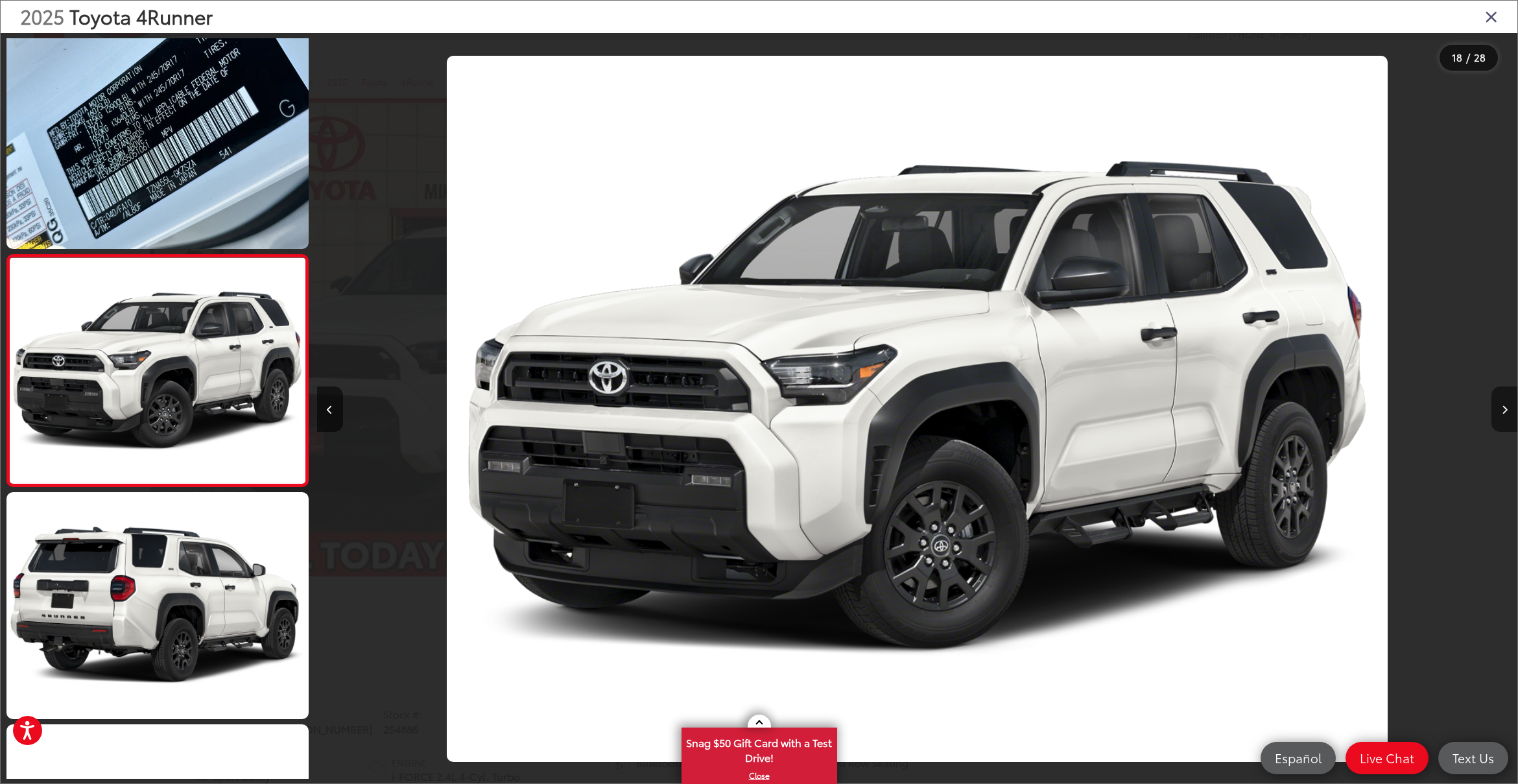
click at [1504, 408] on icon "Next image" at bounding box center [1505, 409] width 6 height 9
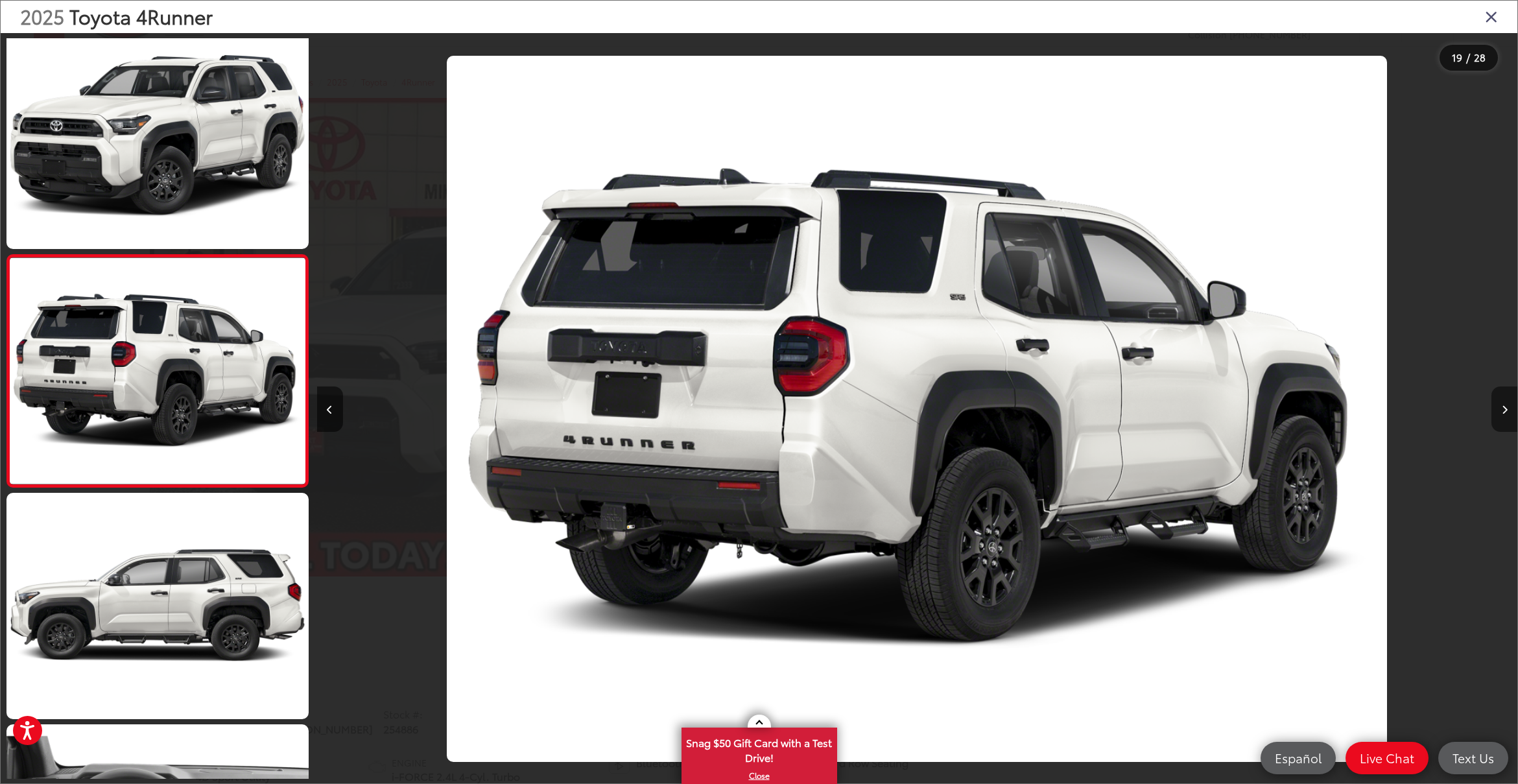
click at [1505, 406] on icon "Next image" at bounding box center [1505, 409] width 6 height 9
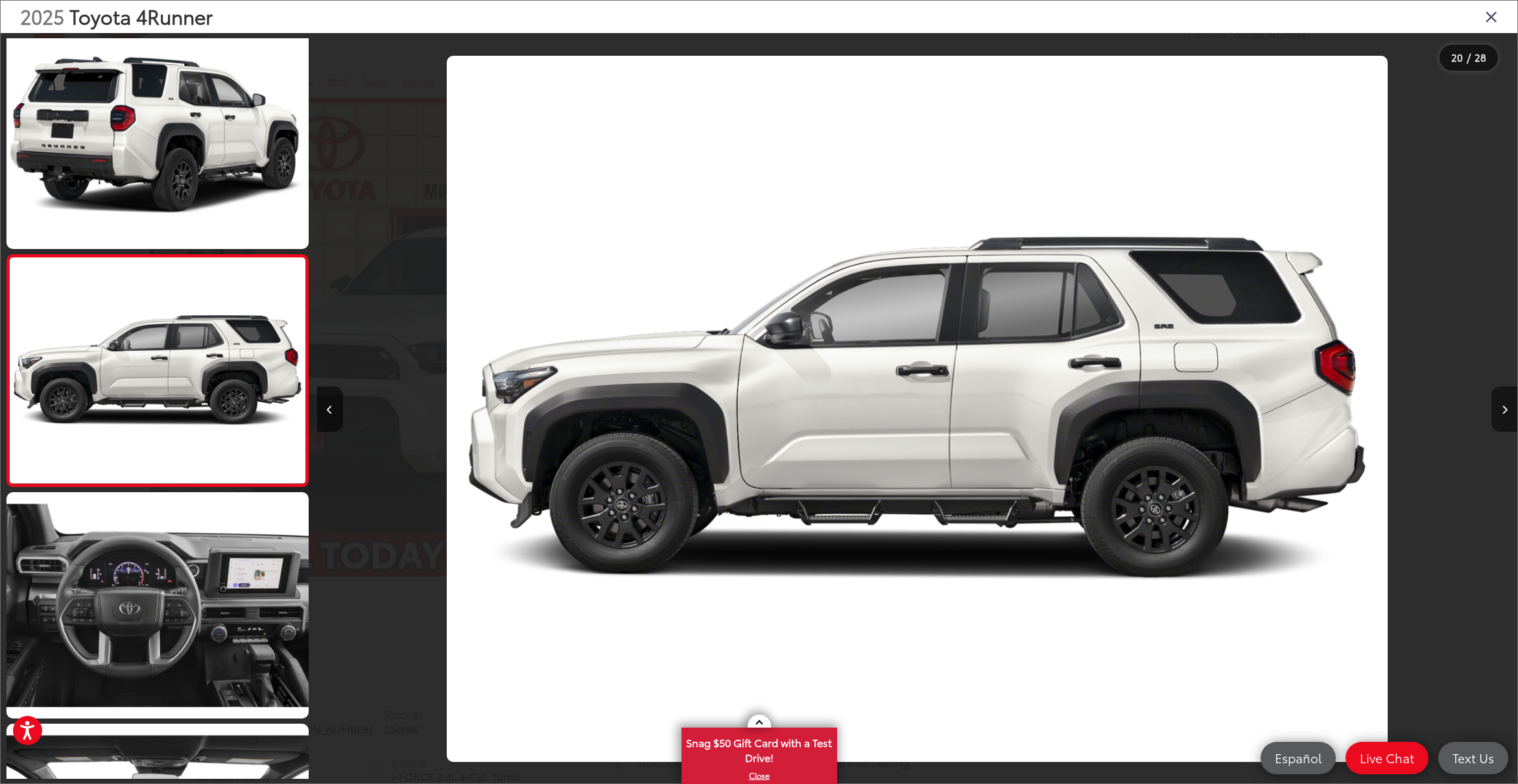
click at [1505, 406] on icon "Next image" at bounding box center [1505, 409] width 6 height 9
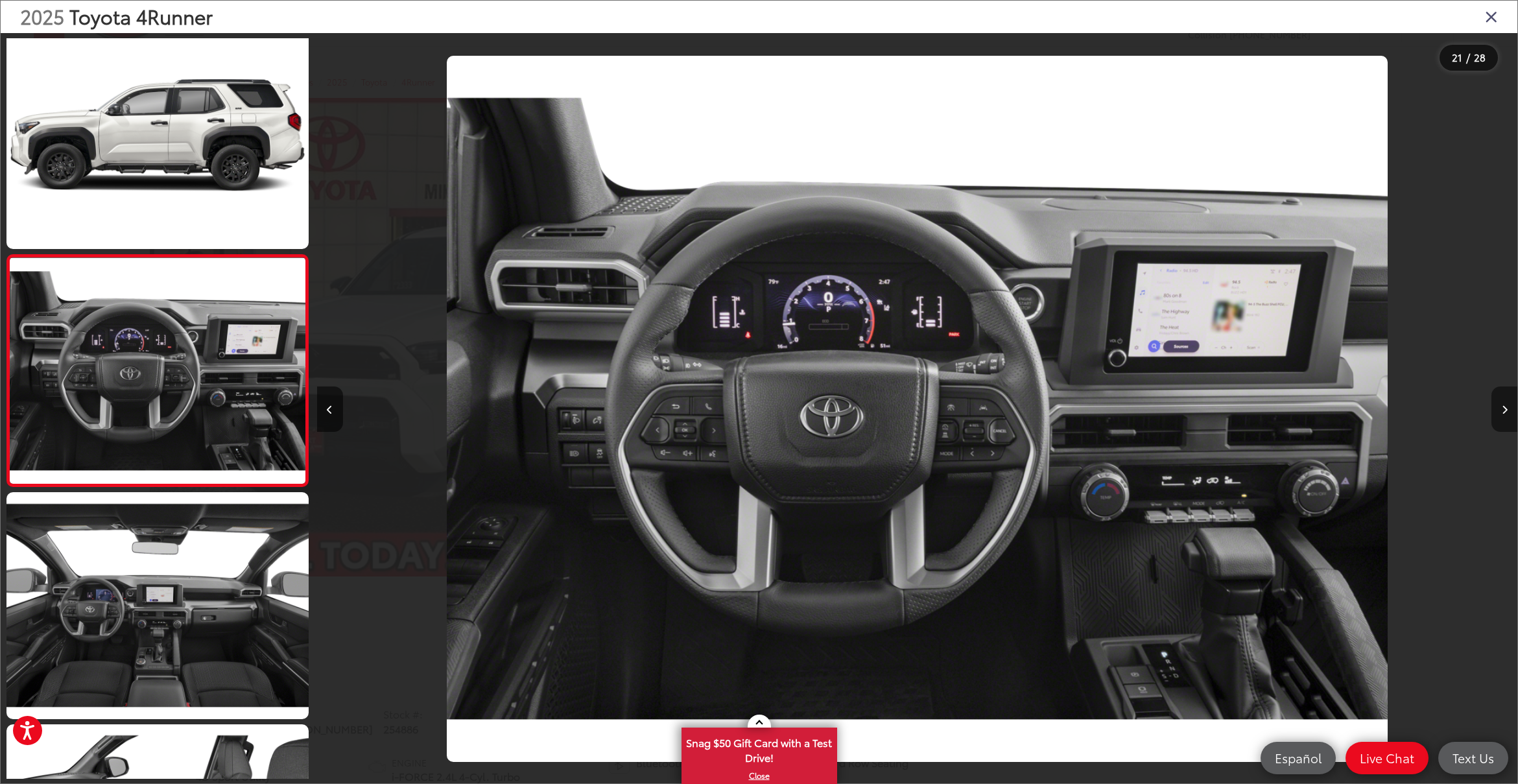
click at [1505, 406] on icon "Next image" at bounding box center [1505, 409] width 6 height 9
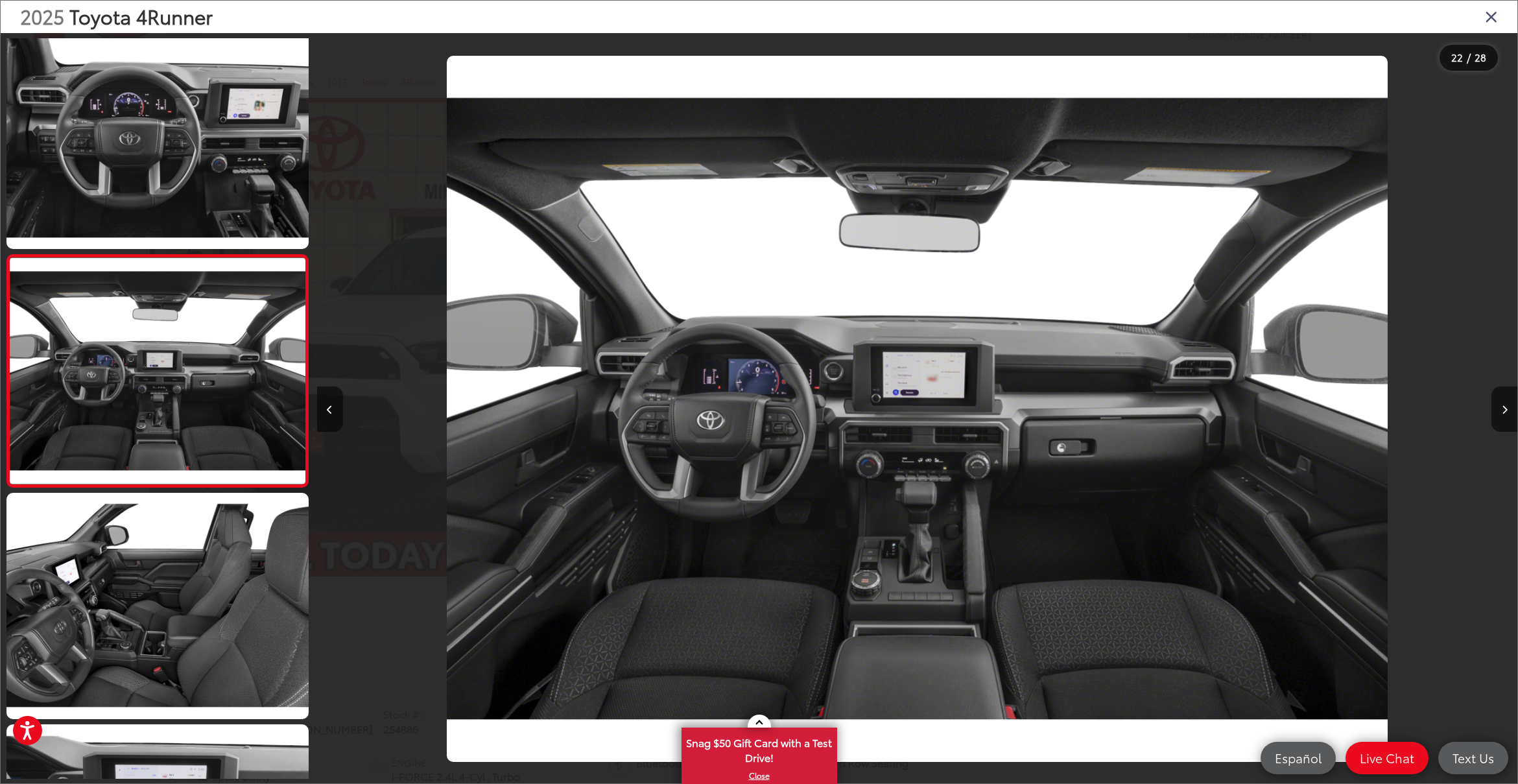
click at [1493, 15] on icon "Close gallery" at bounding box center [1491, 16] width 13 height 17
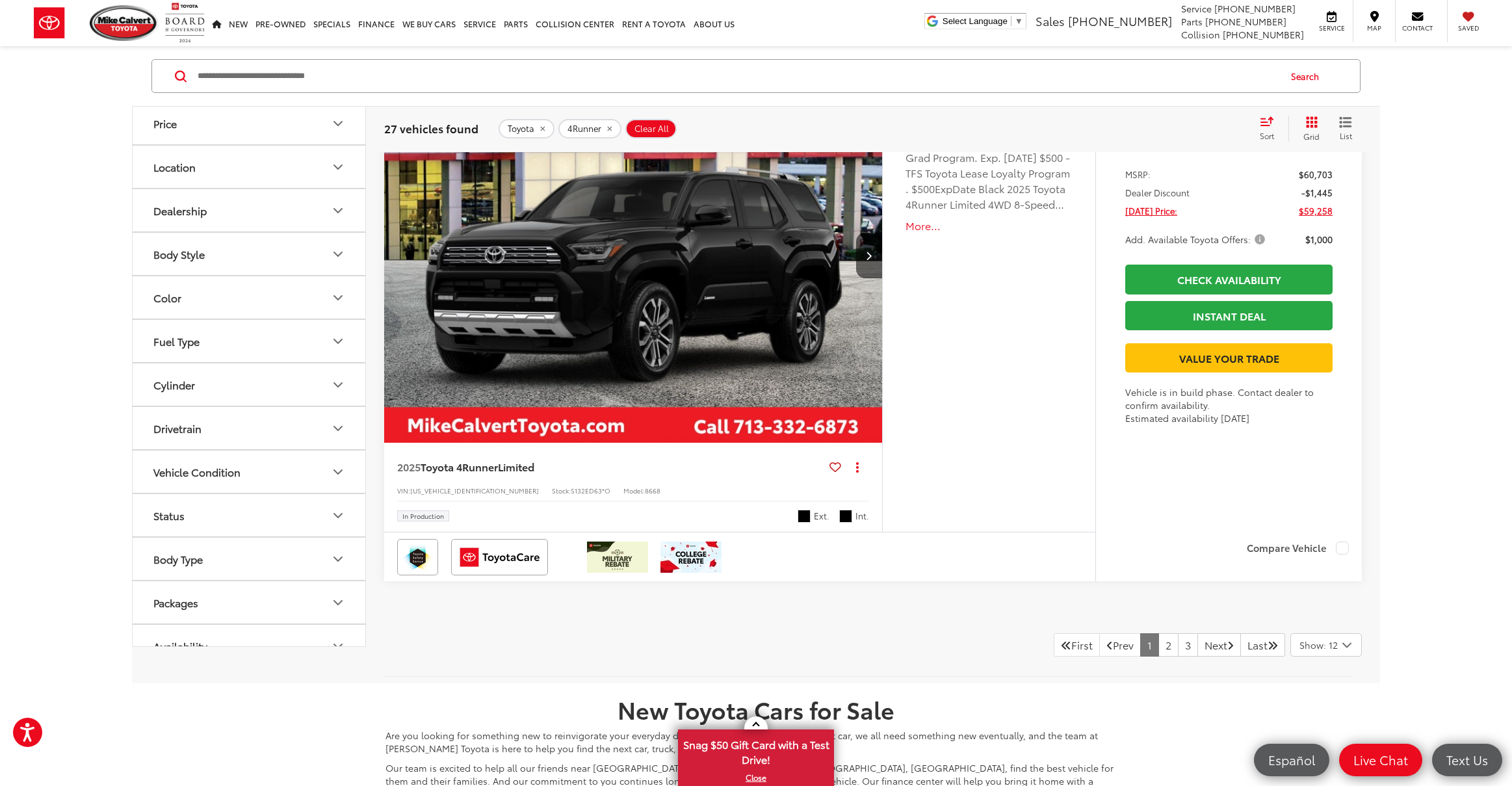
scroll to position [6146, 0]
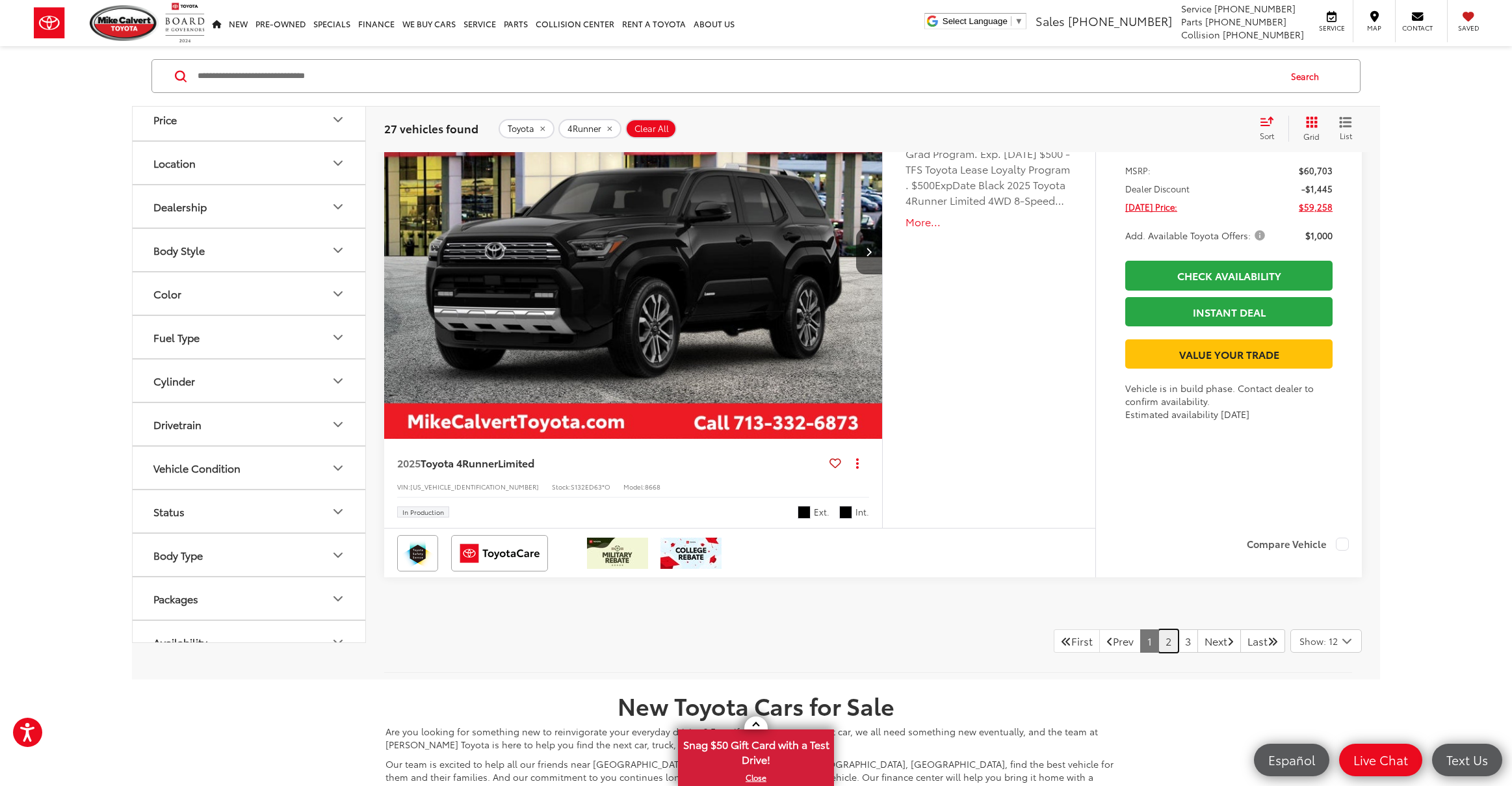
click at [1159, 640] on link "2" at bounding box center [1168, 641] width 20 height 23
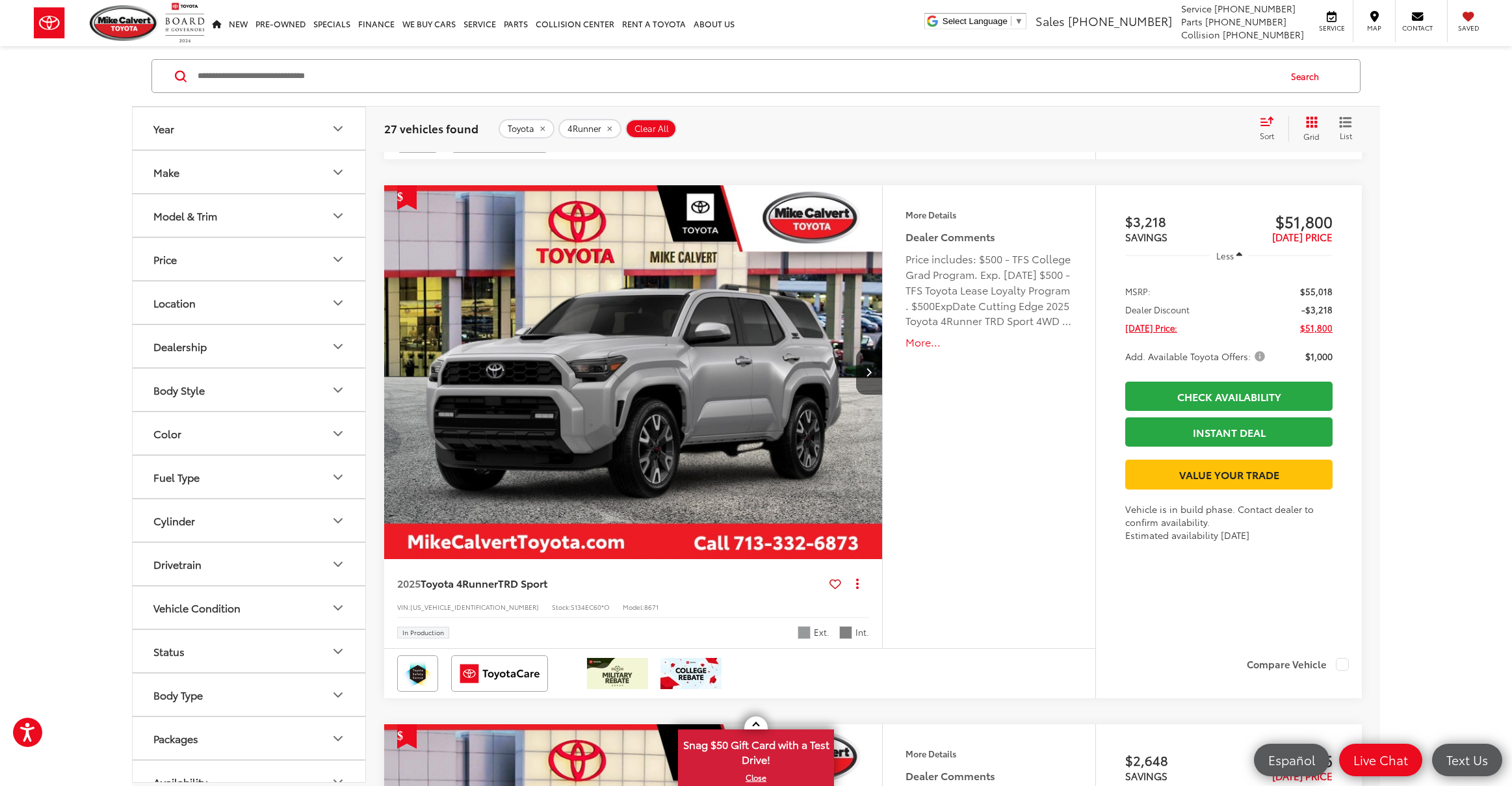
scroll to position [4419, 0]
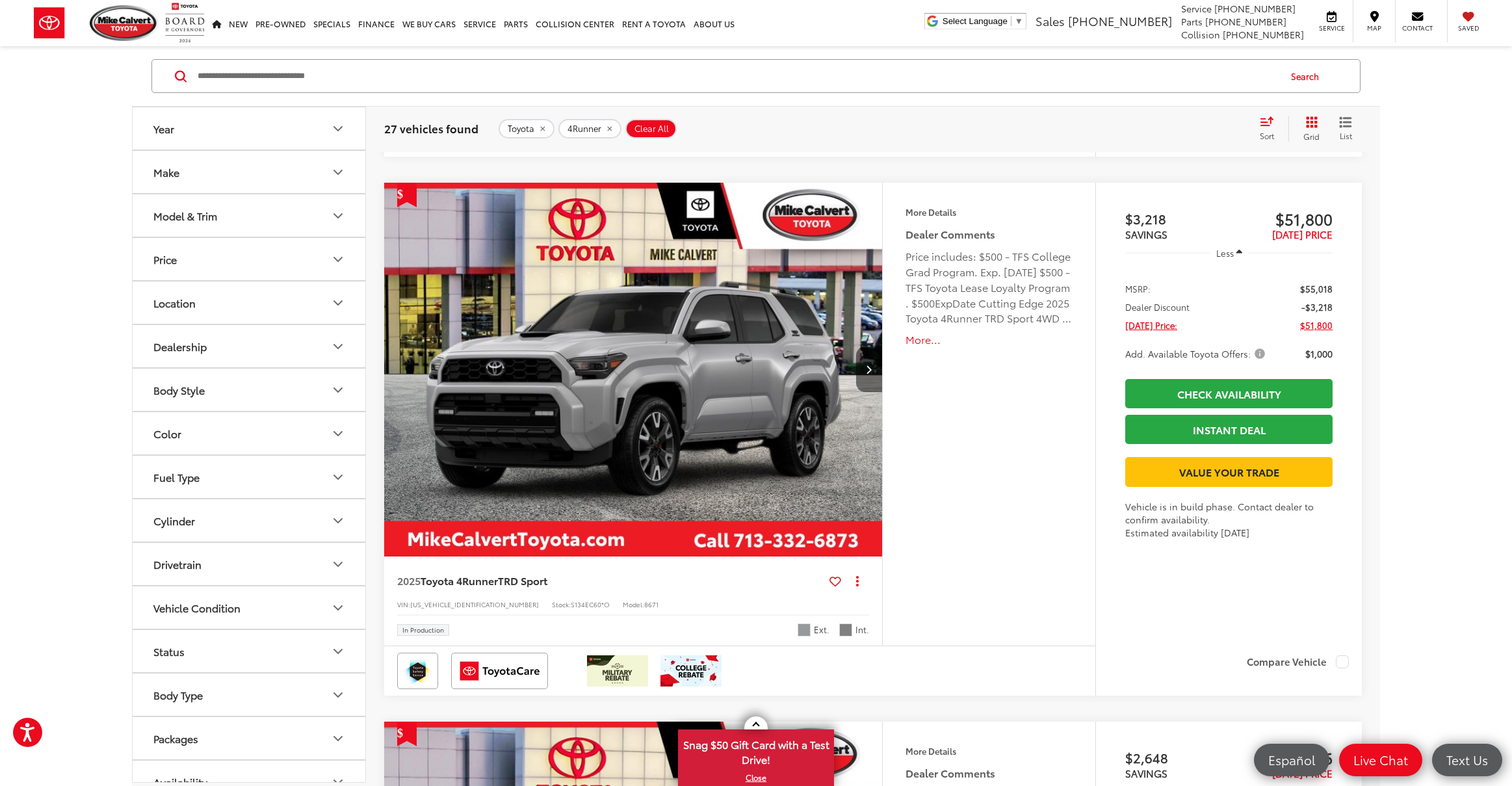
click at [868, 368] on icon "Next image" at bounding box center [869, 369] width 6 height 9
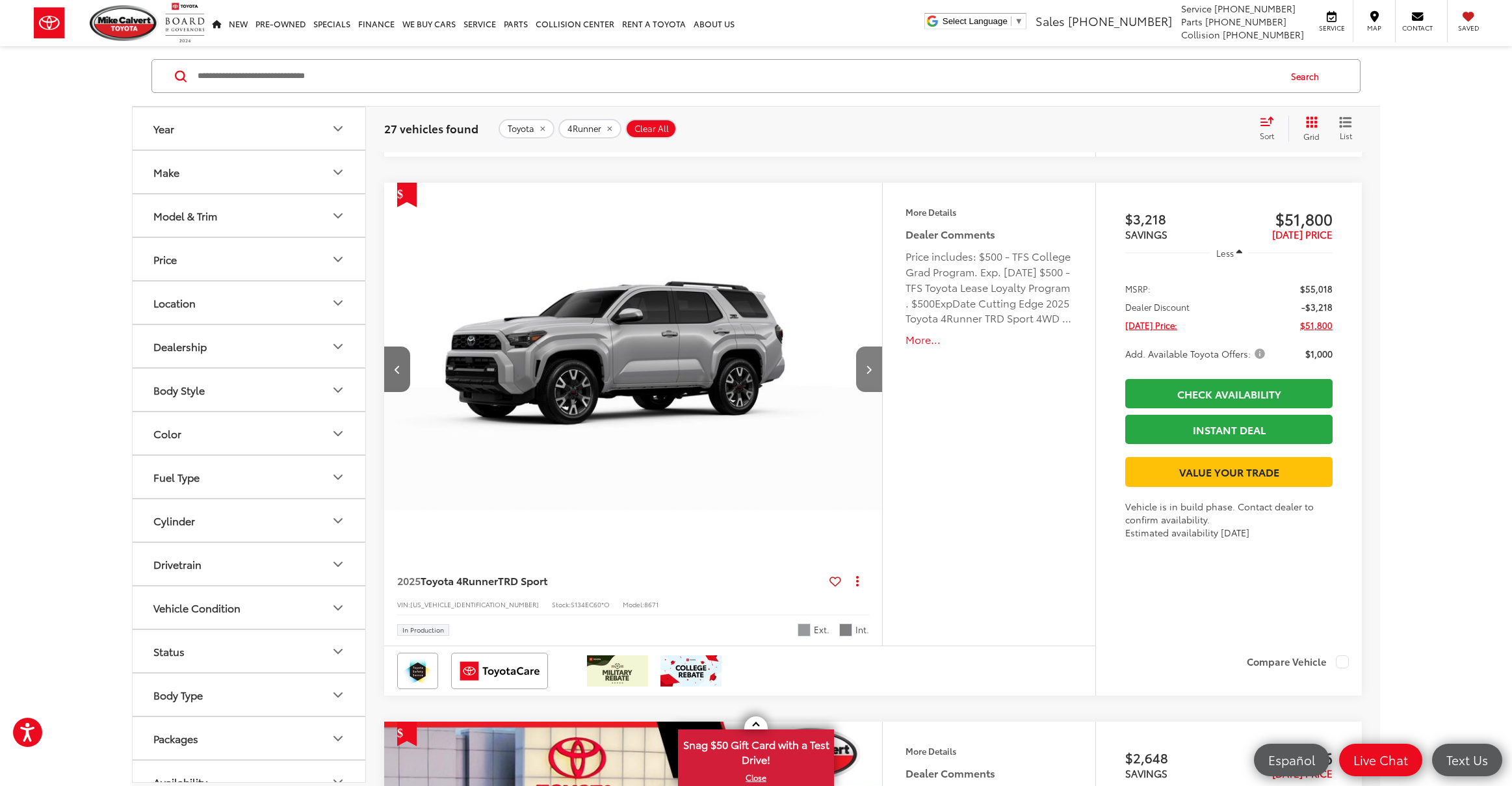
click at [868, 368] on icon "Next image" at bounding box center [869, 369] width 6 height 9
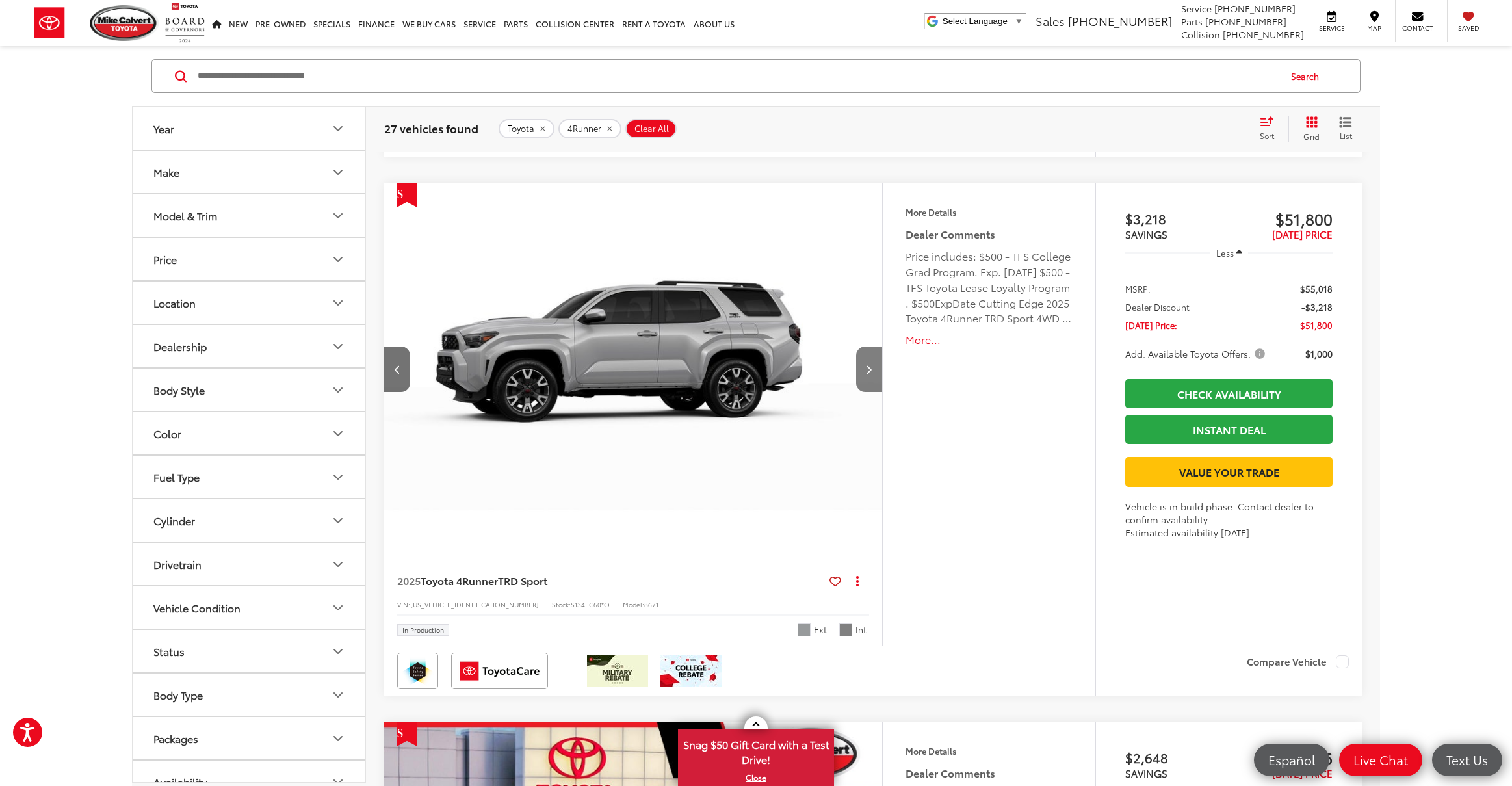
click at [868, 369] on icon "Next image" at bounding box center [869, 369] width 6 height 9
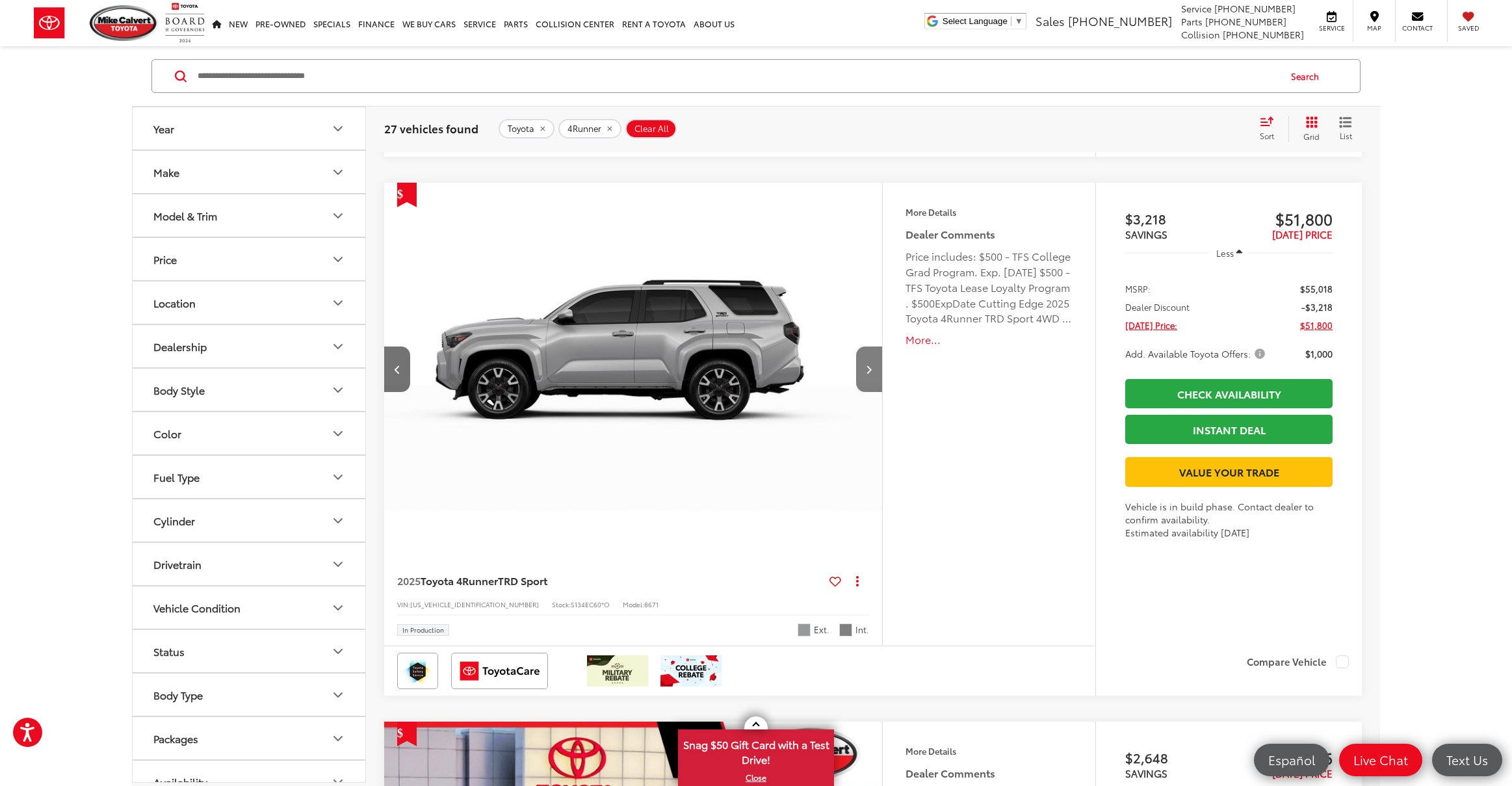
click at [868, 369] on icon "Next image" at bounding box center [869, 369] width 6 height 9
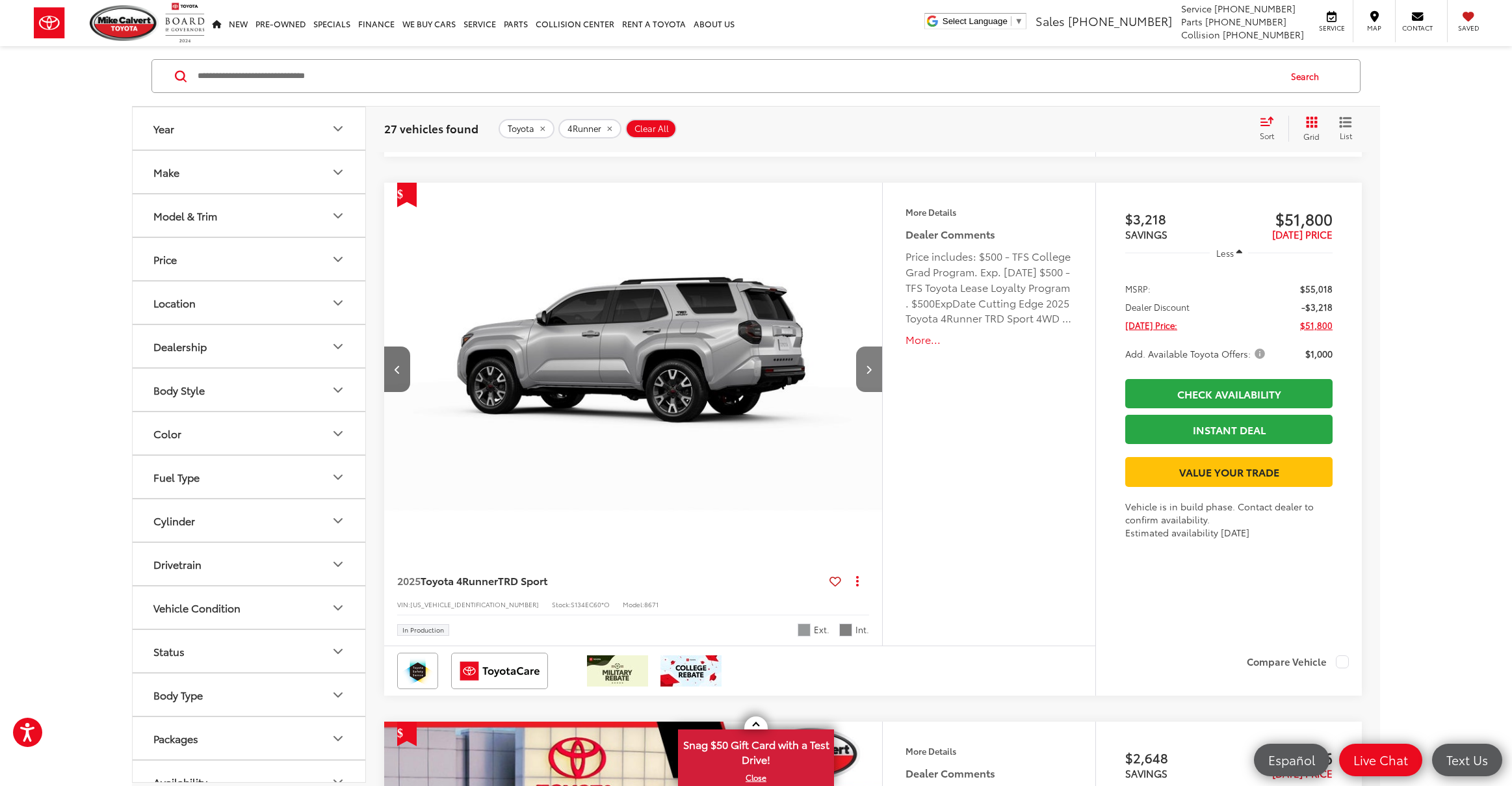
click at [868, 369] on icon "Next image" at bounding box center [869, 369] width 6 height 9
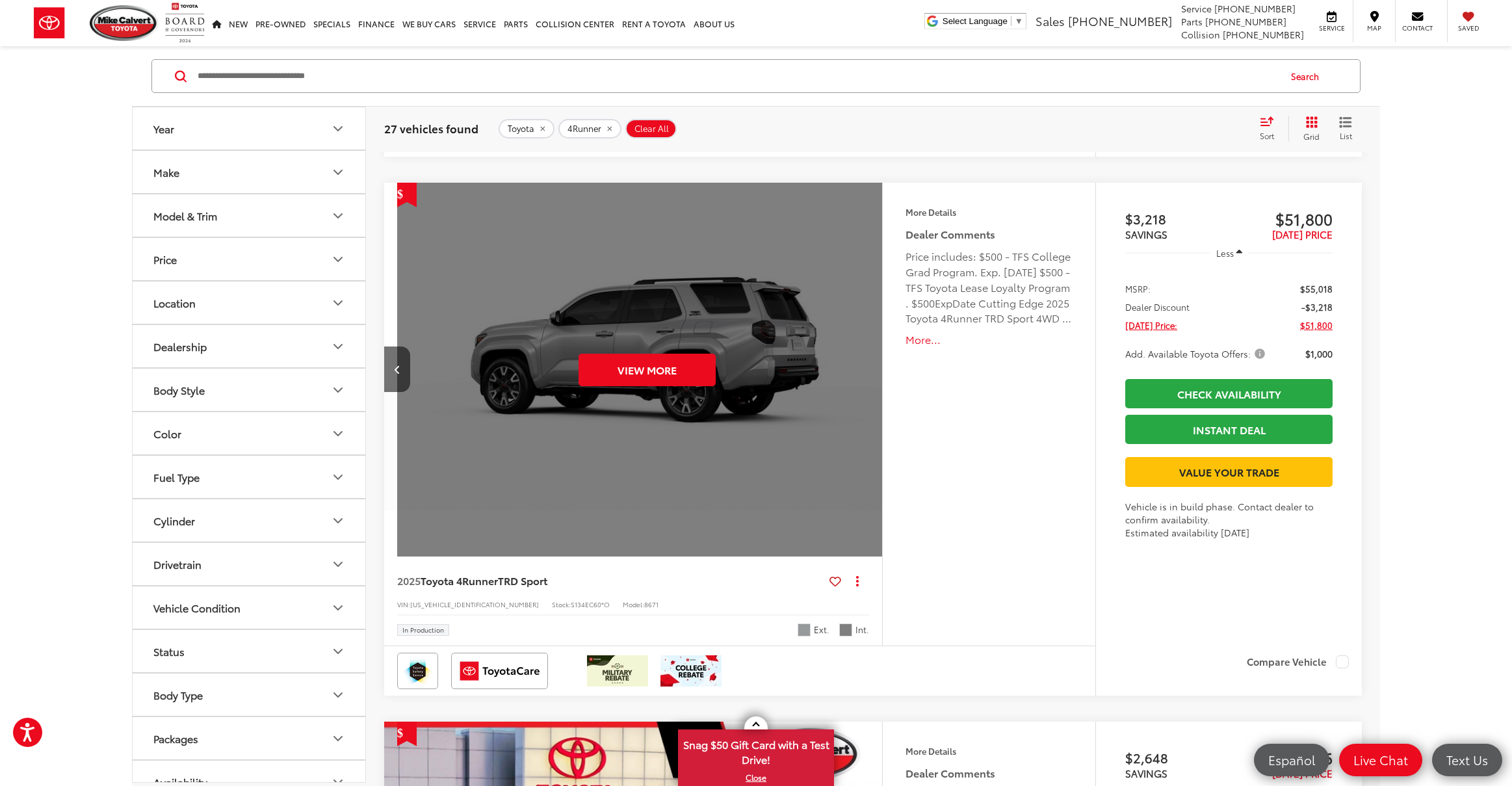
scroll to position [0, 2499]
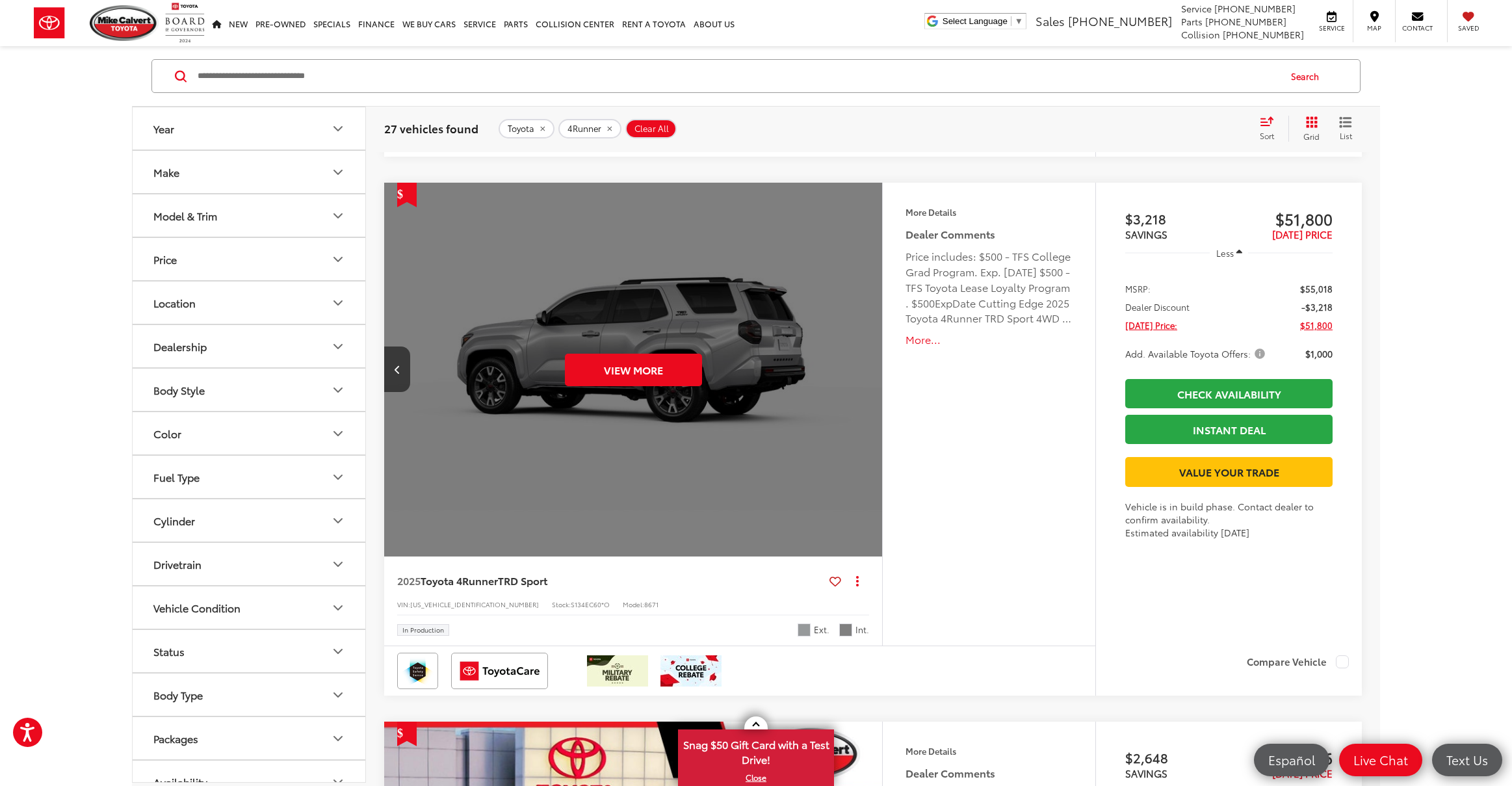
click at [868, 369] on div "View More" at bounding box center [634, 370] width 500 height 375
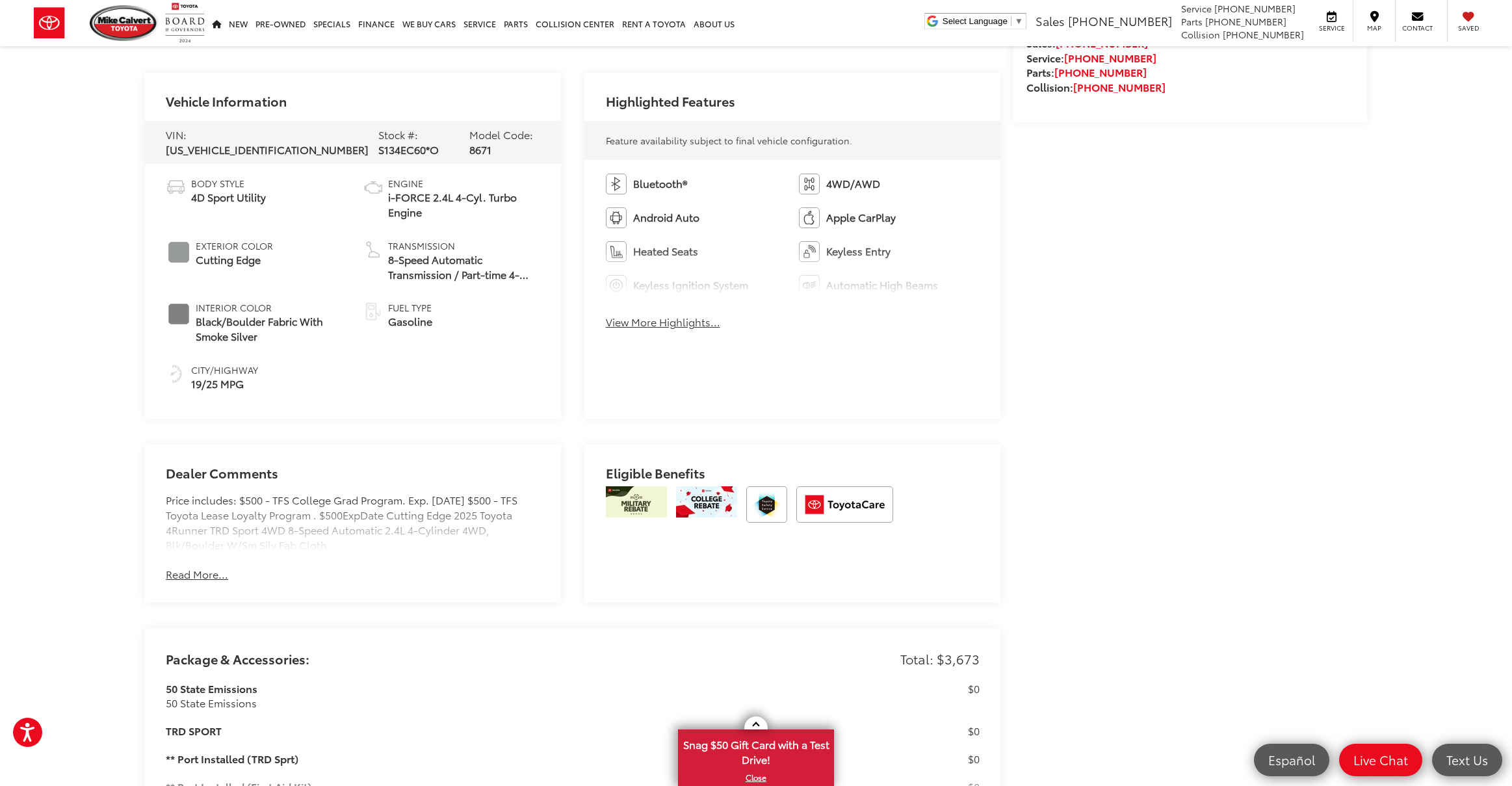
click at [693, 323] on button "View More Highlights..." at bounding box center [663, 322] width 115 height 15
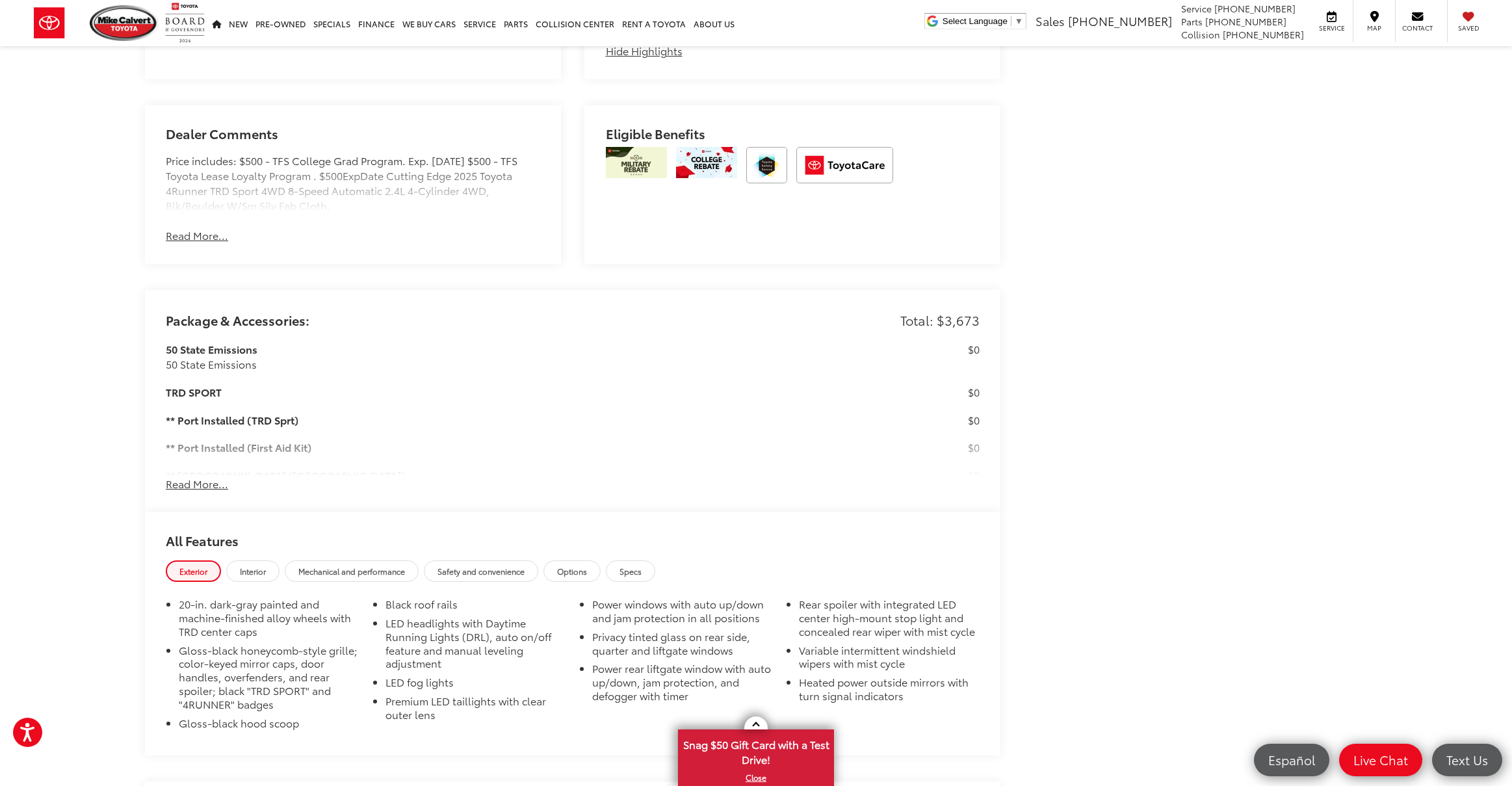
scroll to position [1007, 0]
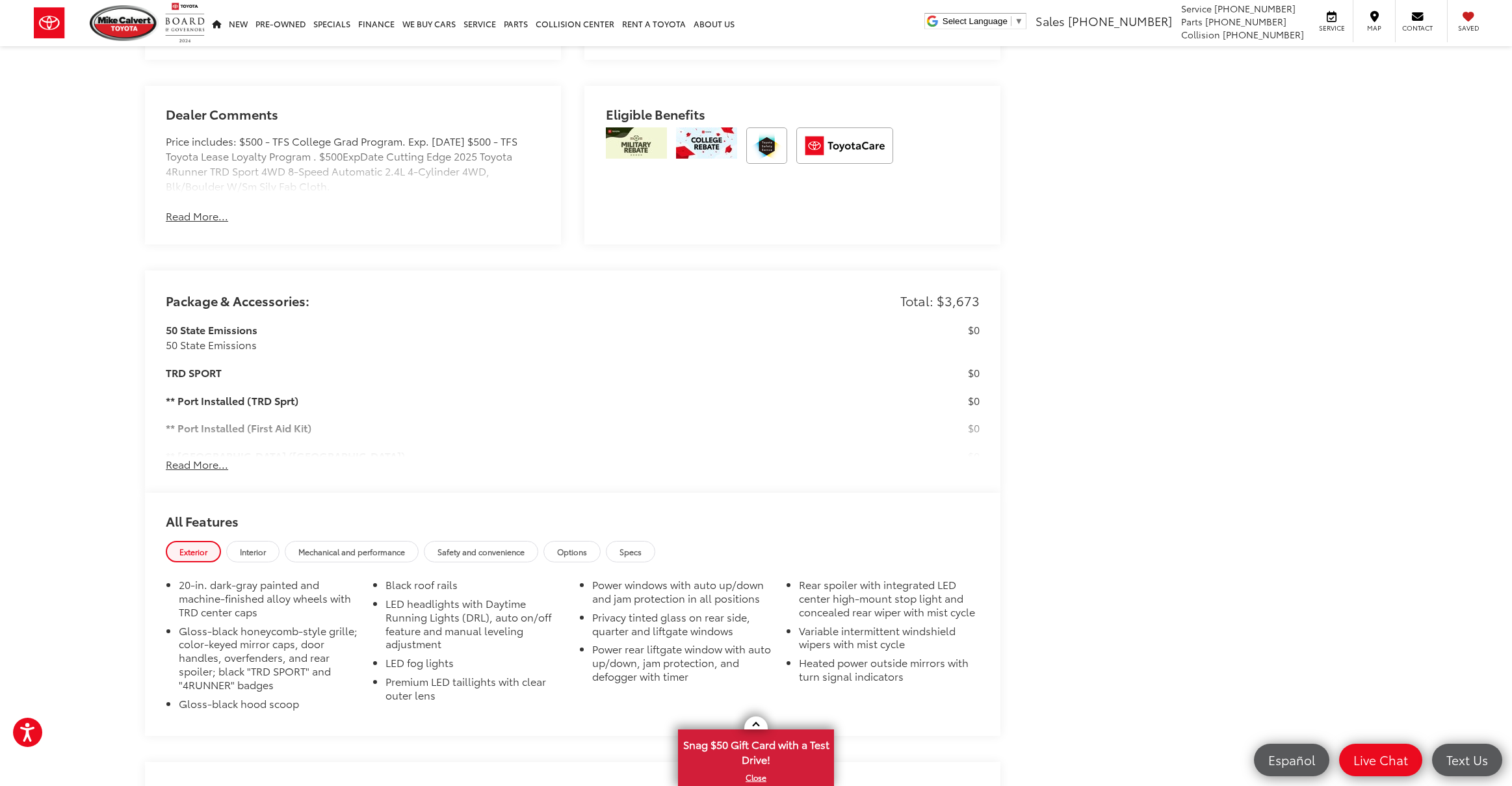
click at [214, 466] on button "Read More..." at bounding box center [197, 464] width 63 height 15
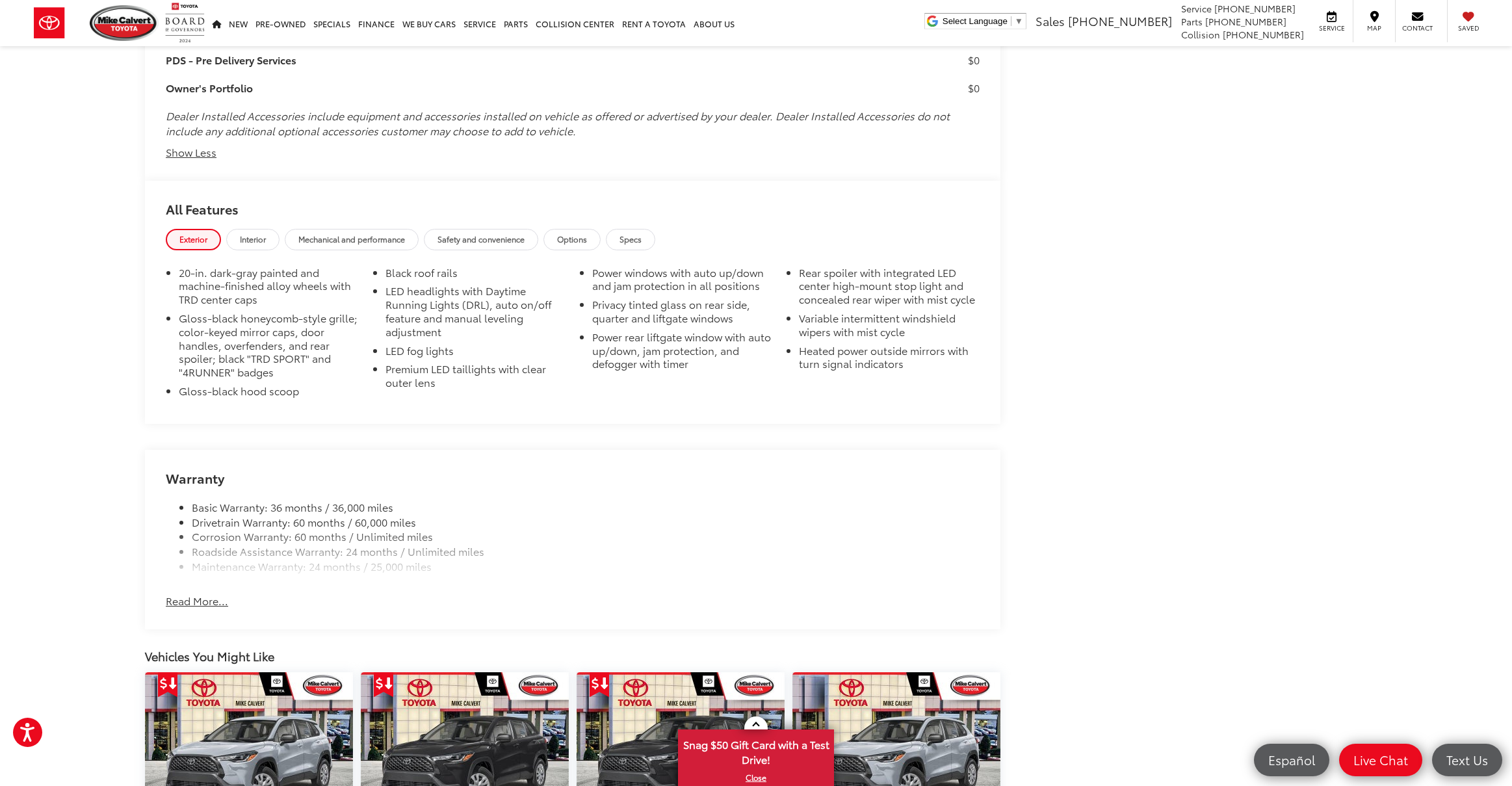
scroll to position [2522, 0]
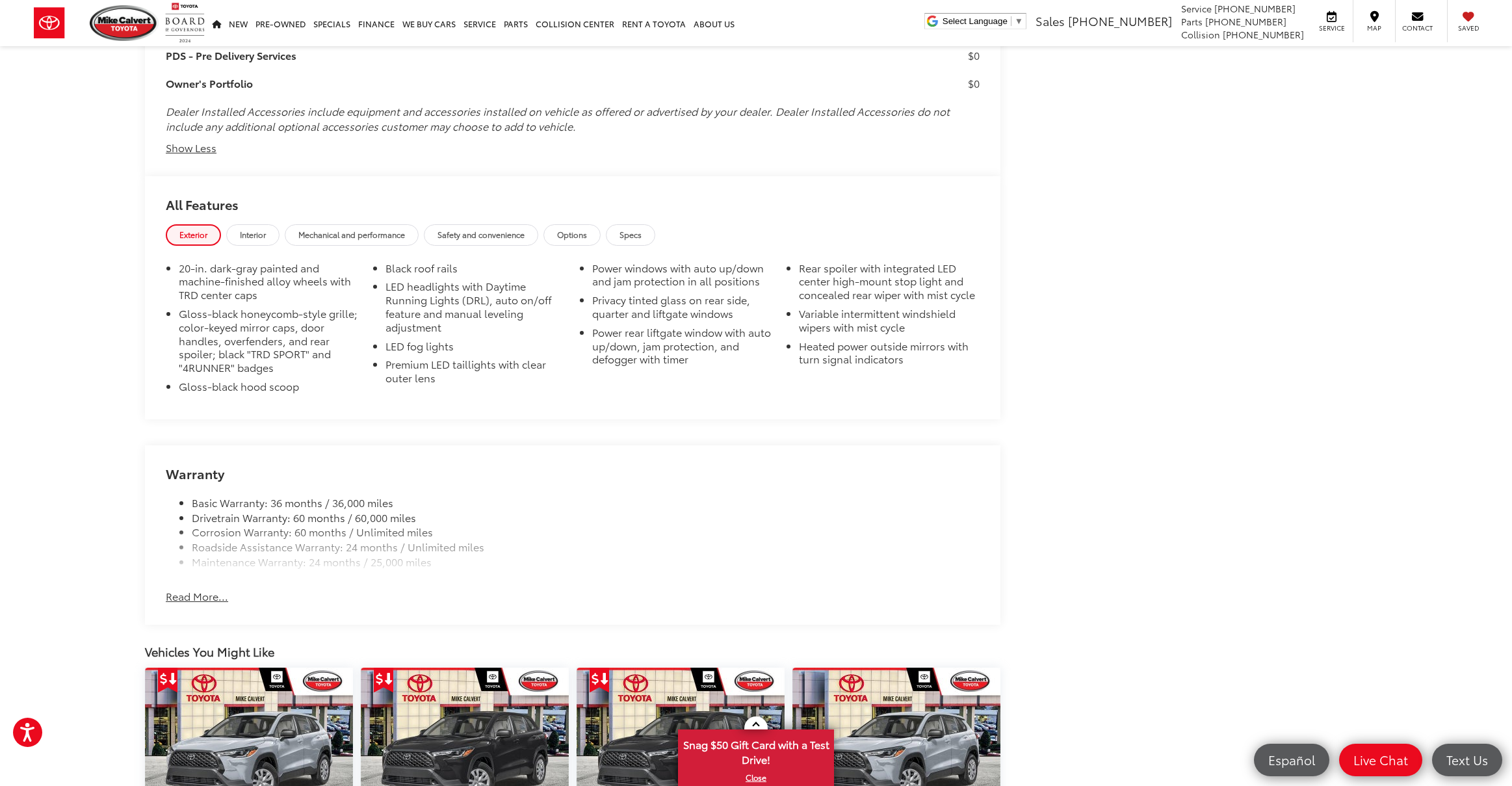
click at [207, 598] on button "Read More..." at bounding box center [197, 596] width 63 height 15
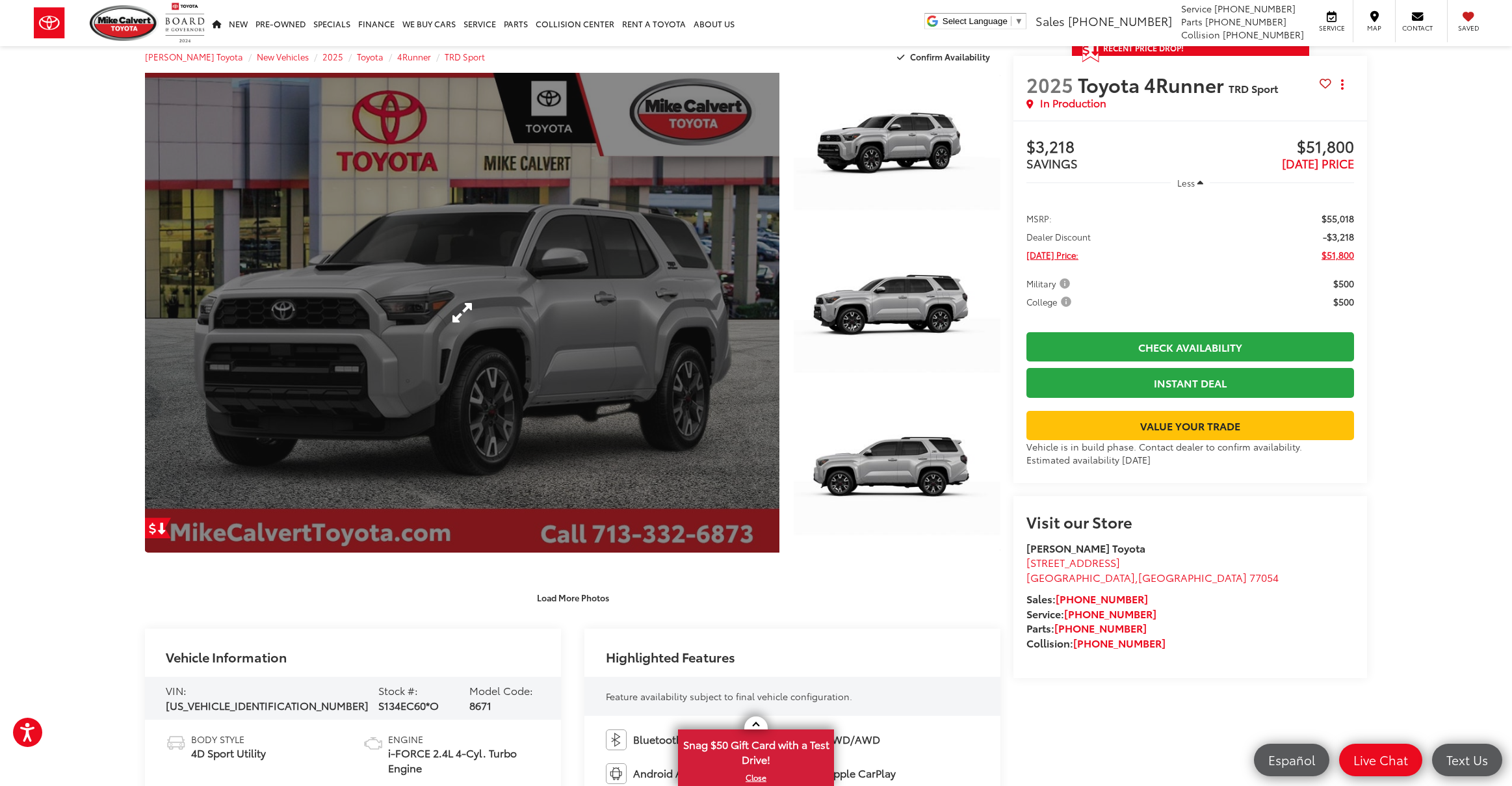
scroll to position [0, 0]
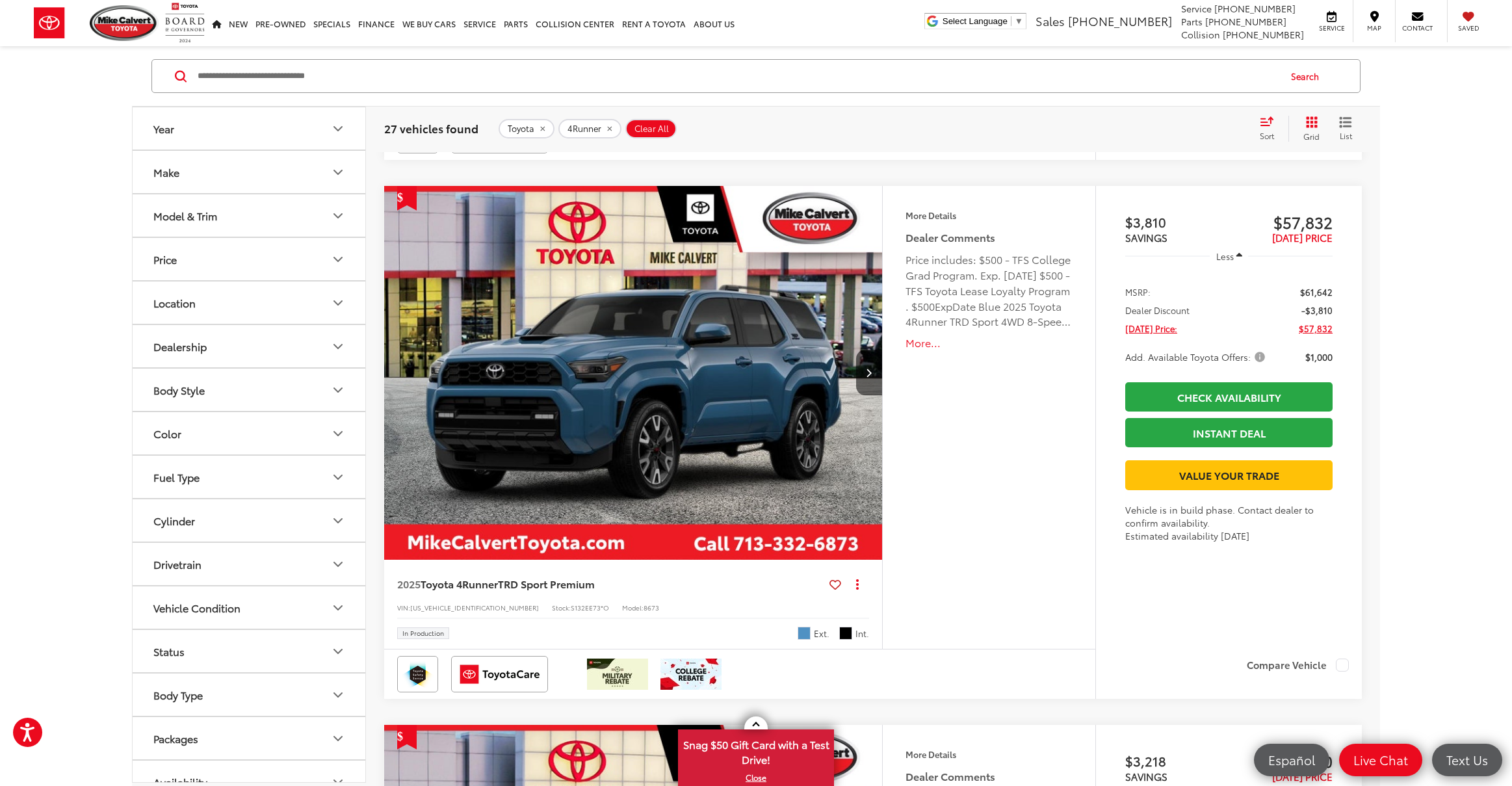
scroll to position [3661, 0]
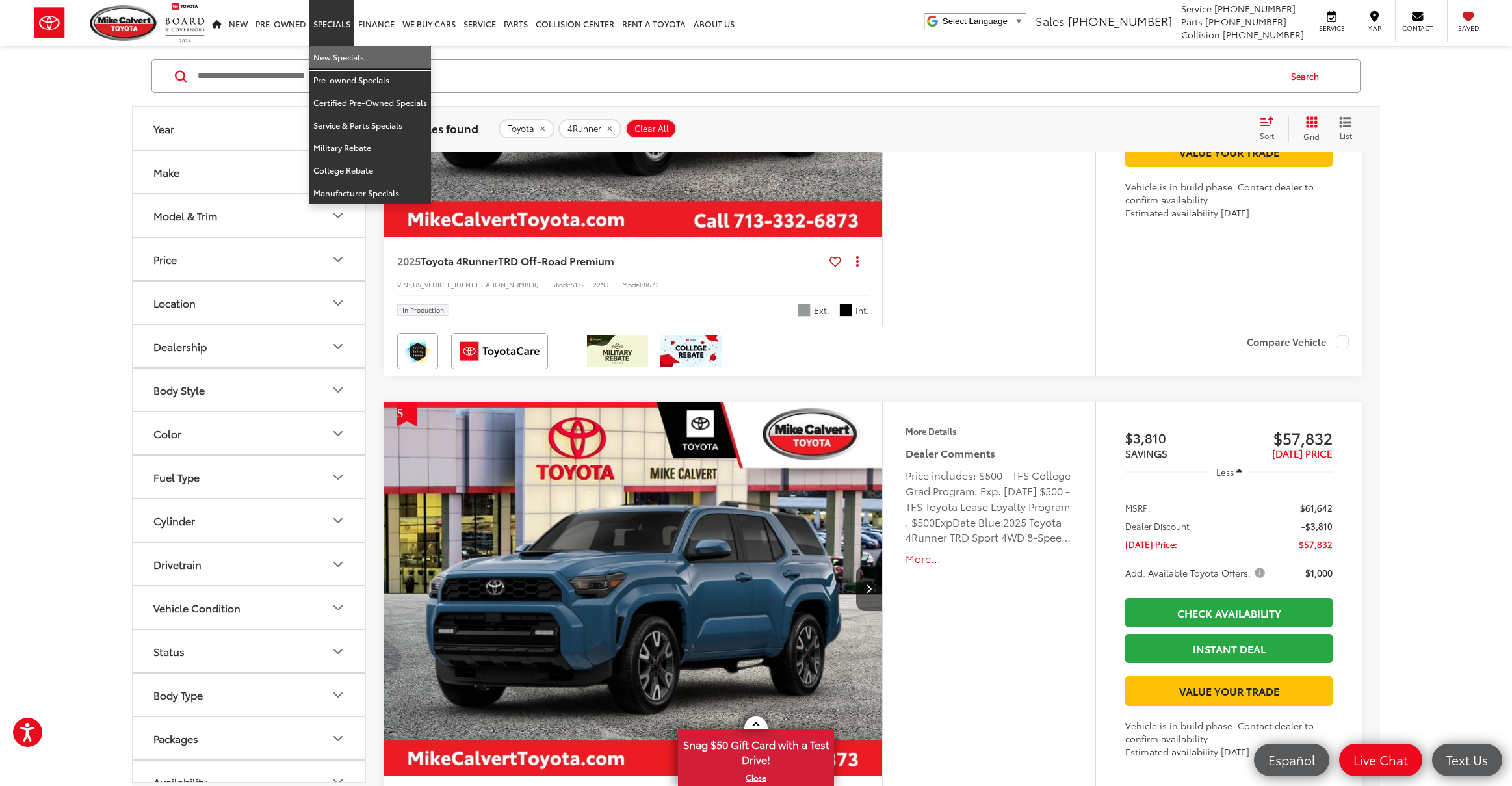
click at [334, 58] on link "New Specials" at bounding box center [370, 58] width 122 height 22
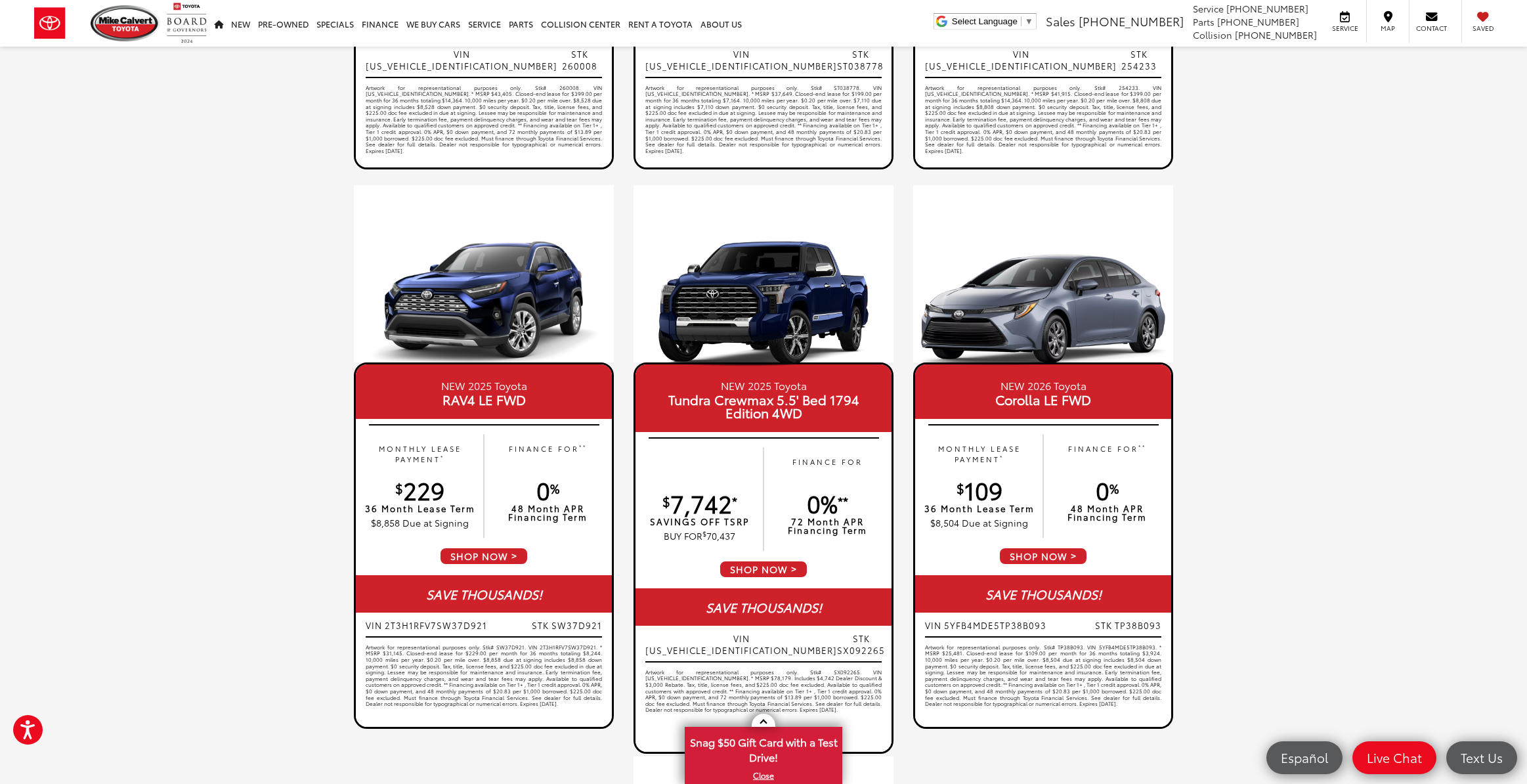
scroll to position [81, 0]
